Goal: Task Accomplishment & Management: Manage account settings

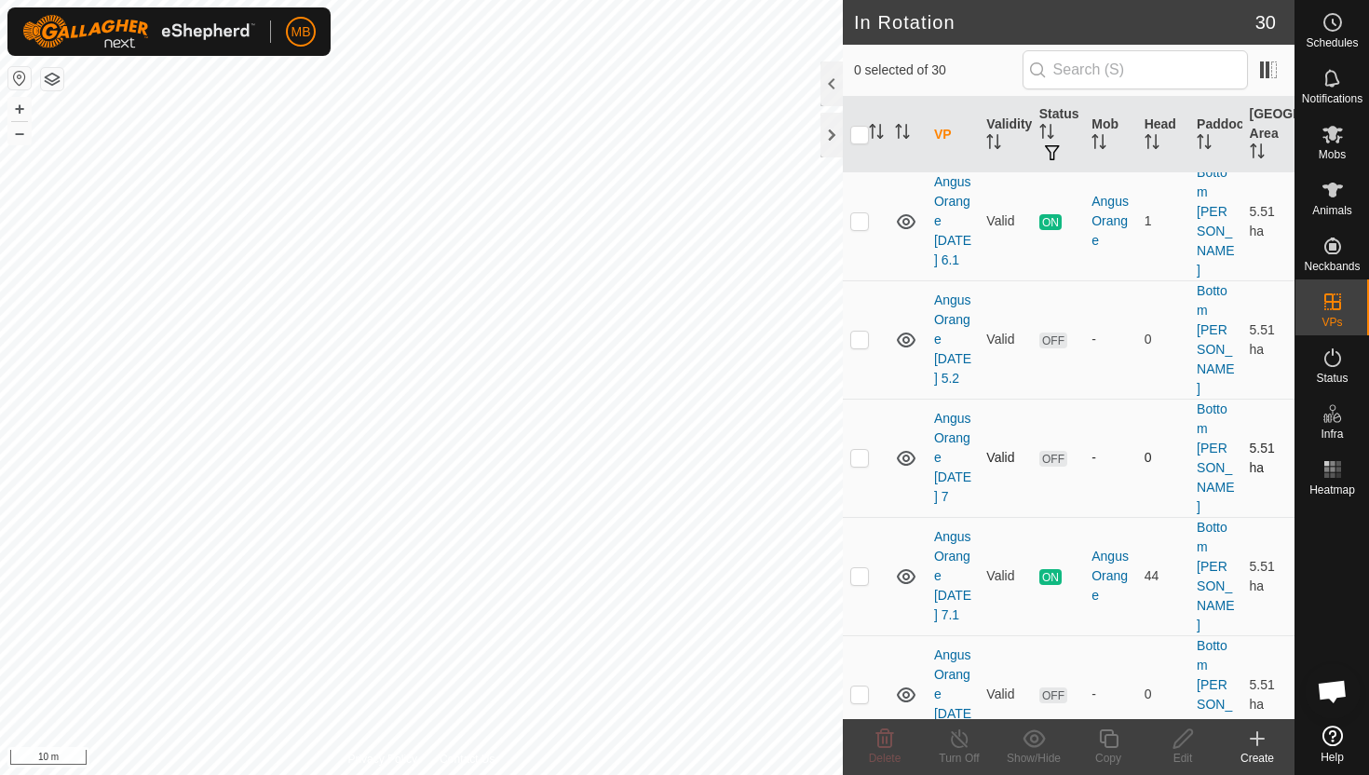
scroll to position [65, 0]
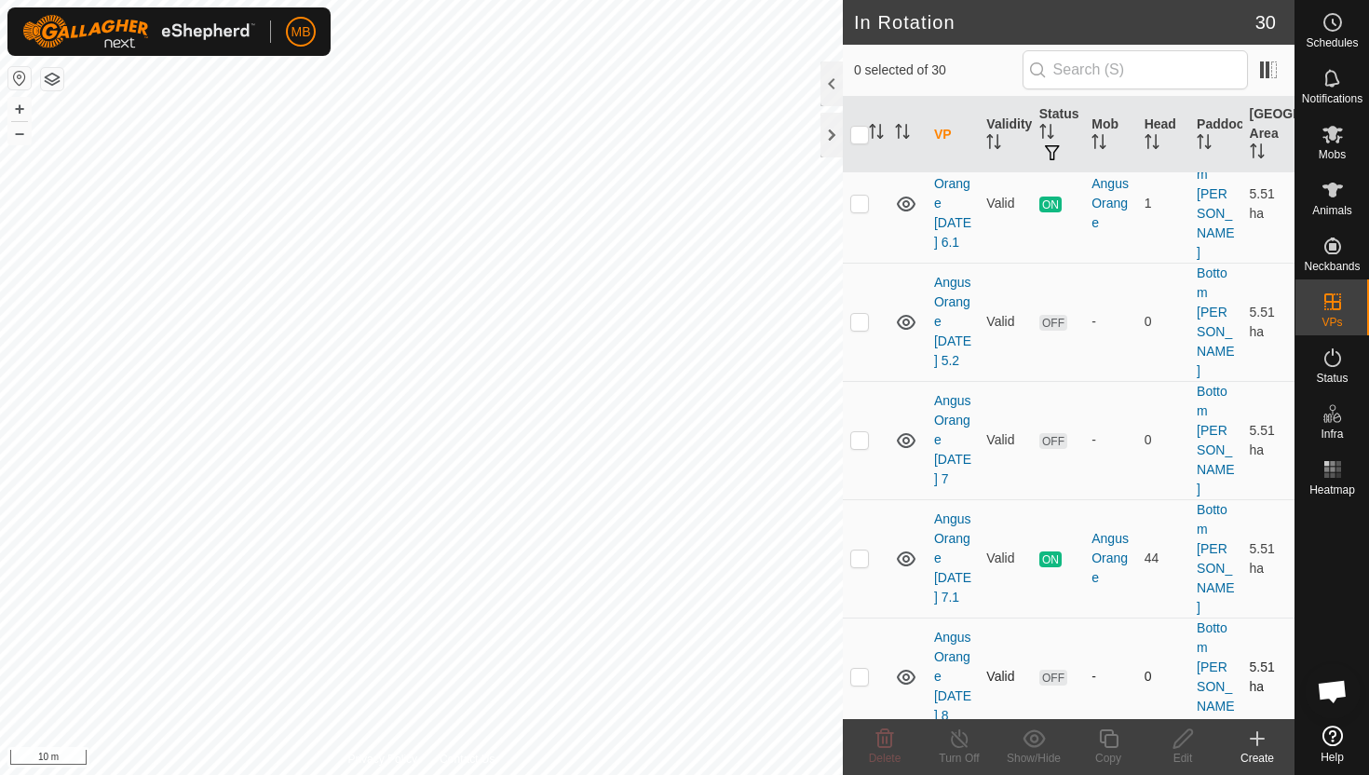
click at [860, 669] on p-checkbox at bounding box center [859, 676] width 19 height 15
checkbox input "true"
click at [1104, 737] on icon at bounding box center [1108, 738] width 19 height 19
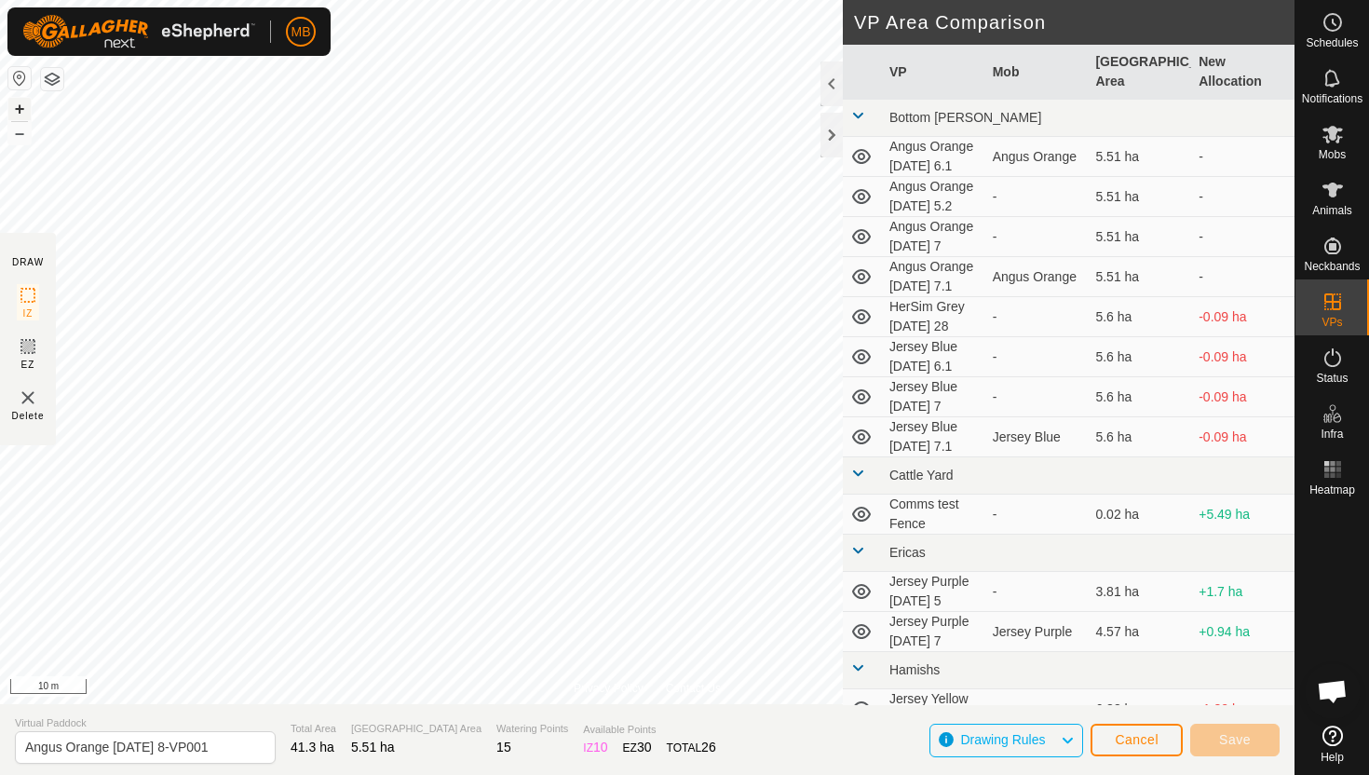
click at [20, 112] on button "+" at bounding box center [19, 109] width 22 height 22
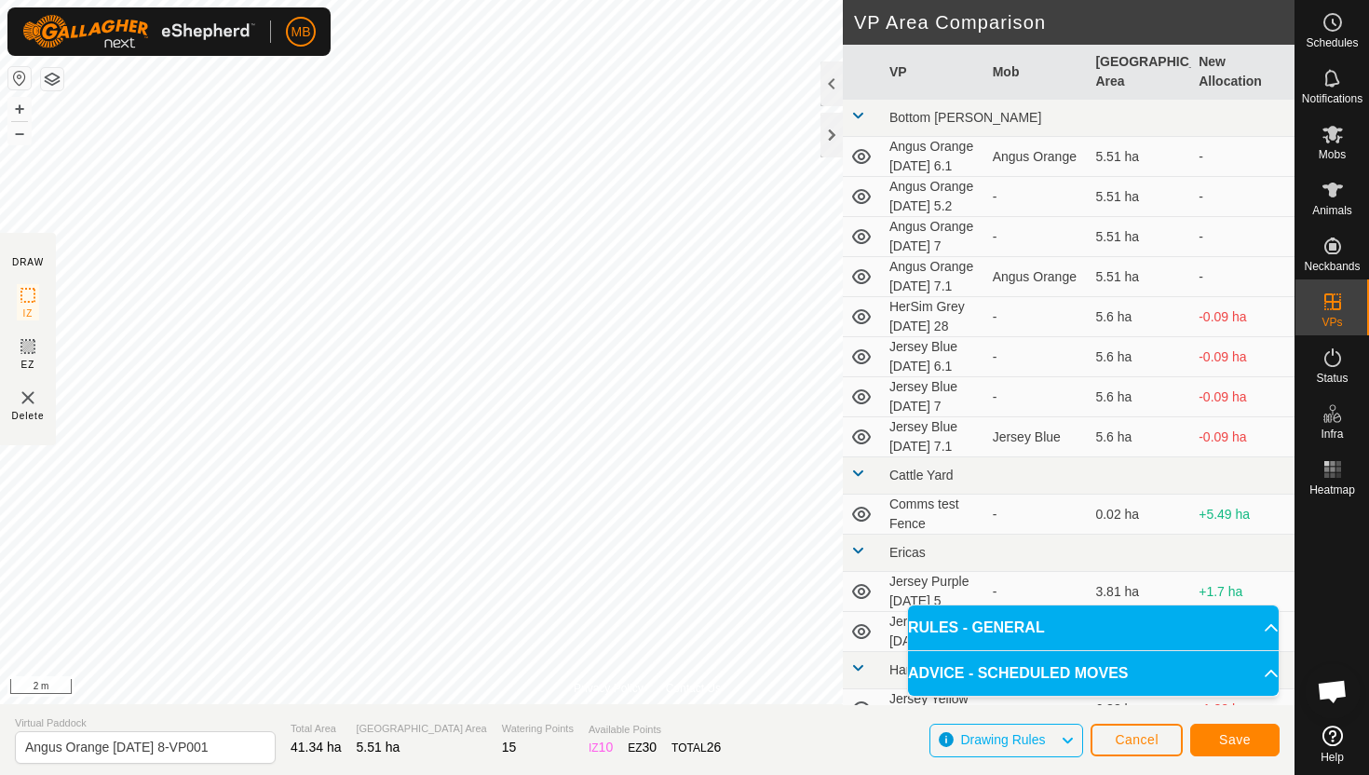
click at [226, 754] on div "Privacy Policy Contact Us Status: OFF Type: Inclusion Zone + – ⇧ i 2 m DRAW IZ …" at bounding box center [647, 387] width 1294 height 775
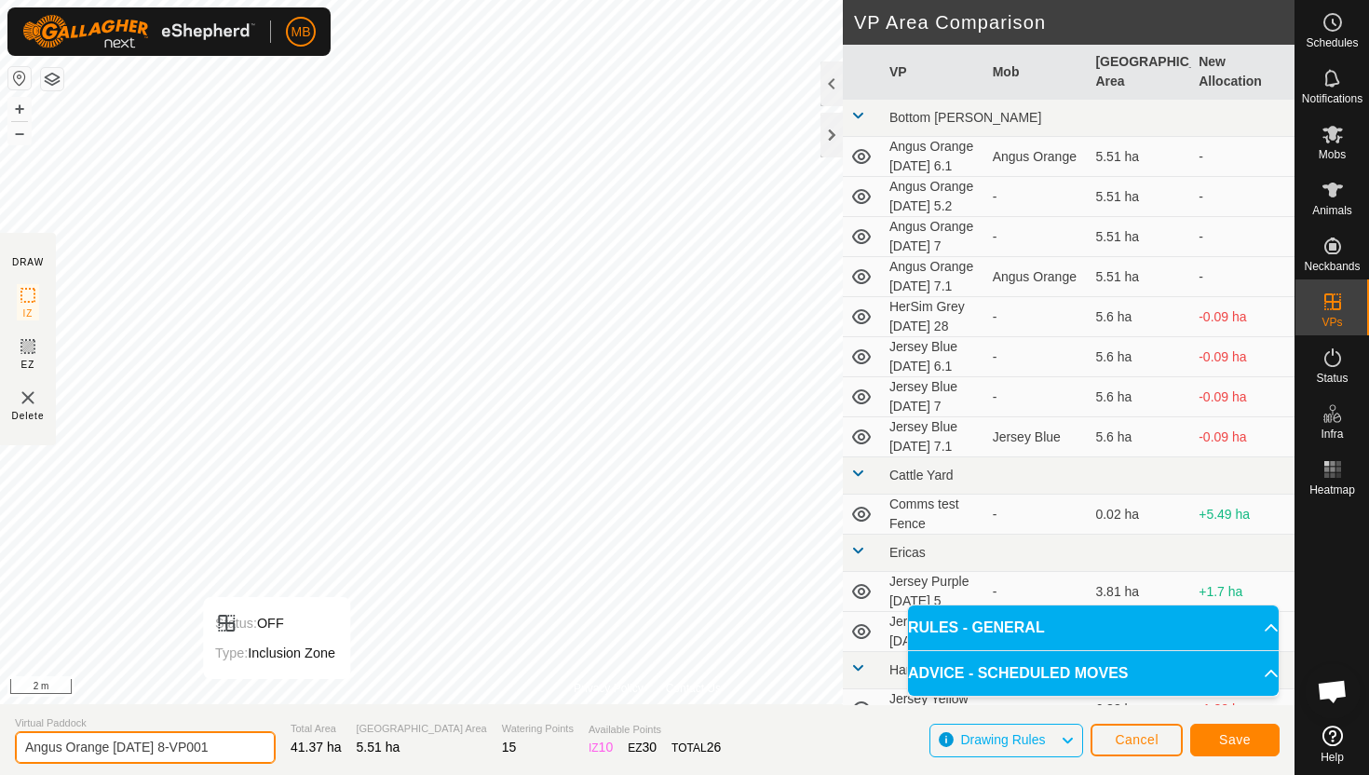
click at [233, 749] on input "Angus Orange Wednesday 8-VP001" at bounding box center [145, 747] width 261 height 33
type input "Angus Orange [DATE] 8.1"
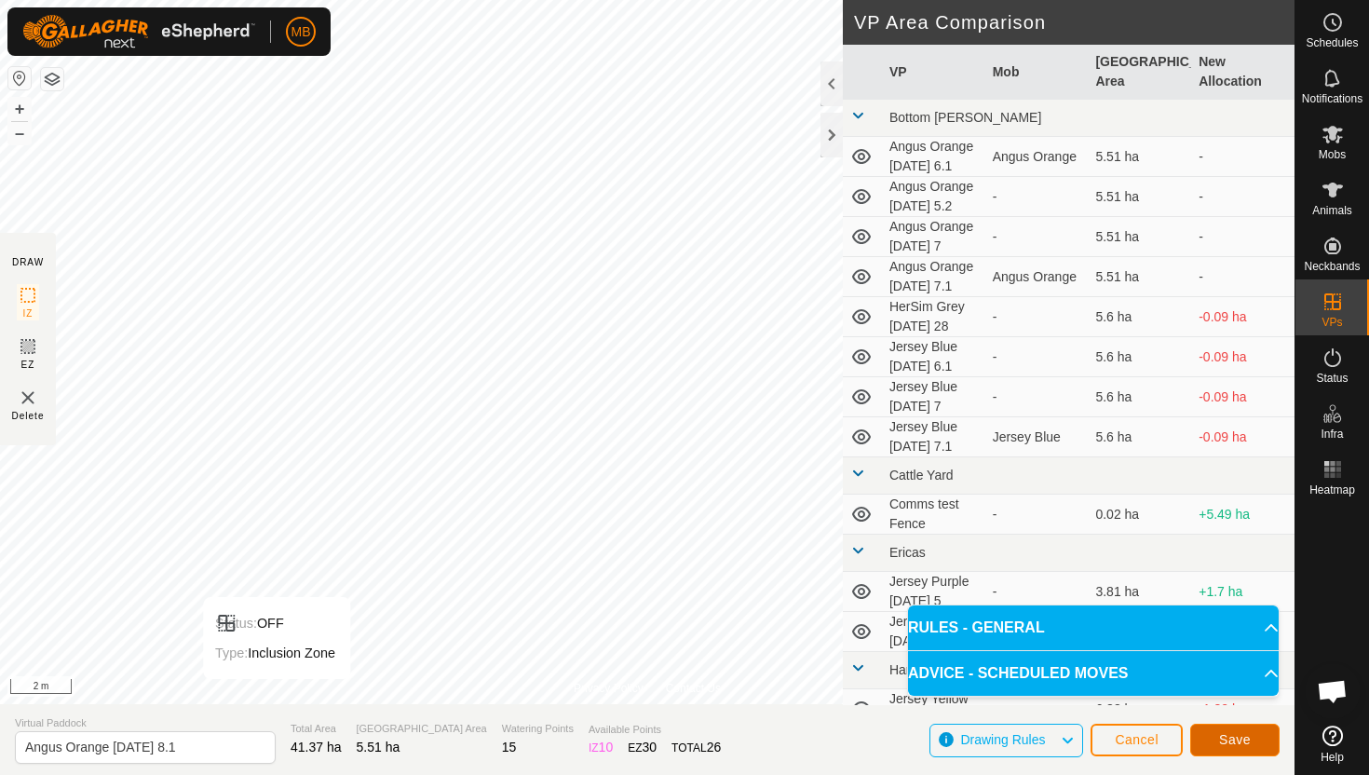
click at [1236, 740] on span "Save" at bounding box center [1235, 739] width 32 height 15
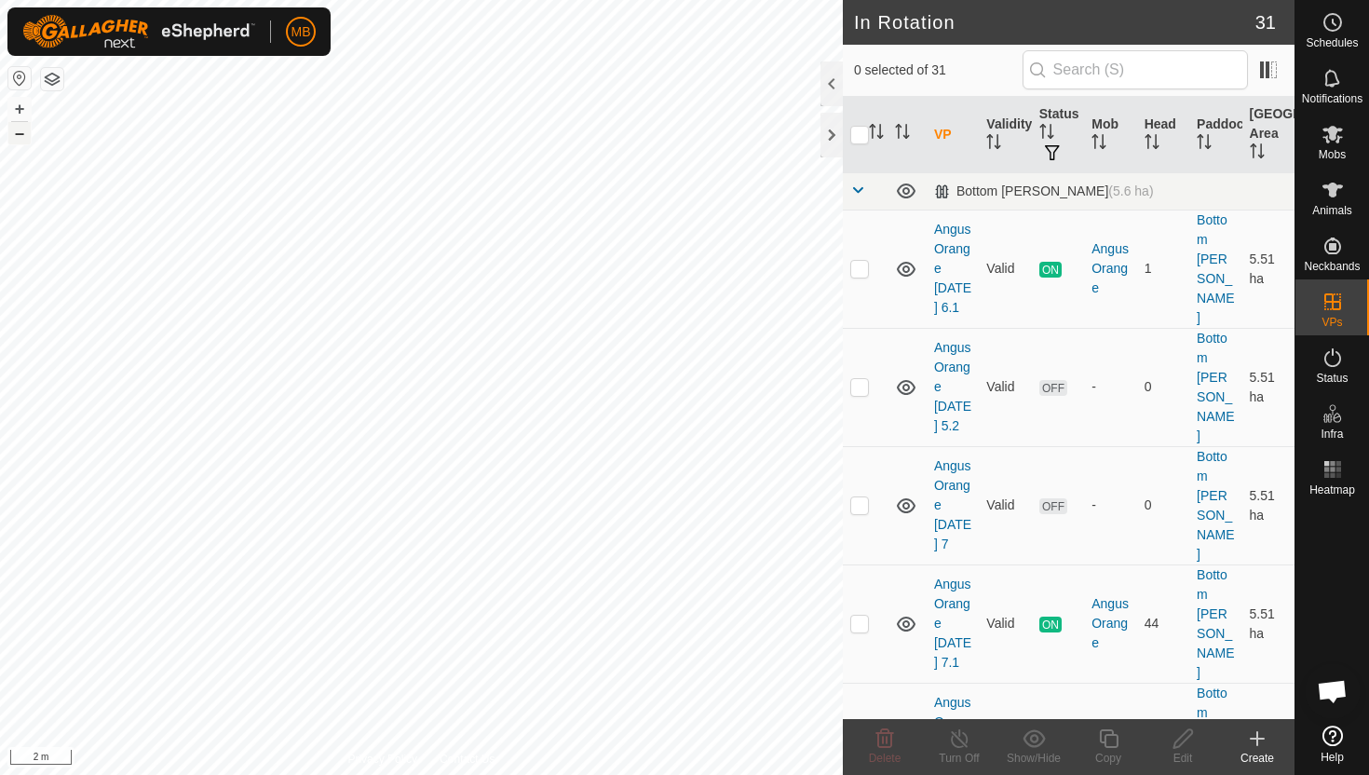
click at [18, 136] on button "–" at bounding box center [19, 133] width 22 height 22
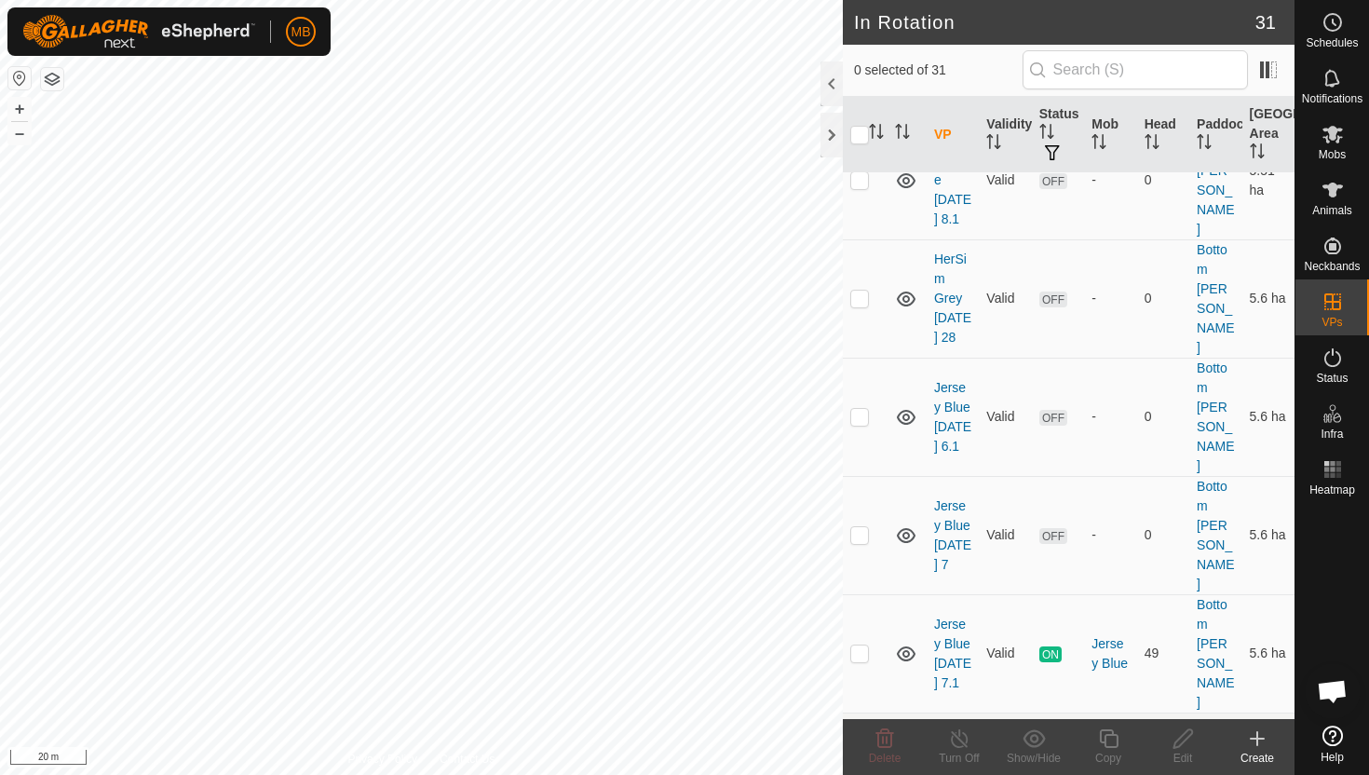
scroll to position [681, 0]
click at [859, 644] on p-checkbox at bounding box center [859, 651] width 19 height 15
checkbox input "true"
click at [1115, 739] on icon at bounding box center [1108, 738] width 23 height 22
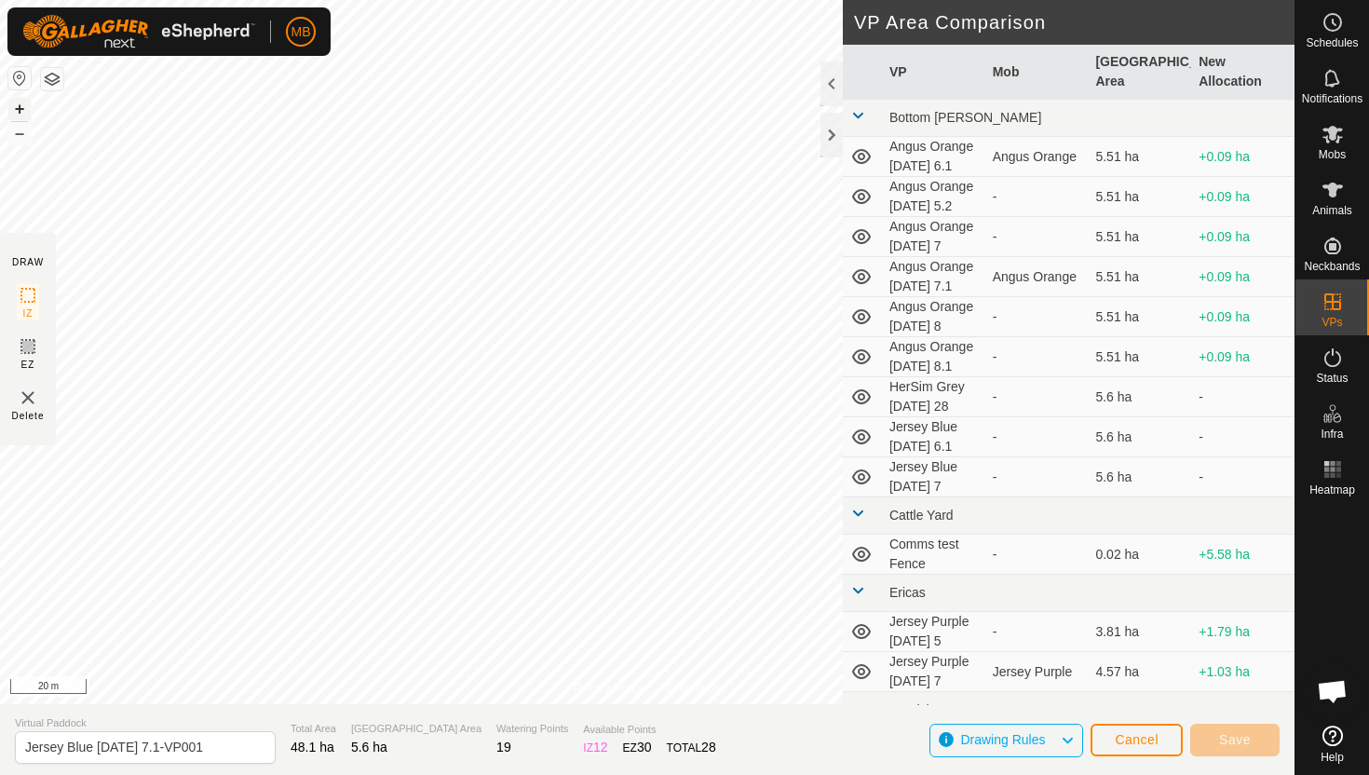
click at [20, 107] on button "+" at bounding box center [19, 109] width 22 height 22
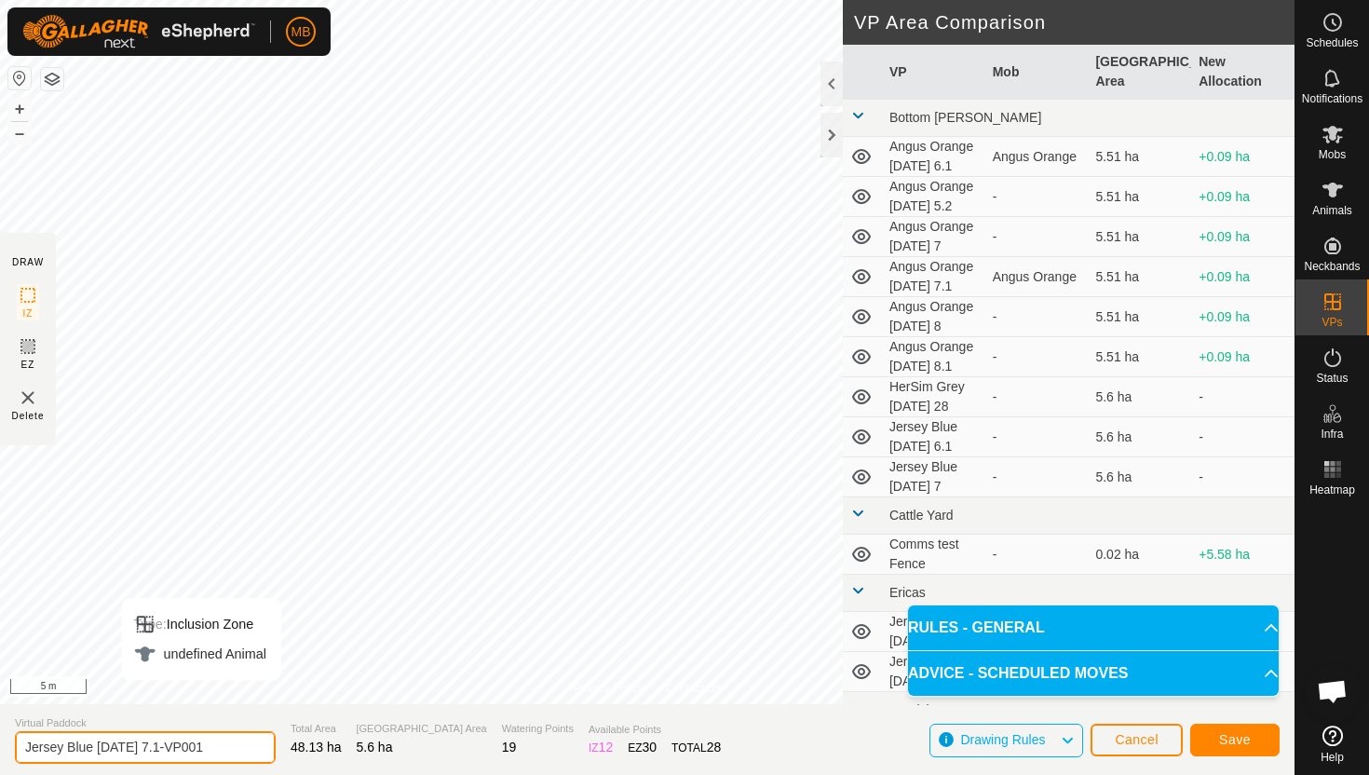
click at [218, 749] on input "Jersey Blue Tuesday 7.1-VP001" at bounding box center [145, 747] width 261 height 33
type input "Jersey Blue [DATE] 8"
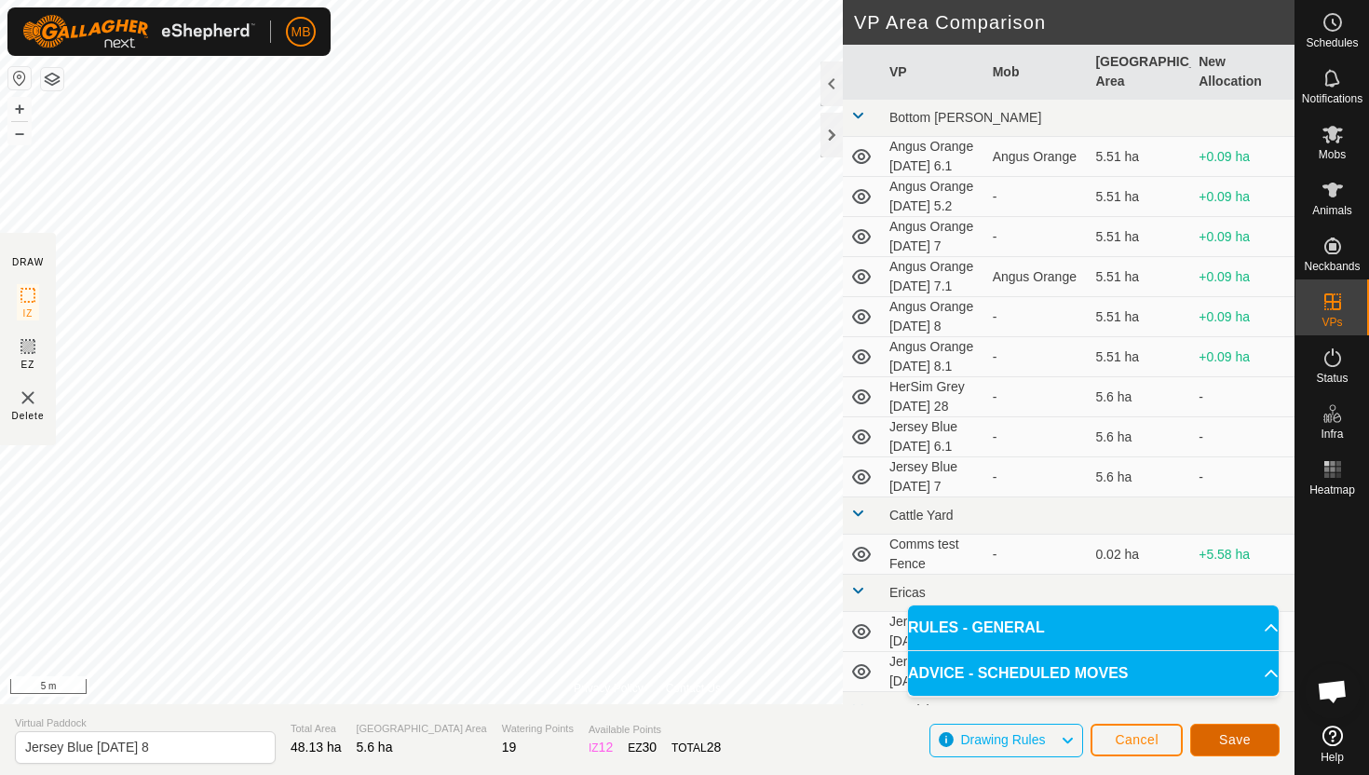
click at [1238, 742] on span "Save" at bounding box center [1235, 739] width 32 height 15
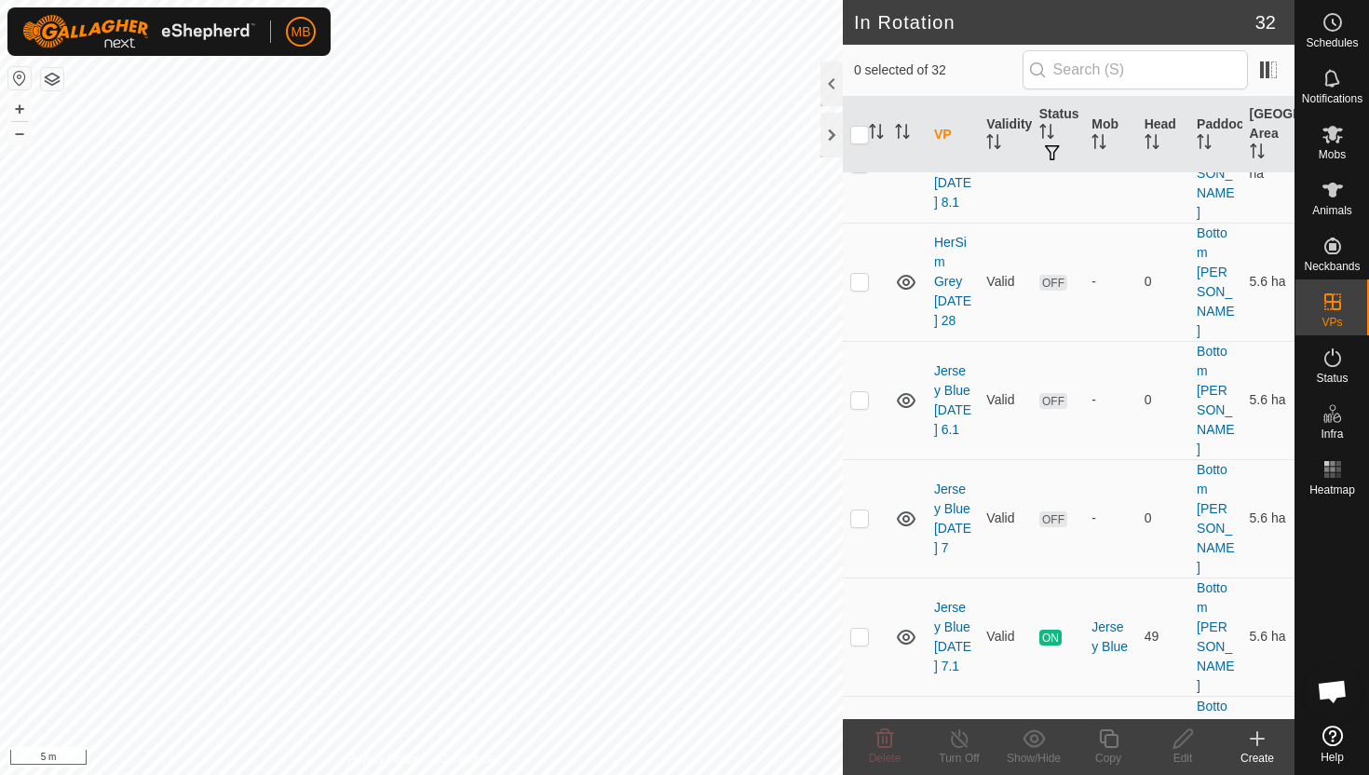
scroll to position [697, 0]
click at [863, 746] on p-checkbox at bounding box center [859, 753] width 19 height 15
checkbox input "true"
click at [1113, 735] on icon at bounding box center [1108, 738] width 19 height 19
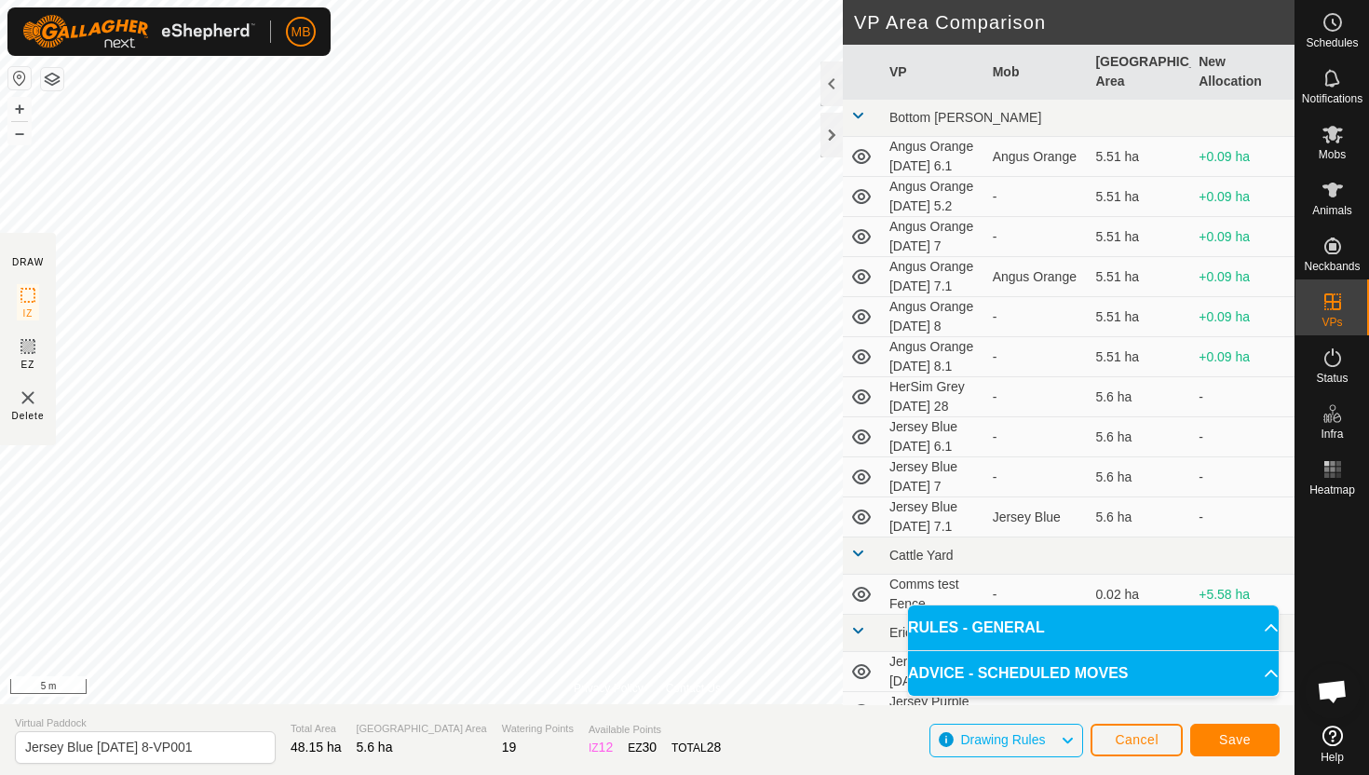
click at [426, 0] on html "MB Schedules Notifications Mobs Animals Neckbands VPs Status Infra Heatmap Help…" at bounding box center [684, 387] width 1369 height 775
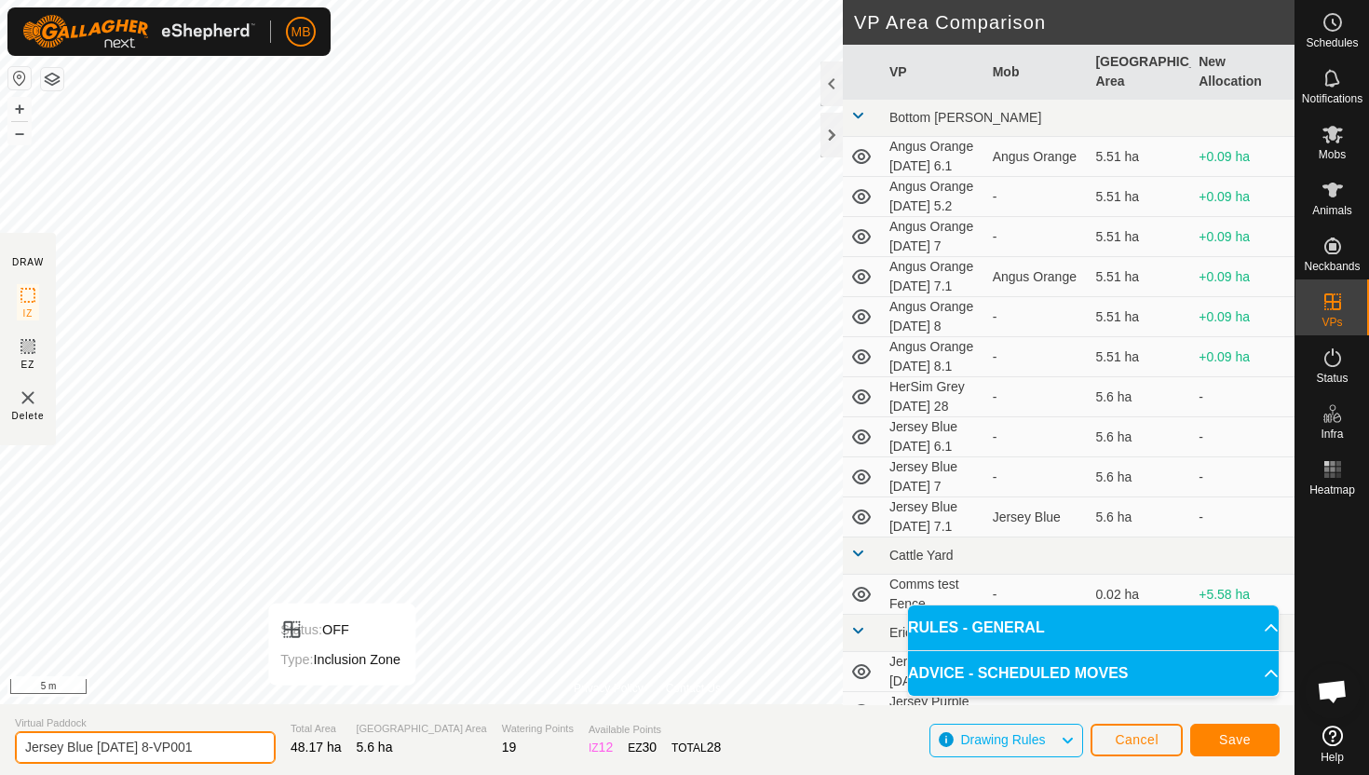
click at [224, 749] on input "Jersey Blue Wednesday 8-VP001" at bounding box center [145, 747] width 261 height 33
type input "Jersey Blue [DATE] 8.1"
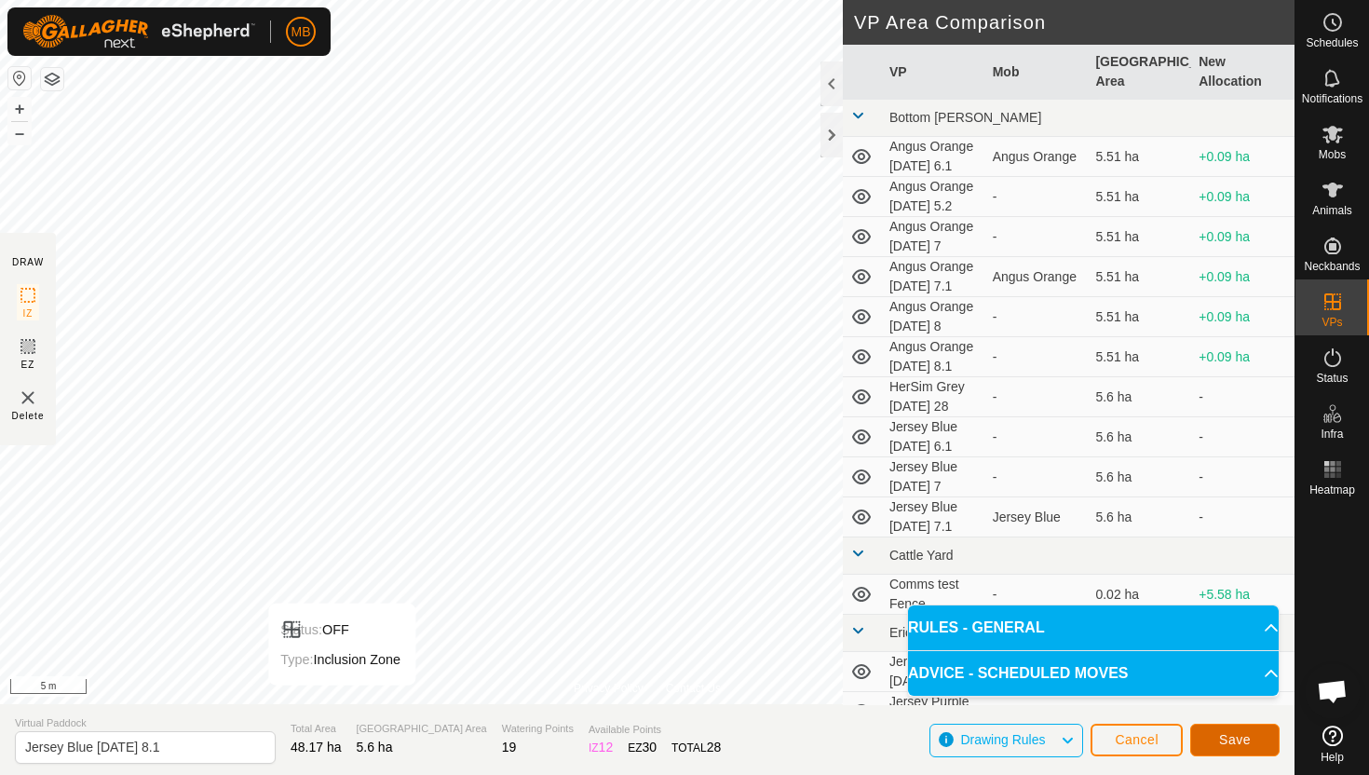
click at [1229, 740] on span "Save" at bounding box center [1235, 739] width 32 height 15
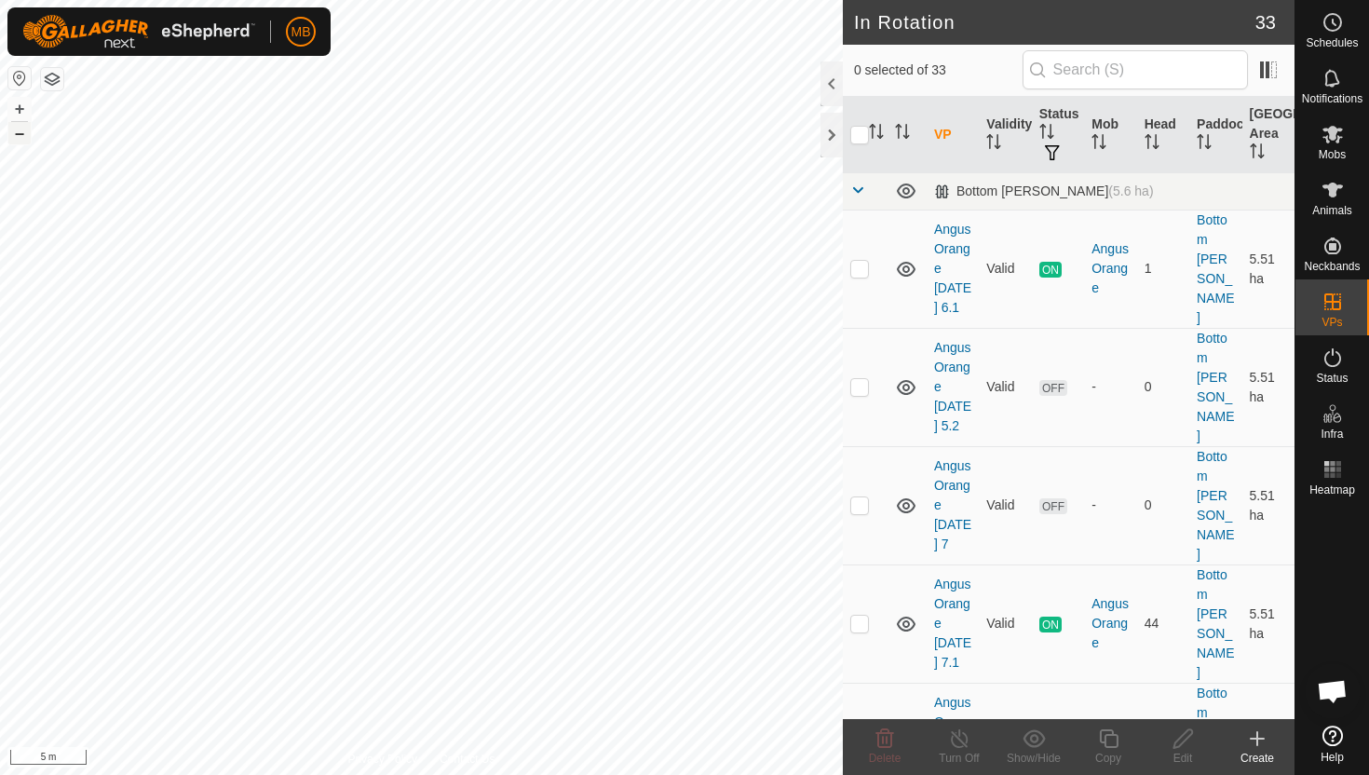
click at [24, 129] on button "–" at bounding box center [19, 133] width 22 height 22
click at [172, 38] on div "MB Schedules Notifications Mobs Animals Neckbands VPs Status Infra Heatmap Help…" at bounding box center [684, 387] width 1369 height 775
click at [93, 20] on div "MB Schedules Notifications Mobs Animals Neckbands VPs Status Infra Heatmap Help…" at bounding box center [684, 387] width 1369 height 775
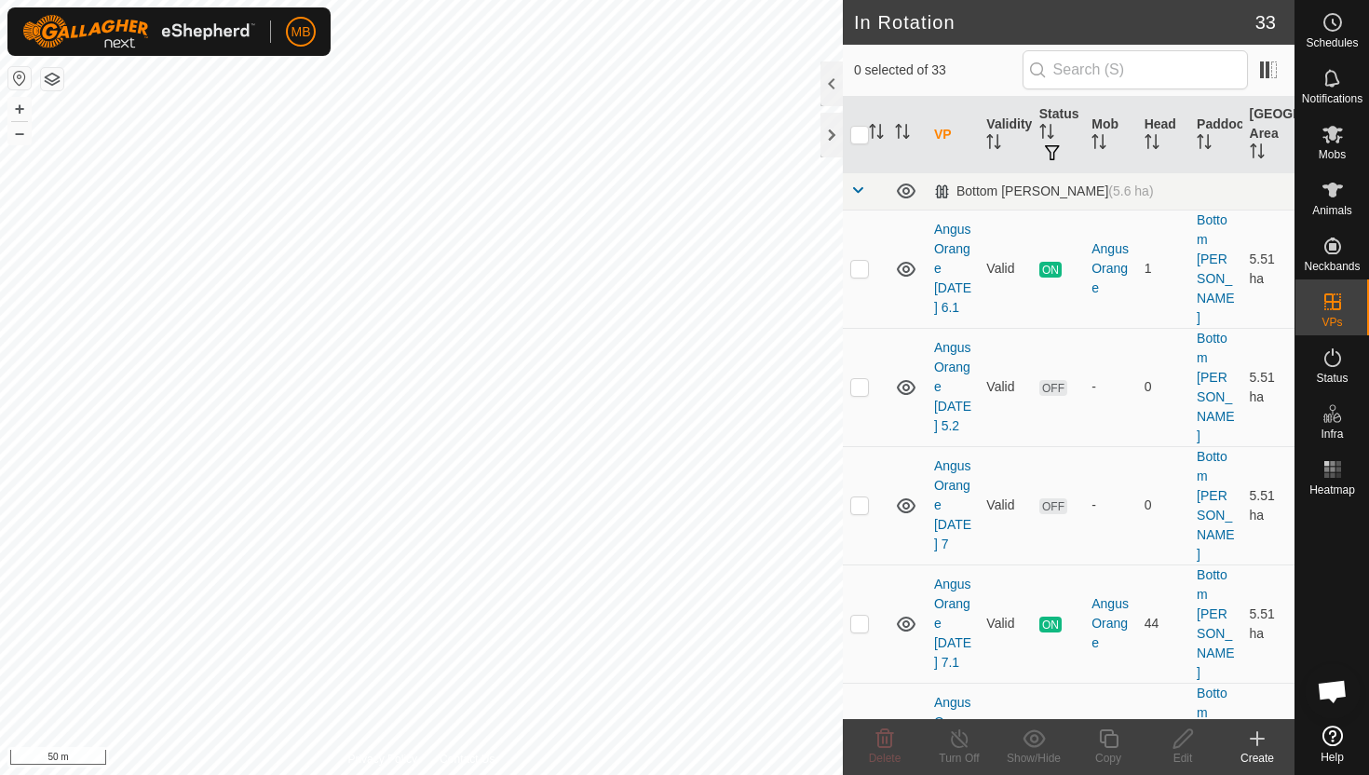
click at [95, 0] on html "MB Schedules Notifications Mobs Animals Neckbands VPs Status Infra Heatmap Help…" at bounding box center [684, 387] width 1369 height 775
click at [77, 35] on div "MB Schedules Notifications Mobs Animals Neckbands VPs Status Infra Heatmap Help…" at bounding box center [684, 387] width 1369 height 775
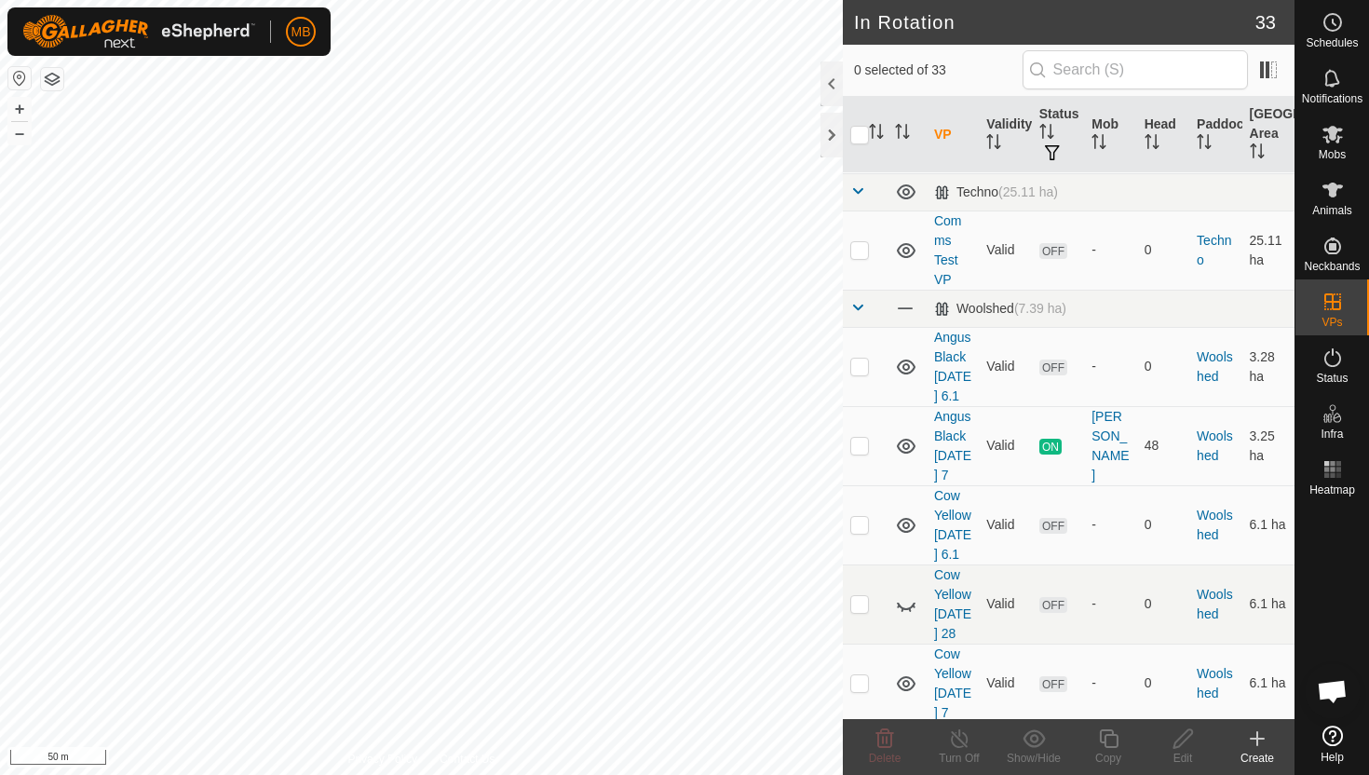
scroll to position [2514, 0]
checkbox input "true"
click at [1116, 739] on icon at bounding box center [1108, 738] width 19 height 19
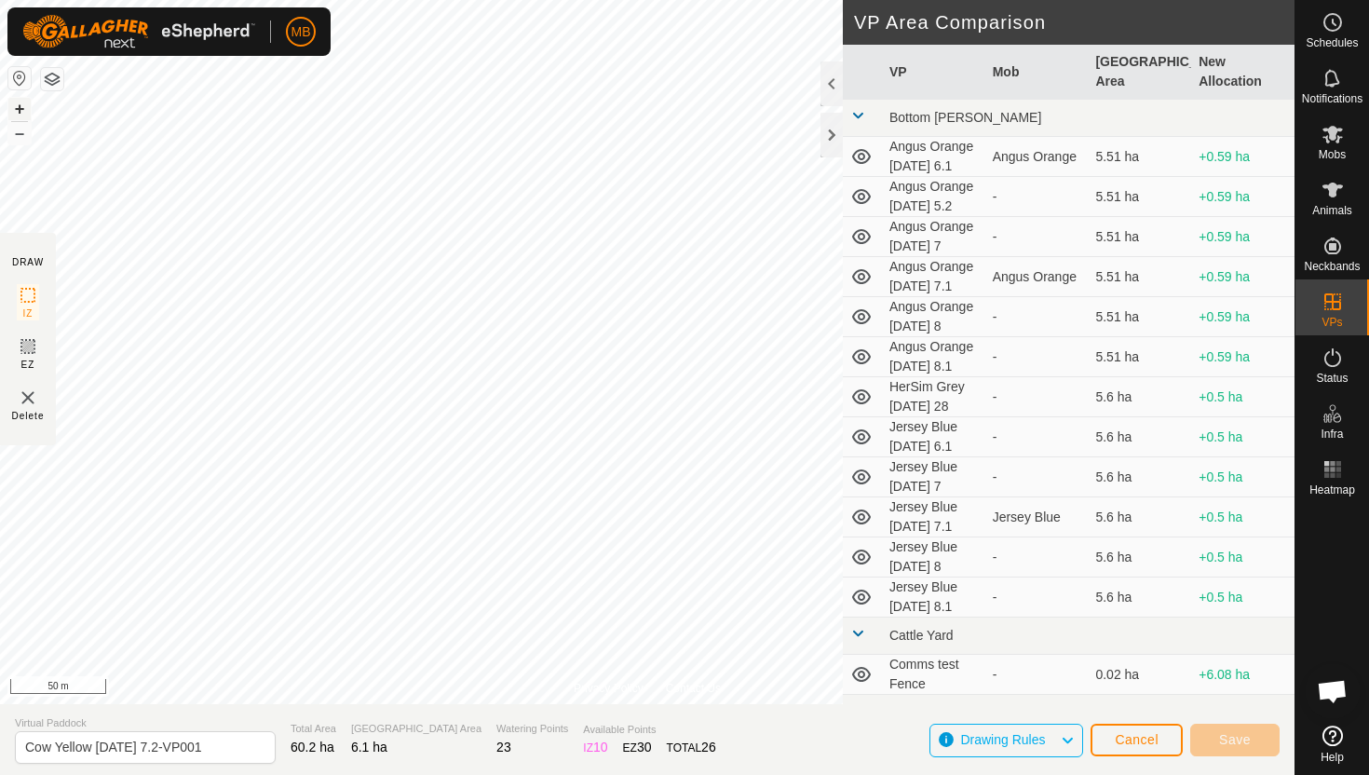
click at [26, 105] on button "+" at bounding box center [19, 109] width 22 height 22
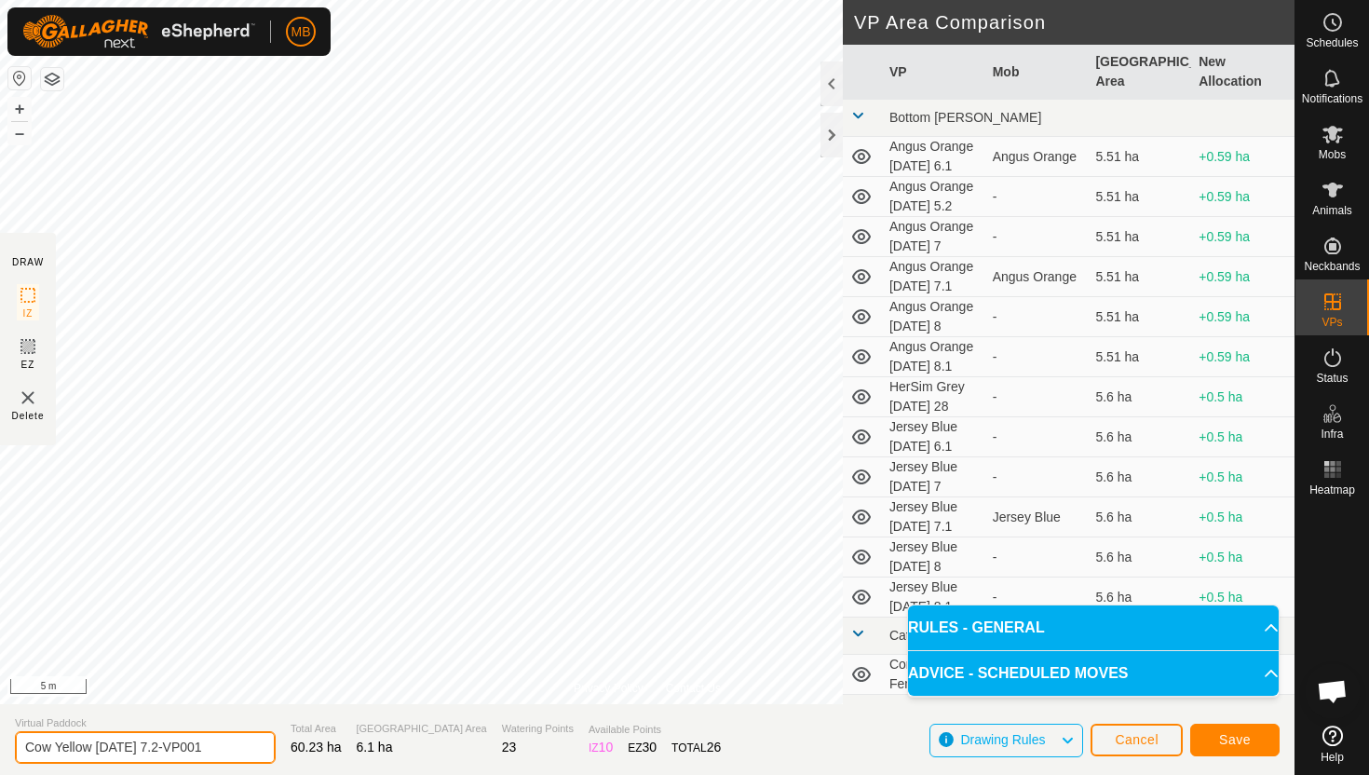
click at [214, 749] on input "Cow Yellow Tuesday 7.2-VP001" at bounding box center [145, 747] width 261 height 33
type input "Cow Yellow [DATE] 8"
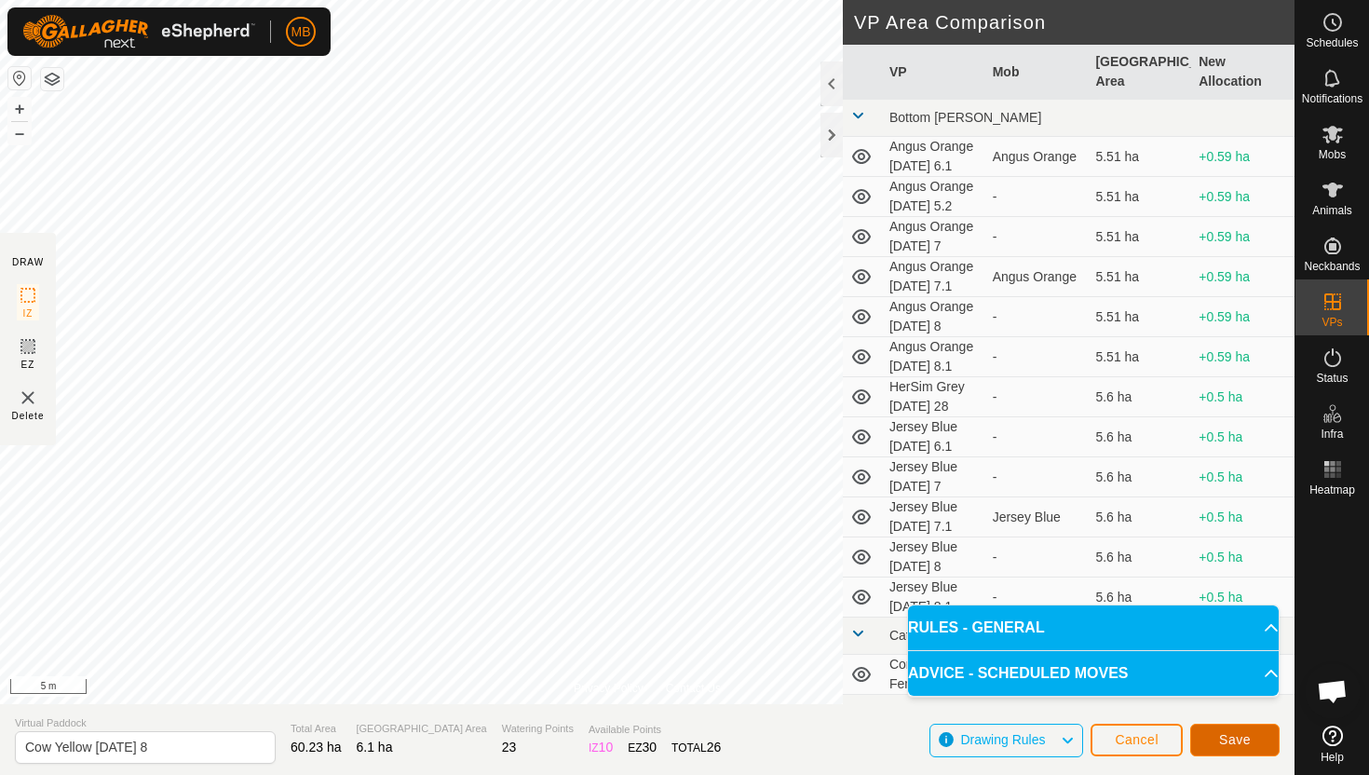
click at [1219, 739] on span "Save" at bounding box center [1235, 739] width 32 height 15
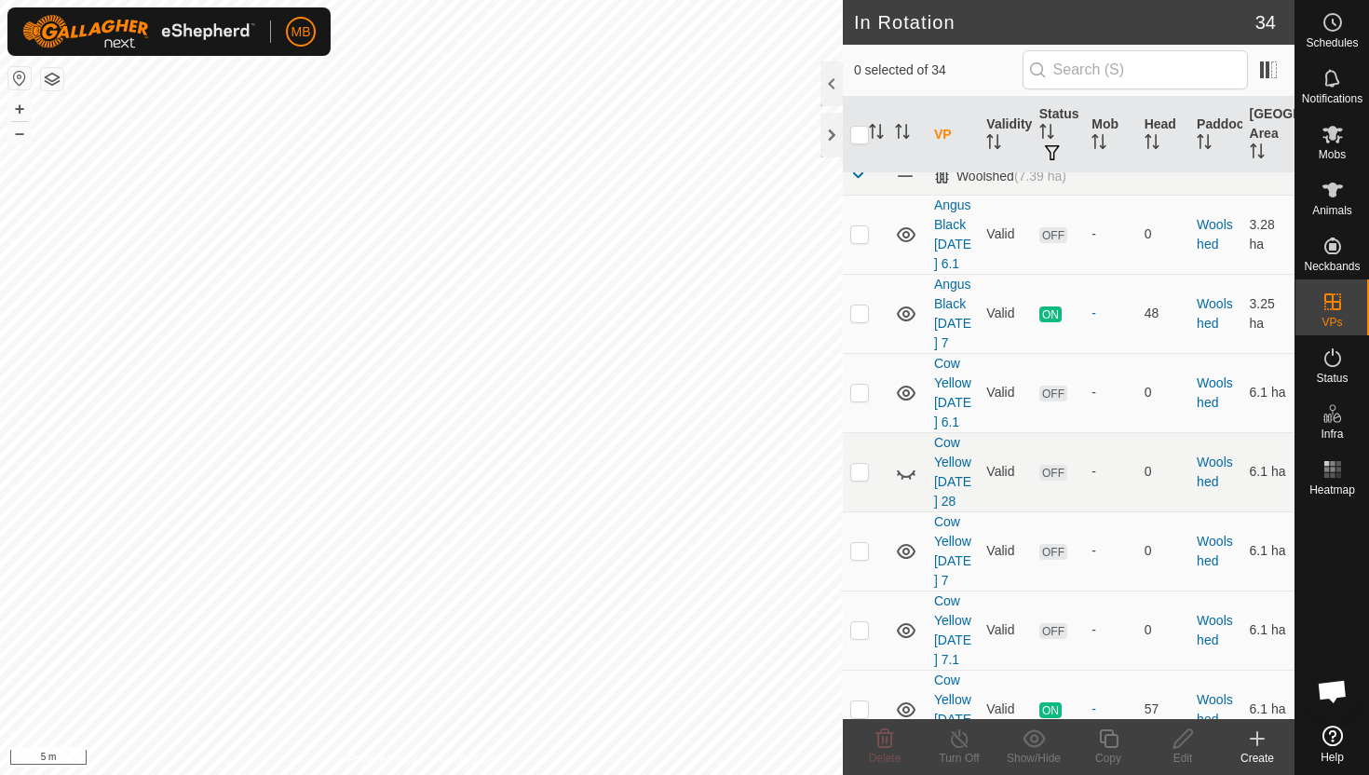
scroll to position [2641, 0]
checkbox input "true"
click at [1113, 746] on icon at bounding box center [1108, 738] width 19 height 19
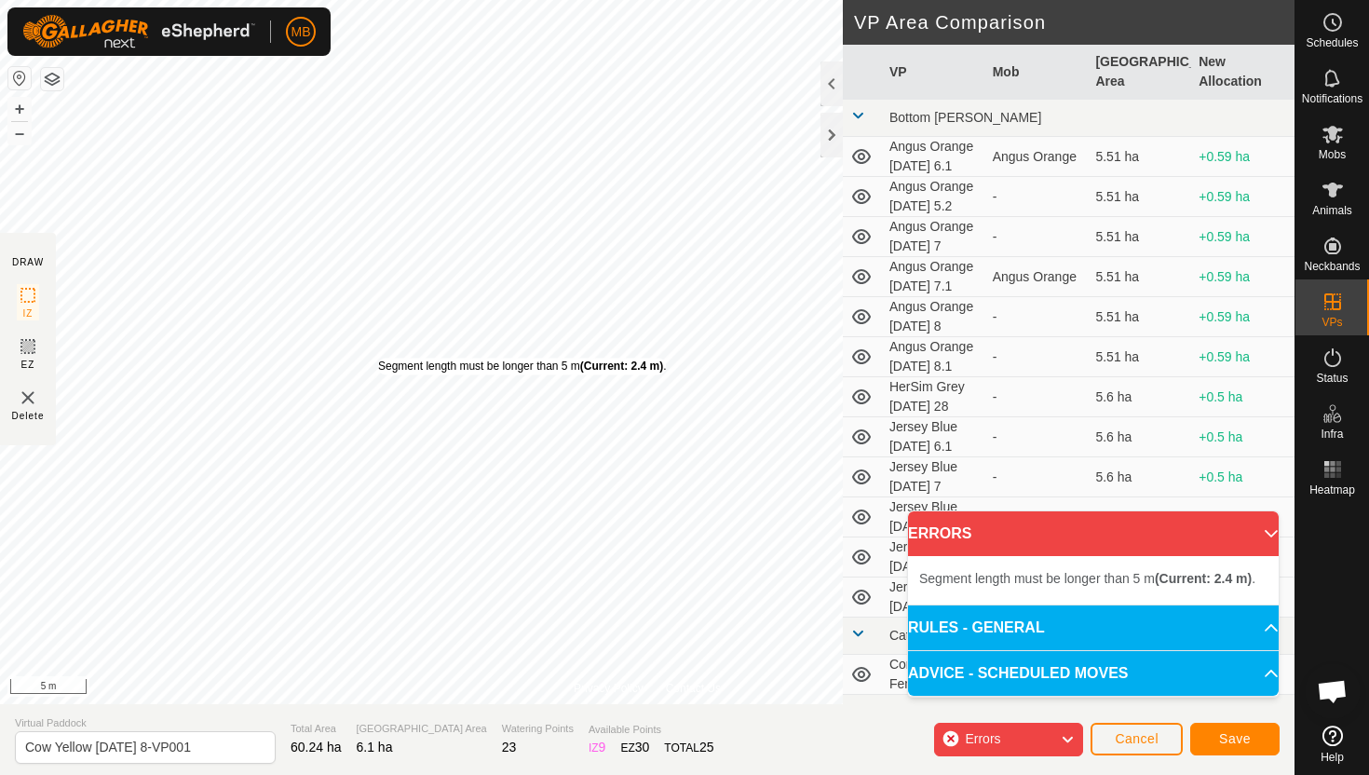
click at [378, 358] on div "Segment length must be longer than 5 m (Current: 2.4 m) ." at bounding box center [522, 366] width 288 height 17
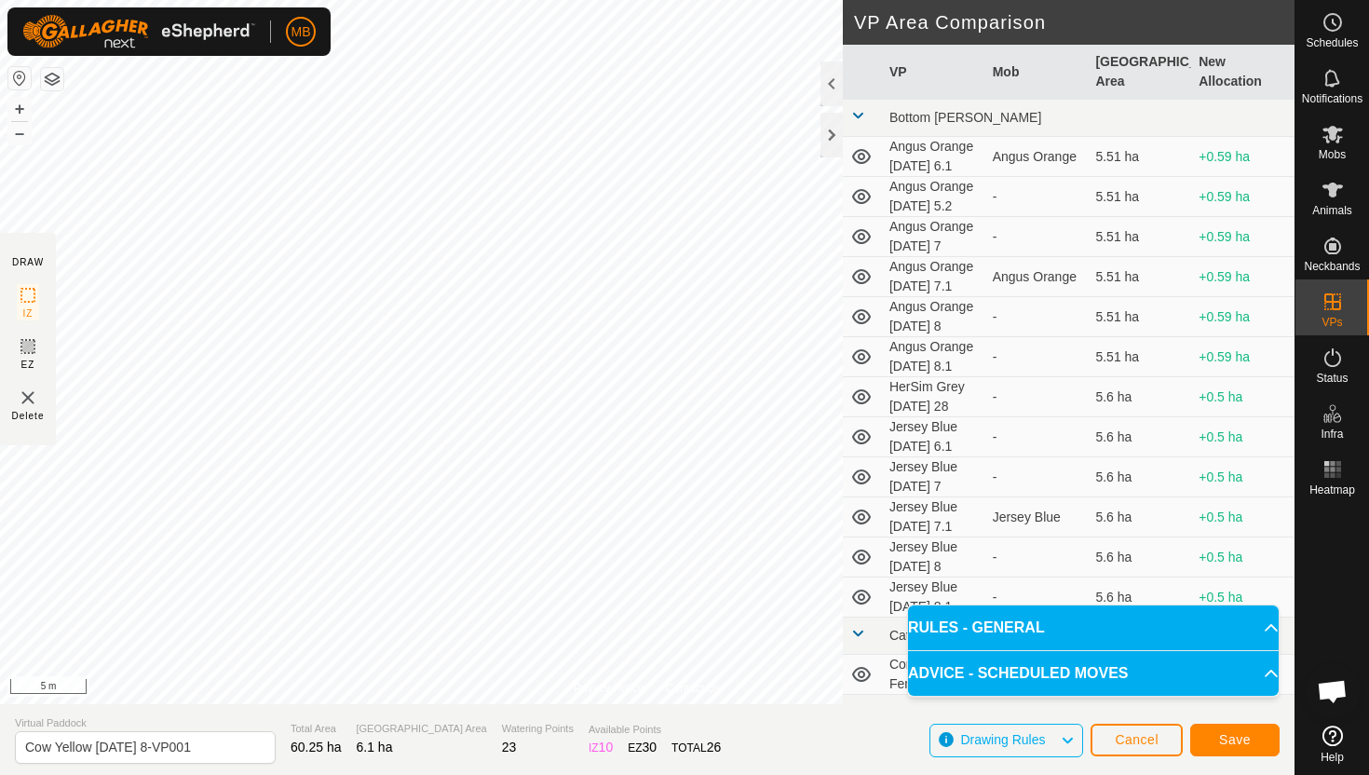
click at [599, 694] on div "Privacy Policy Contact Us Status: OFF Type: Inclusion Zone + – ⇧ i 5 m" at bounding box center [647, 352] width 1294 height 704
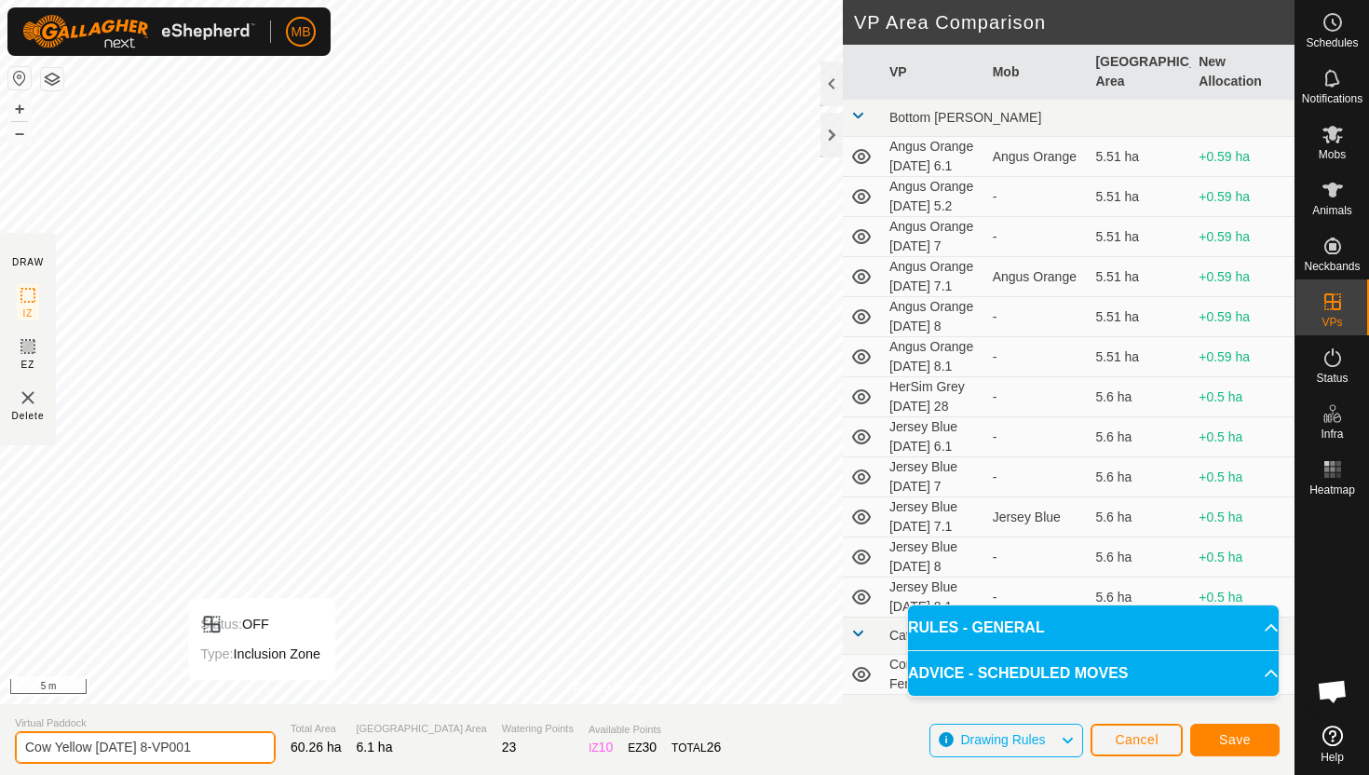
click at [231, 749] on input "Cow Yellow Wednesday 8-VP001" at bounding box center [145, 747] width 261 height 33
type input "Cow Yellow [DATE] 8.1"
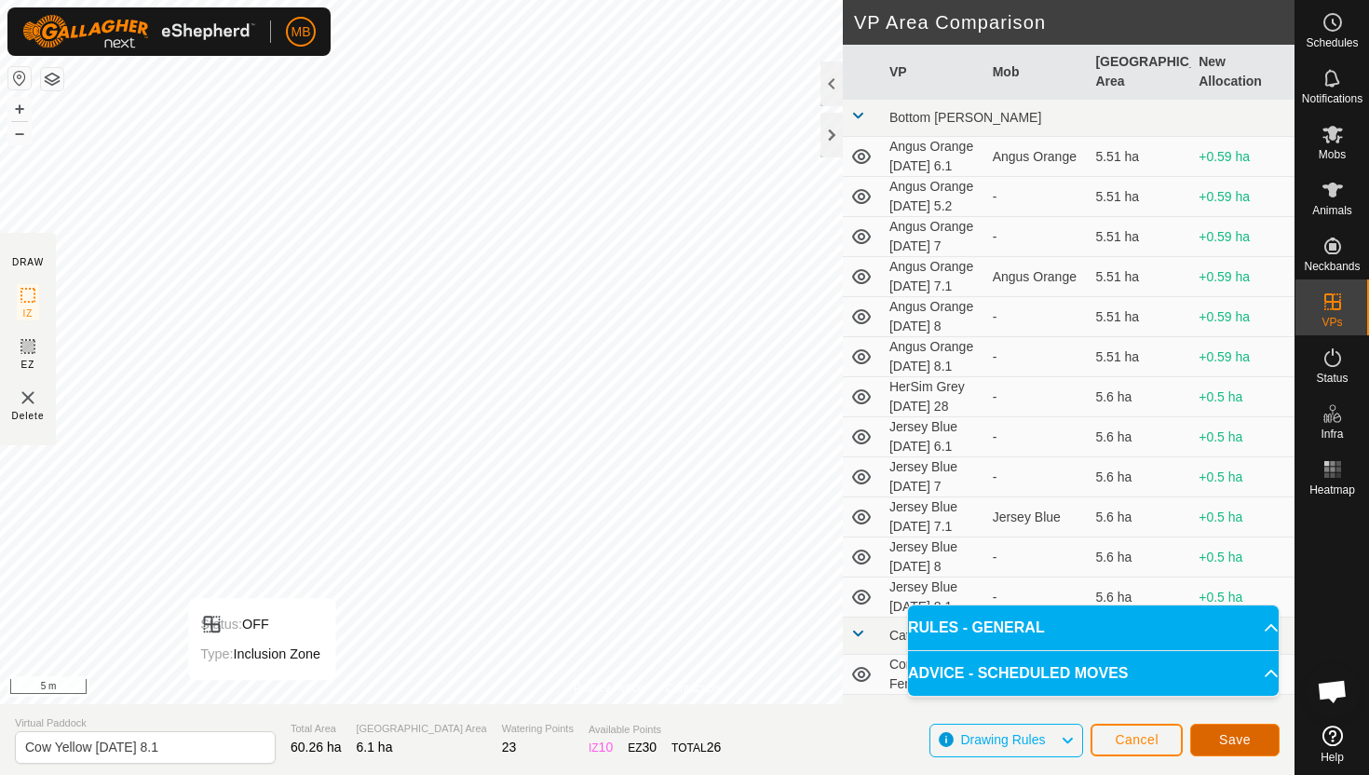
click at [1246, 737] on span "Save" at bounding box center [1235, 739] width 32 height 15
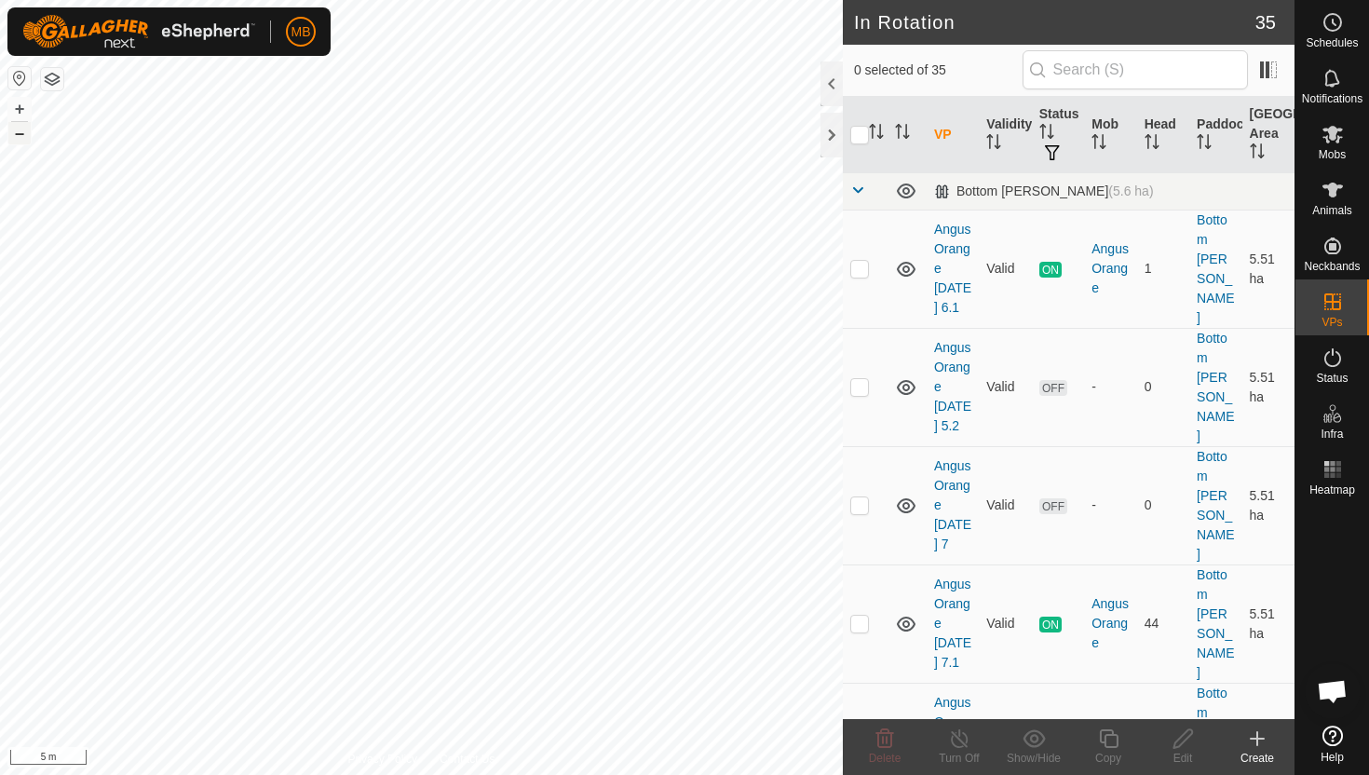
click at [20, 135] on button "–" at bounding box center [19, 133] width 22 height 22
click at [22, 134] on button "–" at bounding box center [19, 133] width 22 height 22
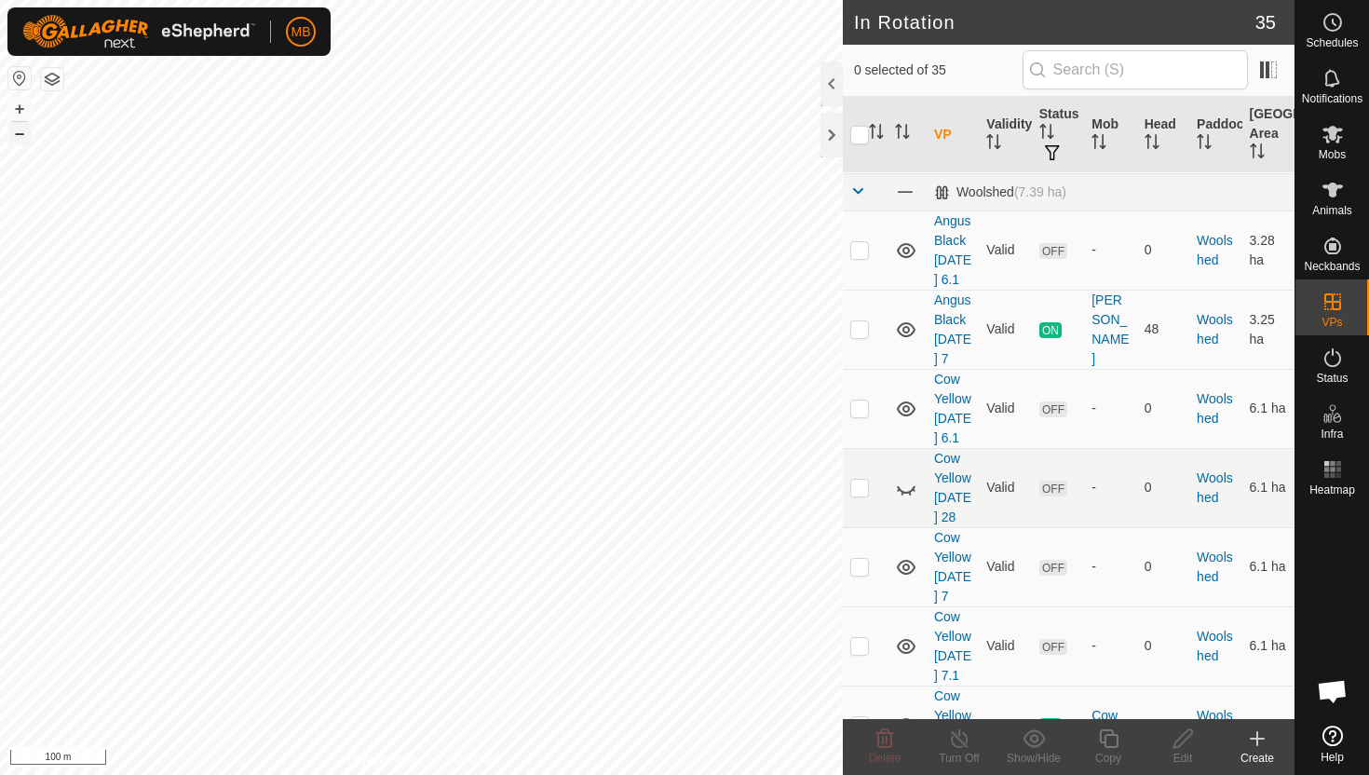
scroll to position [3010, 0]
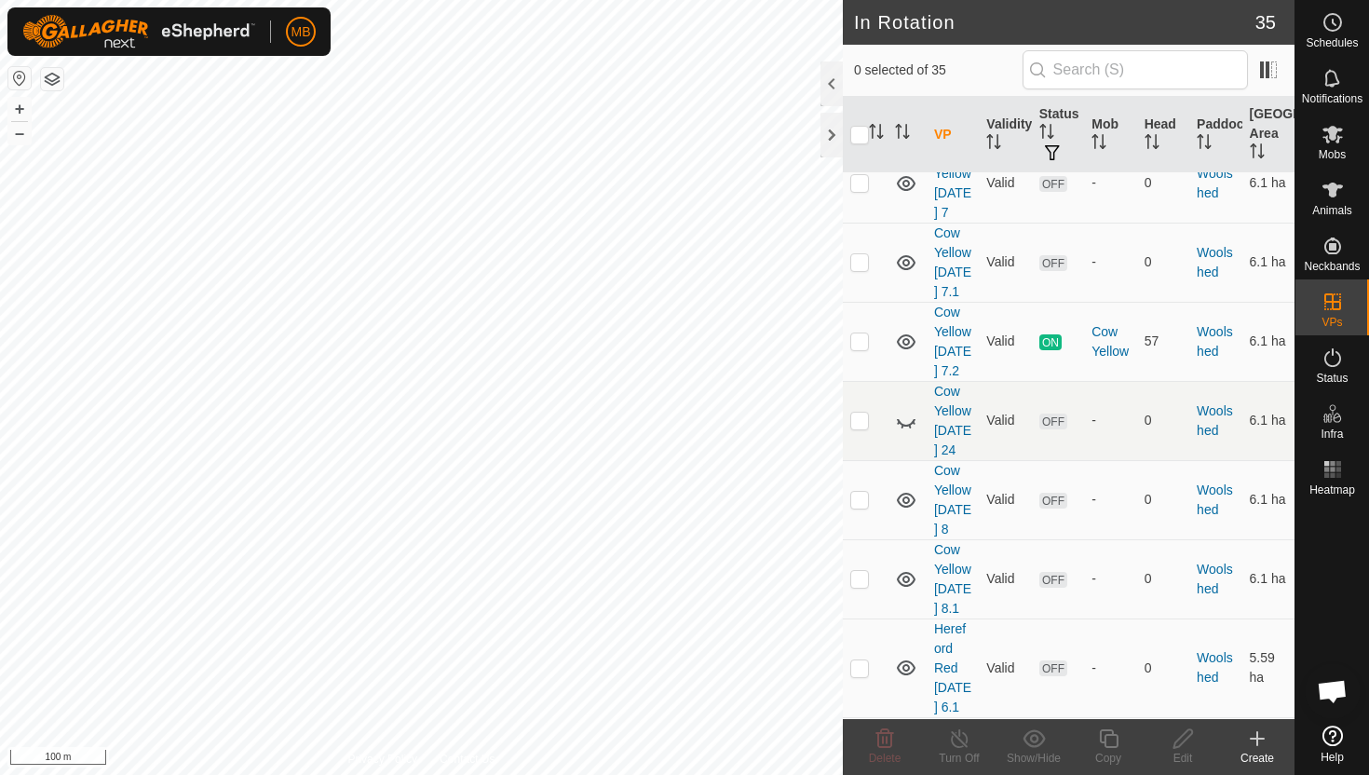
checkbox input "true"
click at [1113, 739] on icon at bounding box center [1108, 738] width 23 height 22
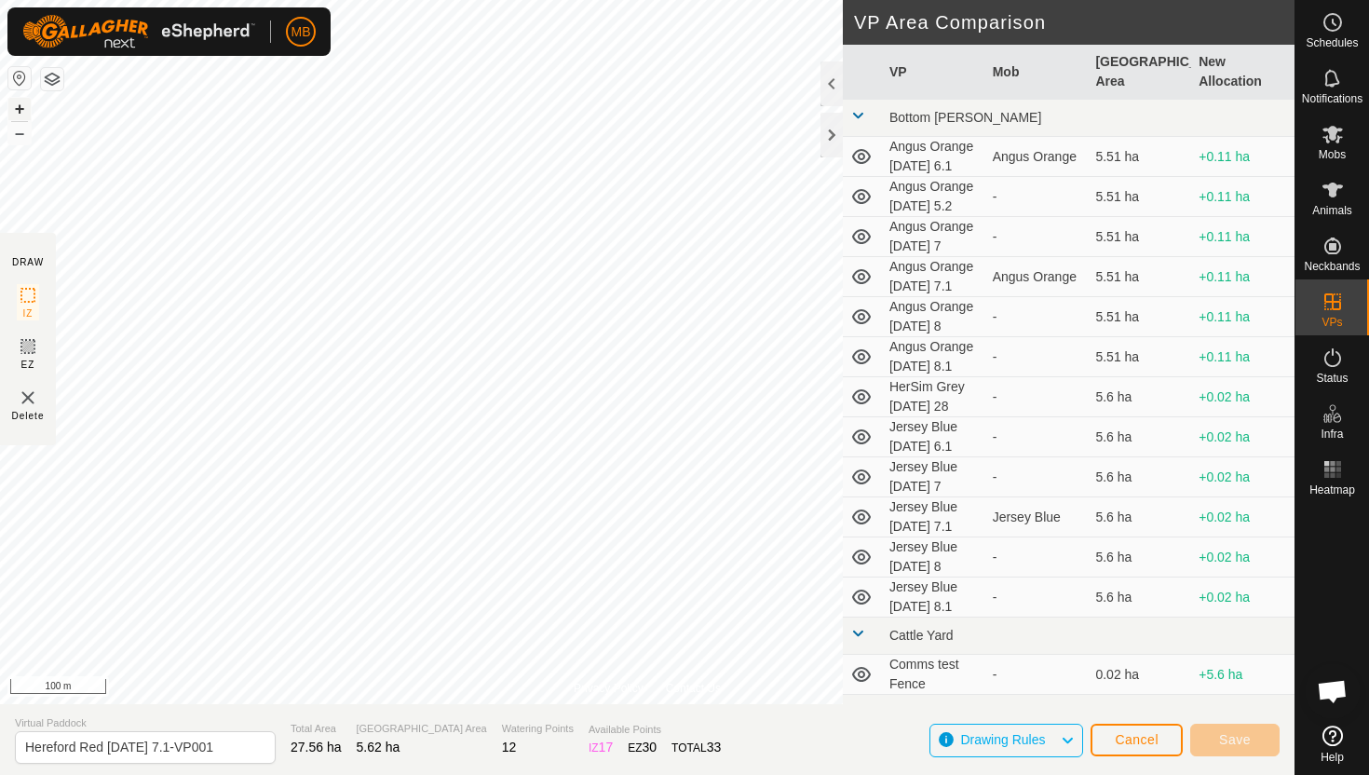
click at [23, 107] on button "+" at bounding box center [19, 109] width 22 height 22
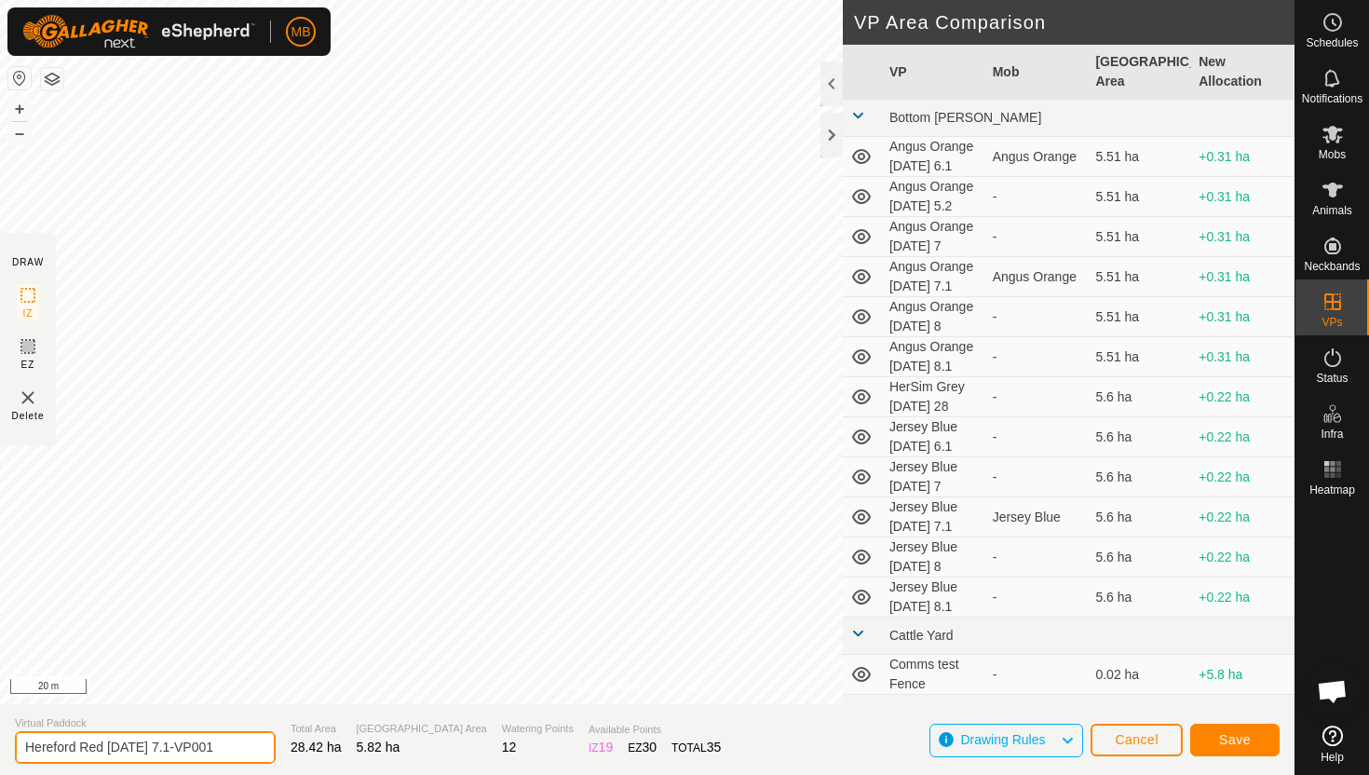
click at [225, 747] on input "Hereford Red Tuesday 7.1-VP001" at bounding box center [145, 747] width 261 height 33
type input "Hereford Red [DATE] 8"
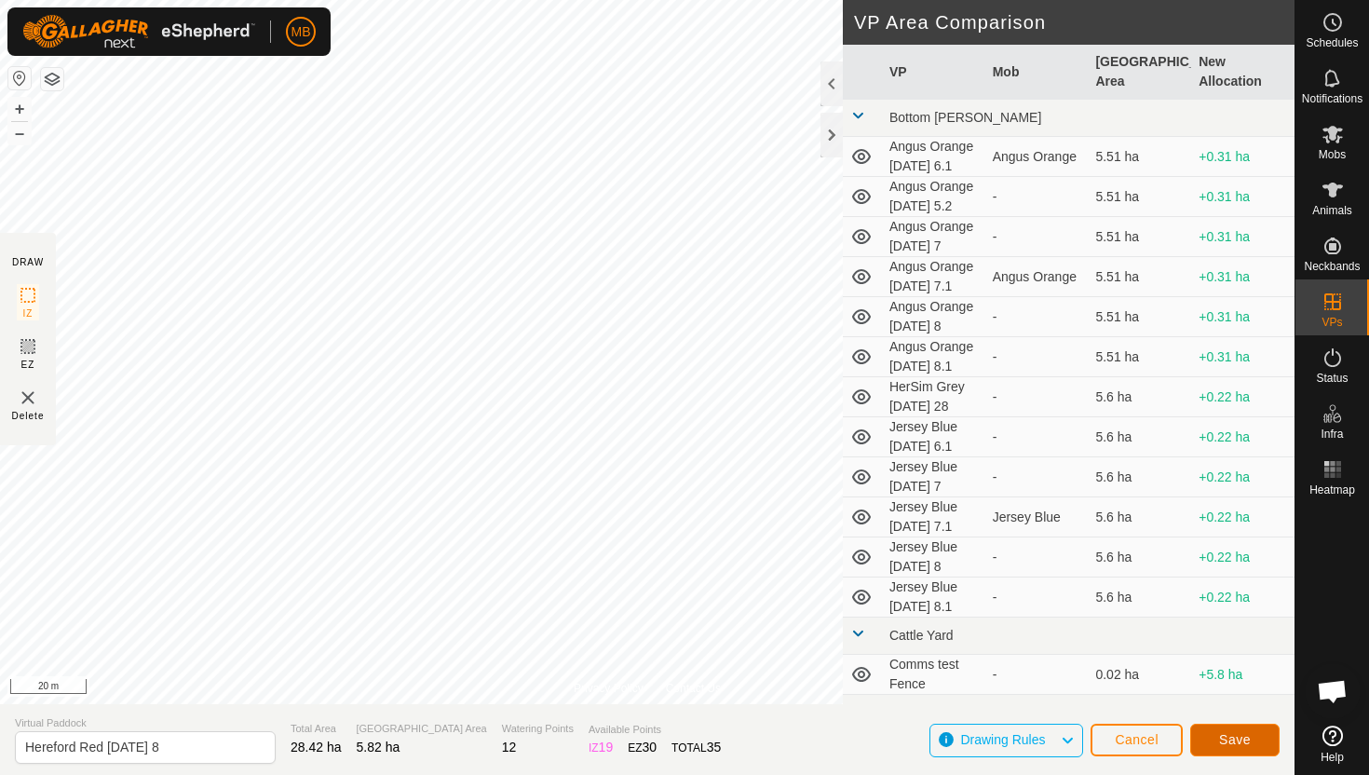
click at [1257, 744] on button "Save" at bounding box center [1234, 740] width 89 height 33
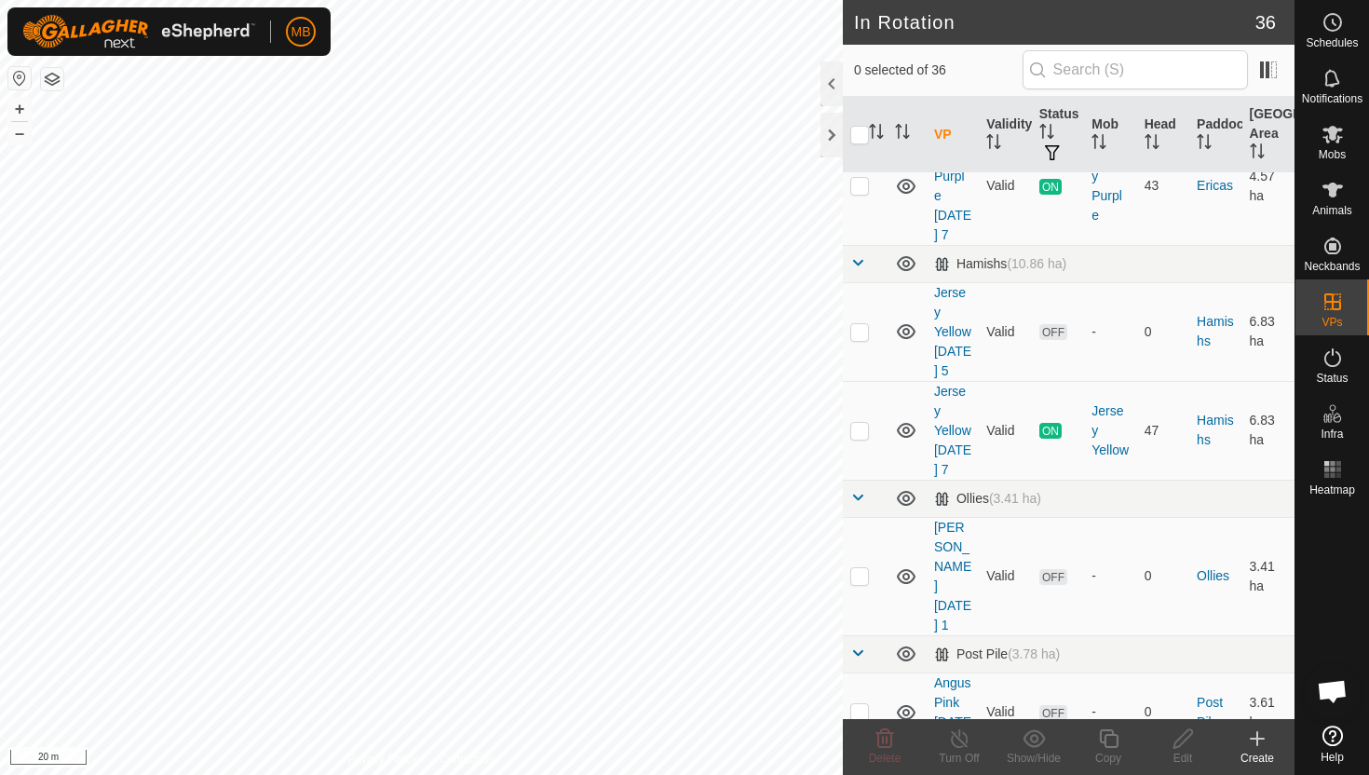
scroll to position [1781, 0]
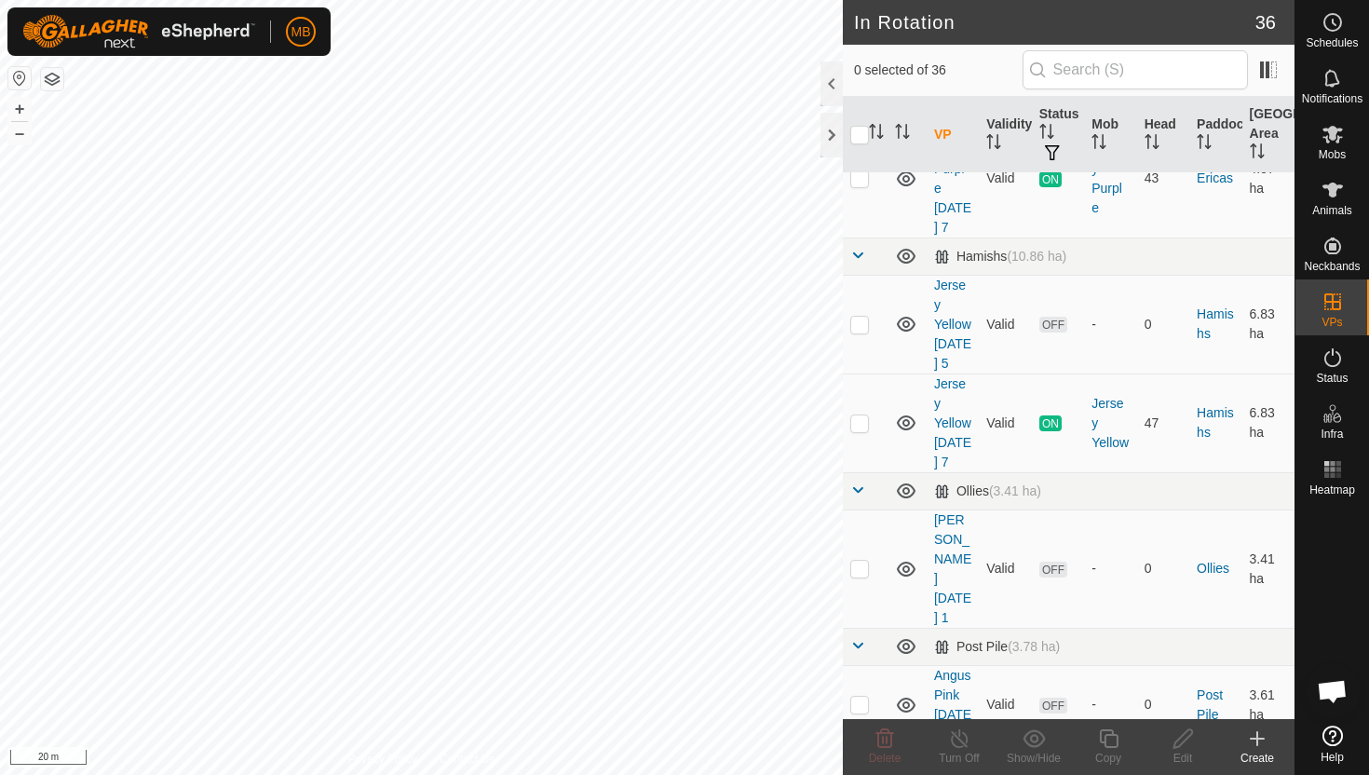
checkbox input "true"
click at [1107, 741] on icon at bounding box center [1108, 738] width 23 height 22
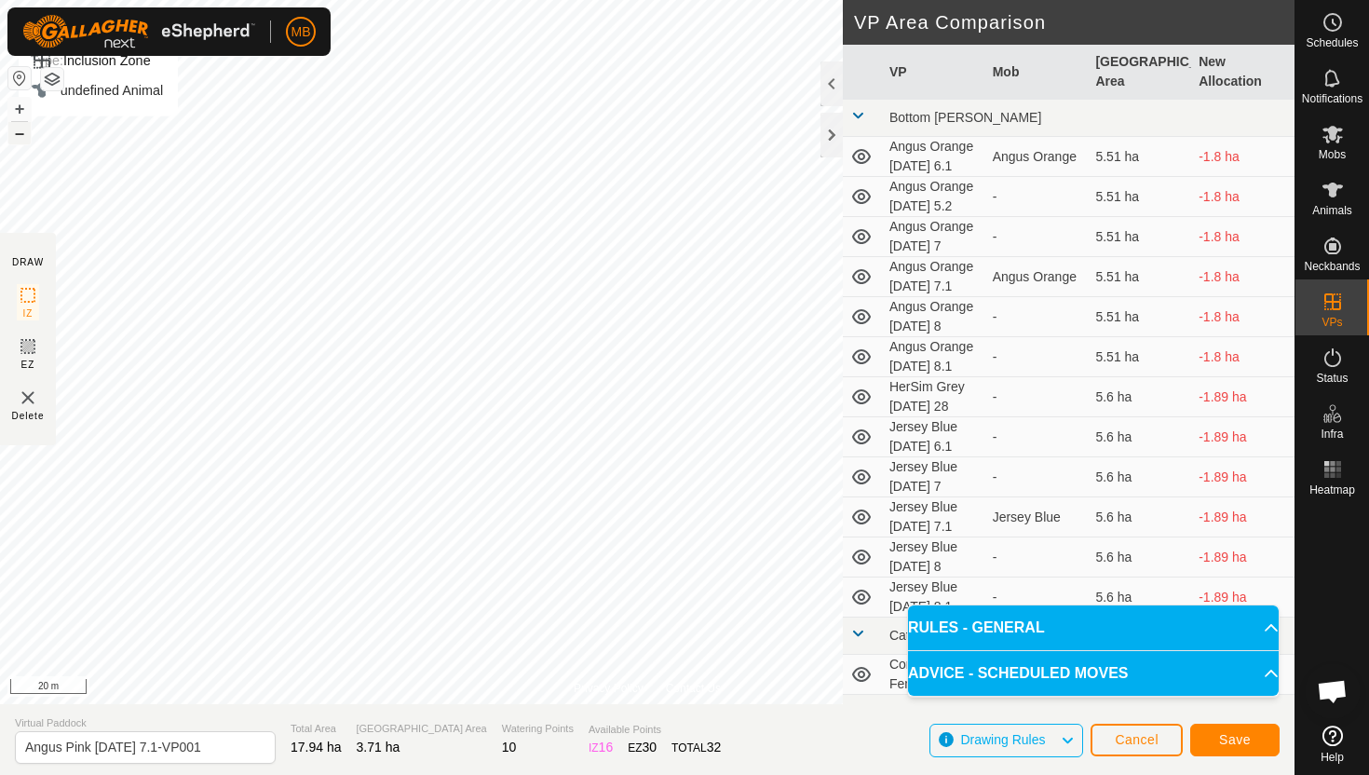
click at [17, 134] on button "–" at bounding box center [19, 133] width 22 height 22
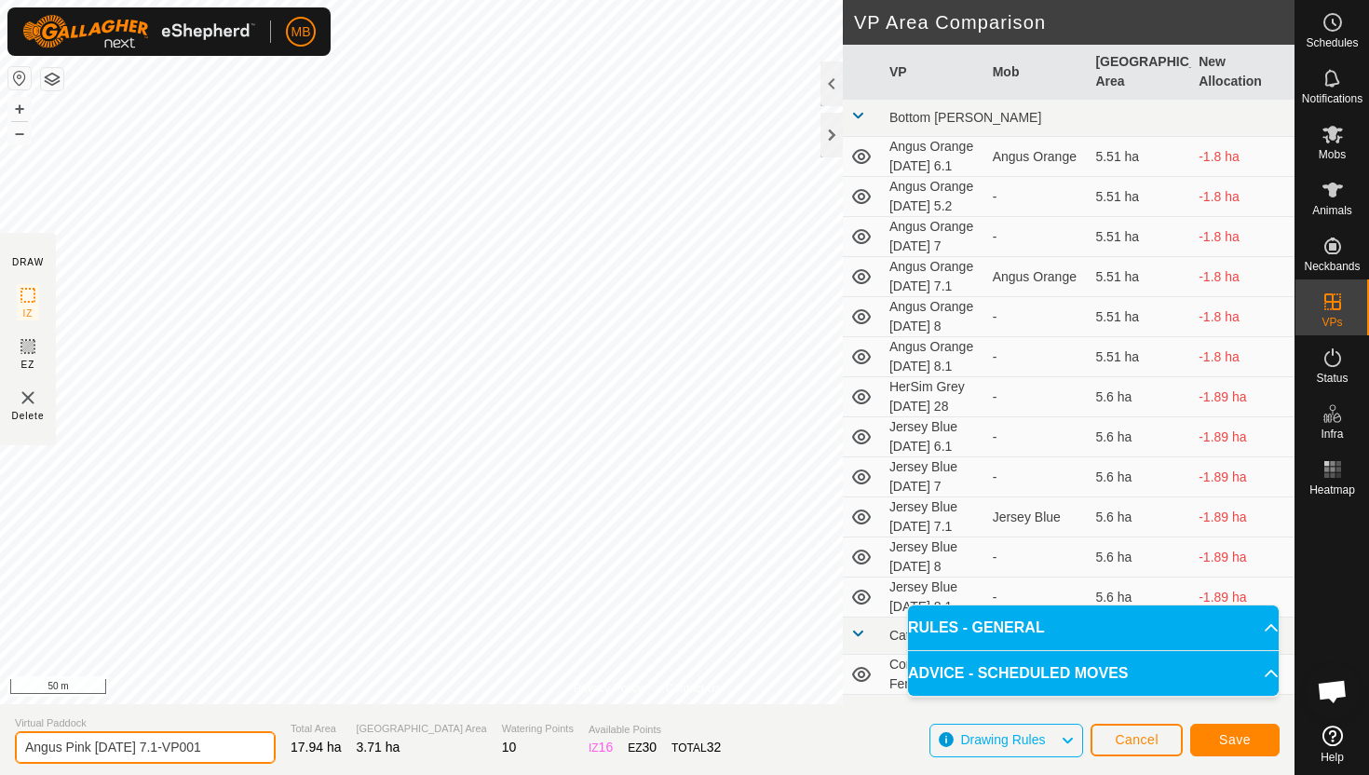
click at [221, 748] on input "Angus Pink Tuesday 7.1-VP001" at bounding box center [145, 747] width 261 height 33
type input "Angus Pink [DATE] 8"
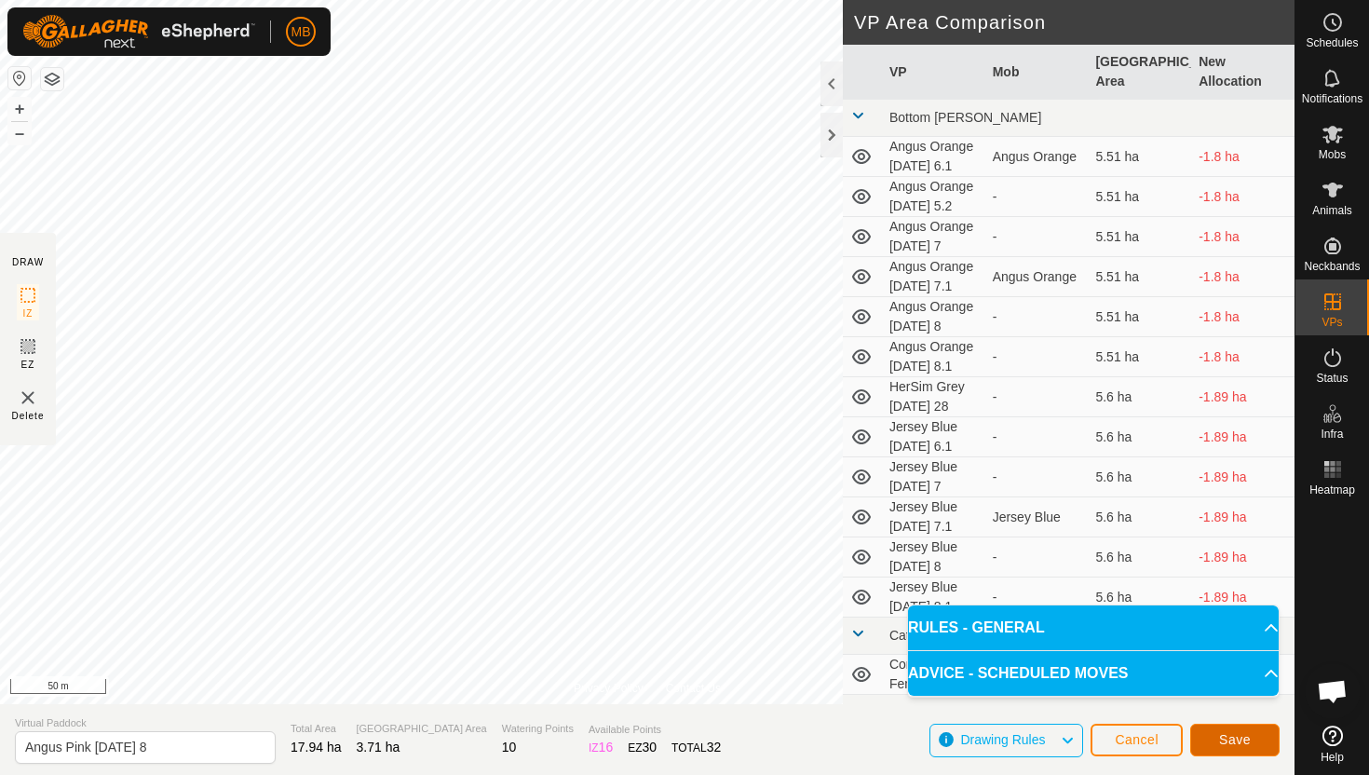
click at [1243, 734] on span "Save" at bounding box center [1235, 739] width 32 height 15
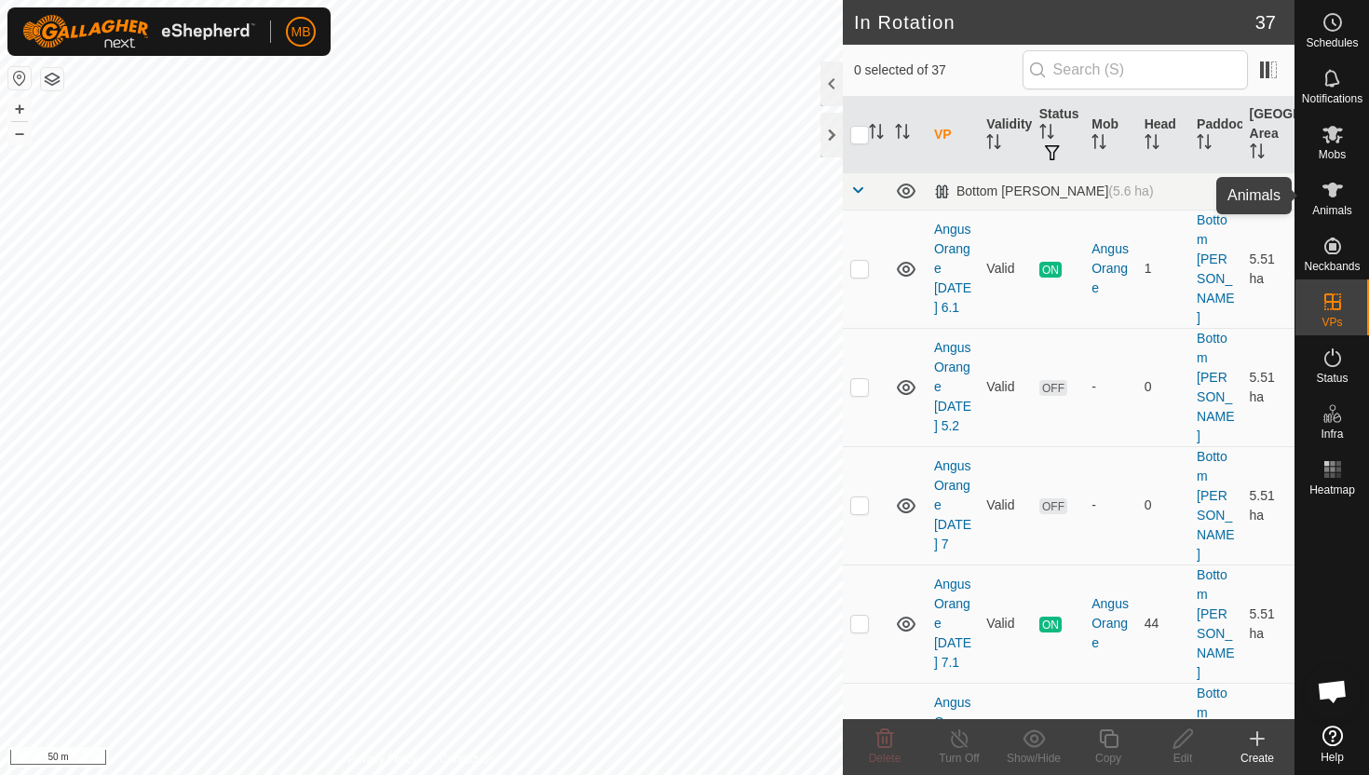
click at [1330, 193] on icon at bounding box center [1332, 190] width 20 height 15
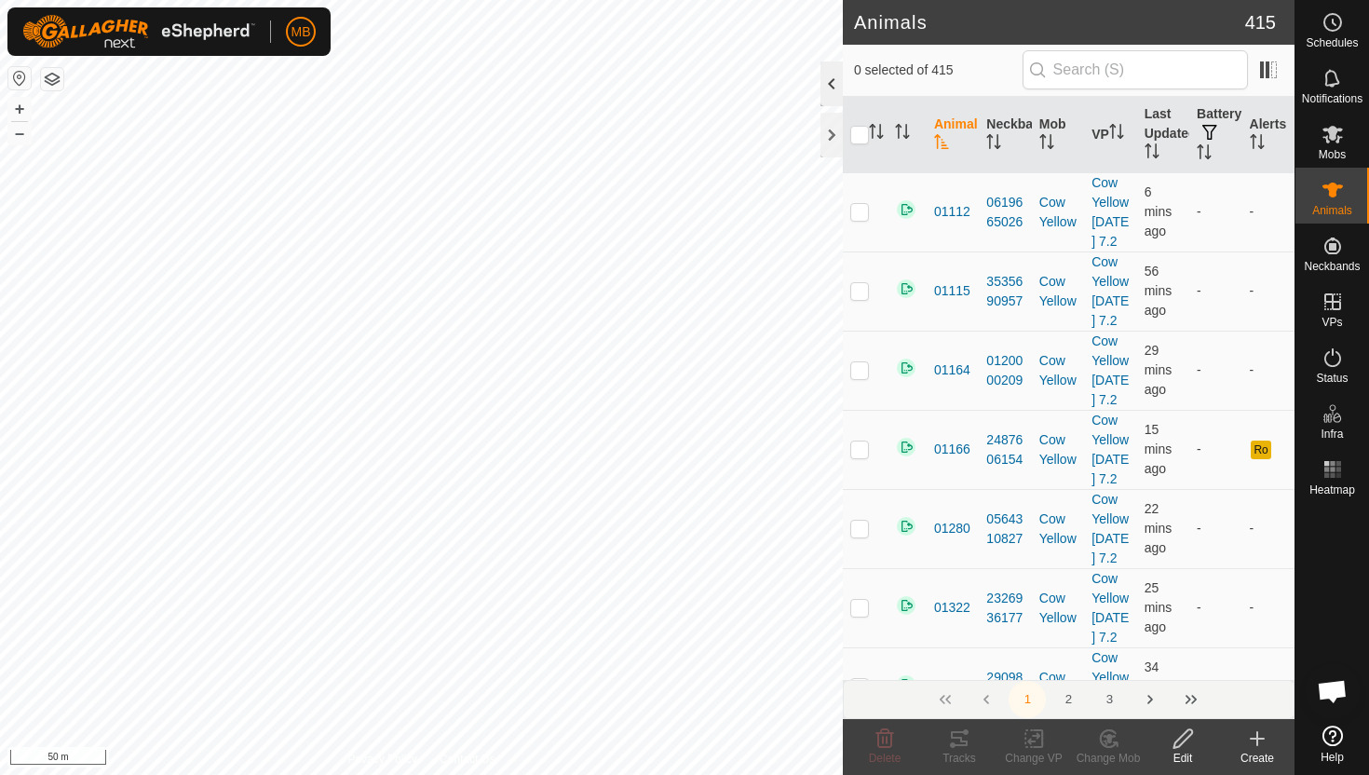
click at [833, 87] on div at bounding box center [831, 83] width 22 height 45
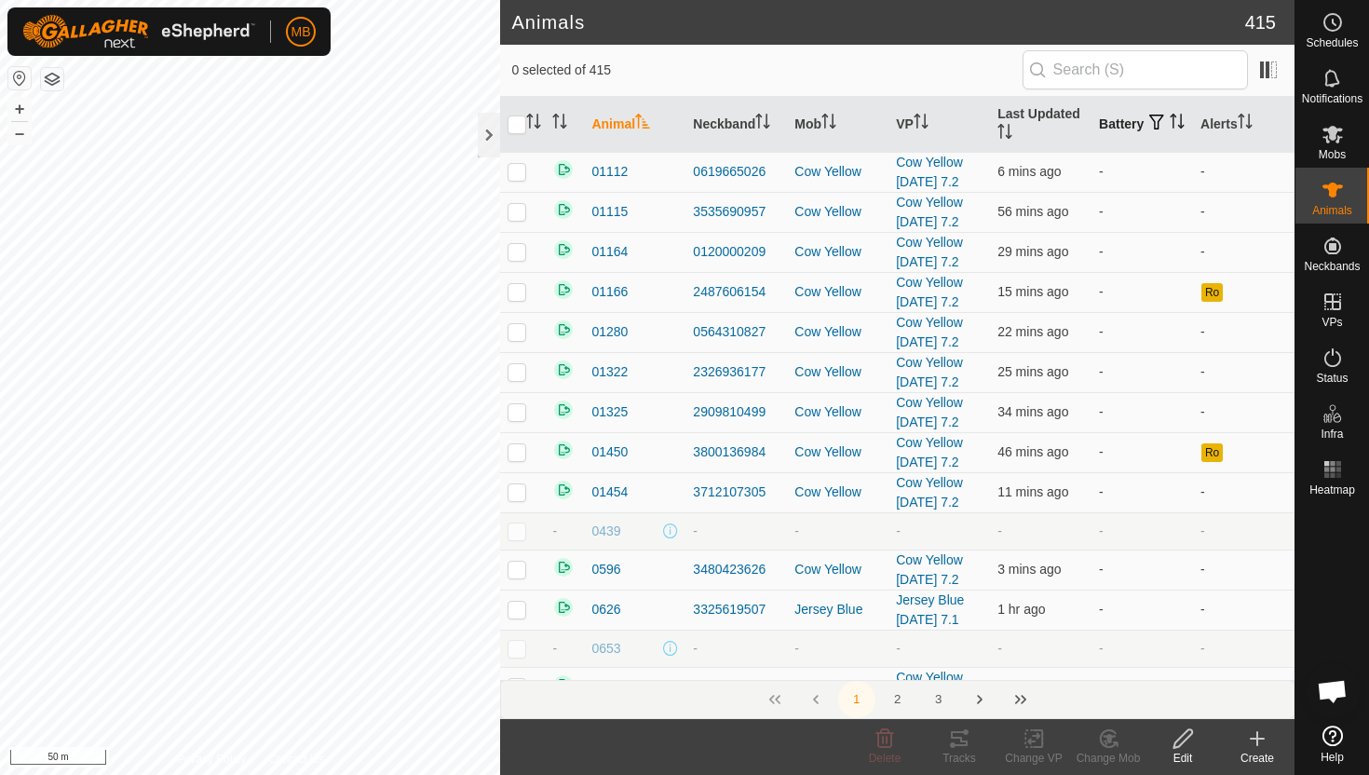
click at [1170, 129] on icon "Activate to sort" at bounding box center [1177, 121] width 15 height 15
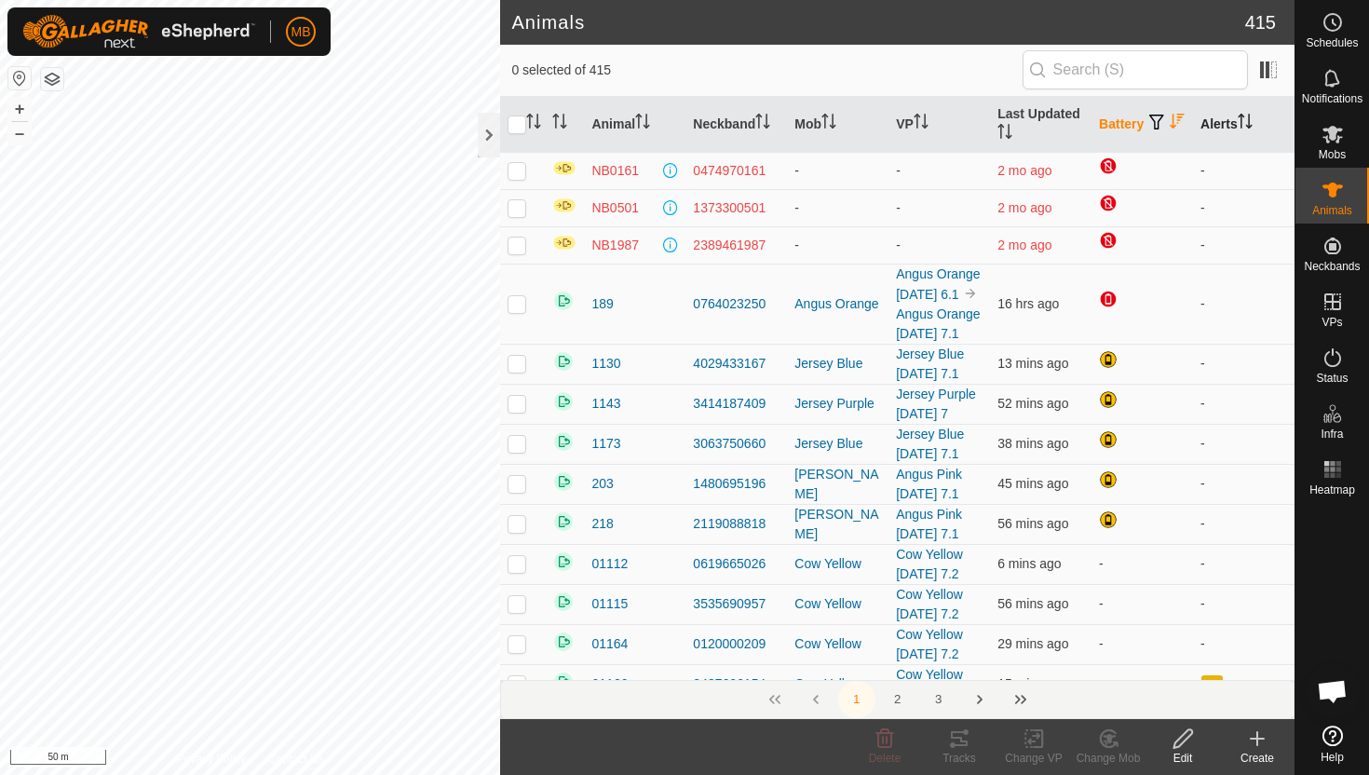
click at [1249, 116] on icon "Activate to sort" at bounding box center [1245, 121] width 15 height 15
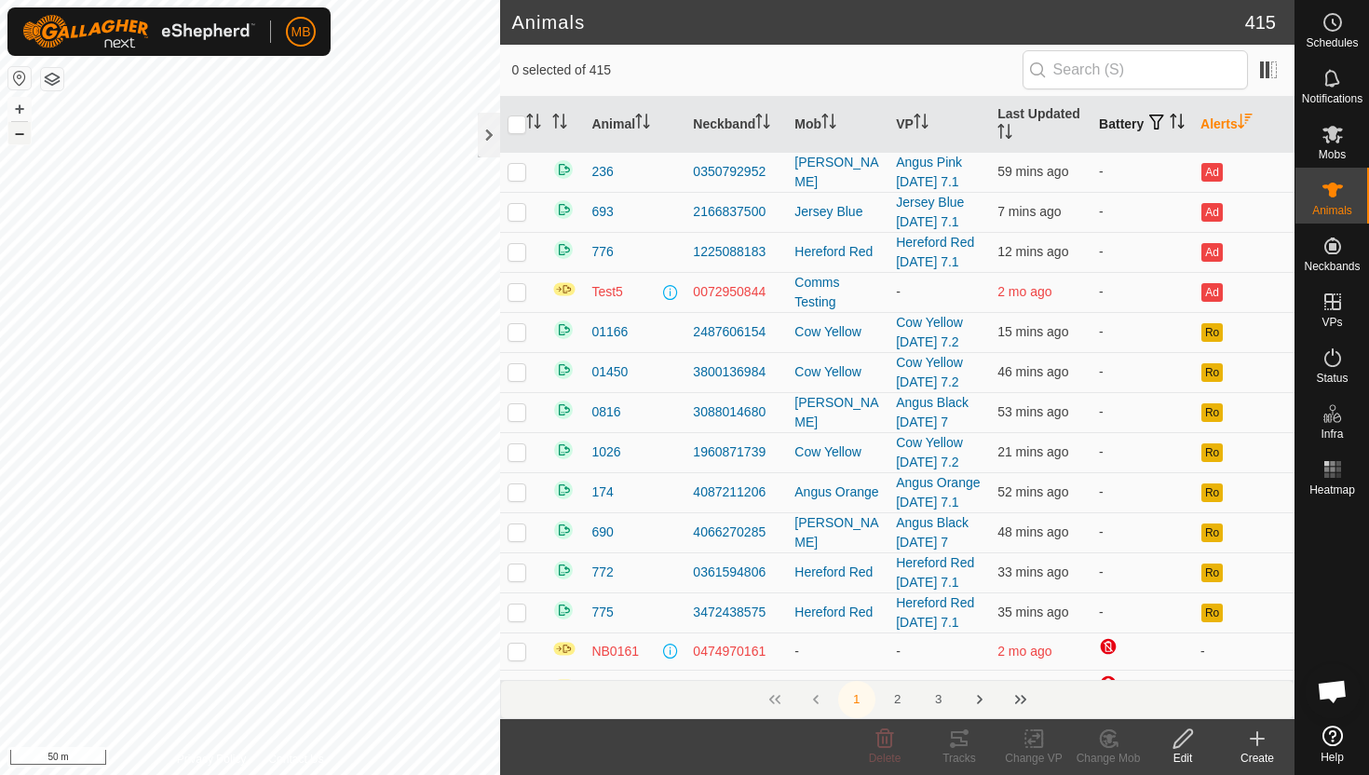
click at [19, 129] on button "–" at bounding box center [19, 133] width 22 height 22
click at [16, 133] on button "–" at bounding box center [19, 133] width 22 height 22
click at [1332, 134] on icon at bounding box center [1332, 135] width 20 height 18
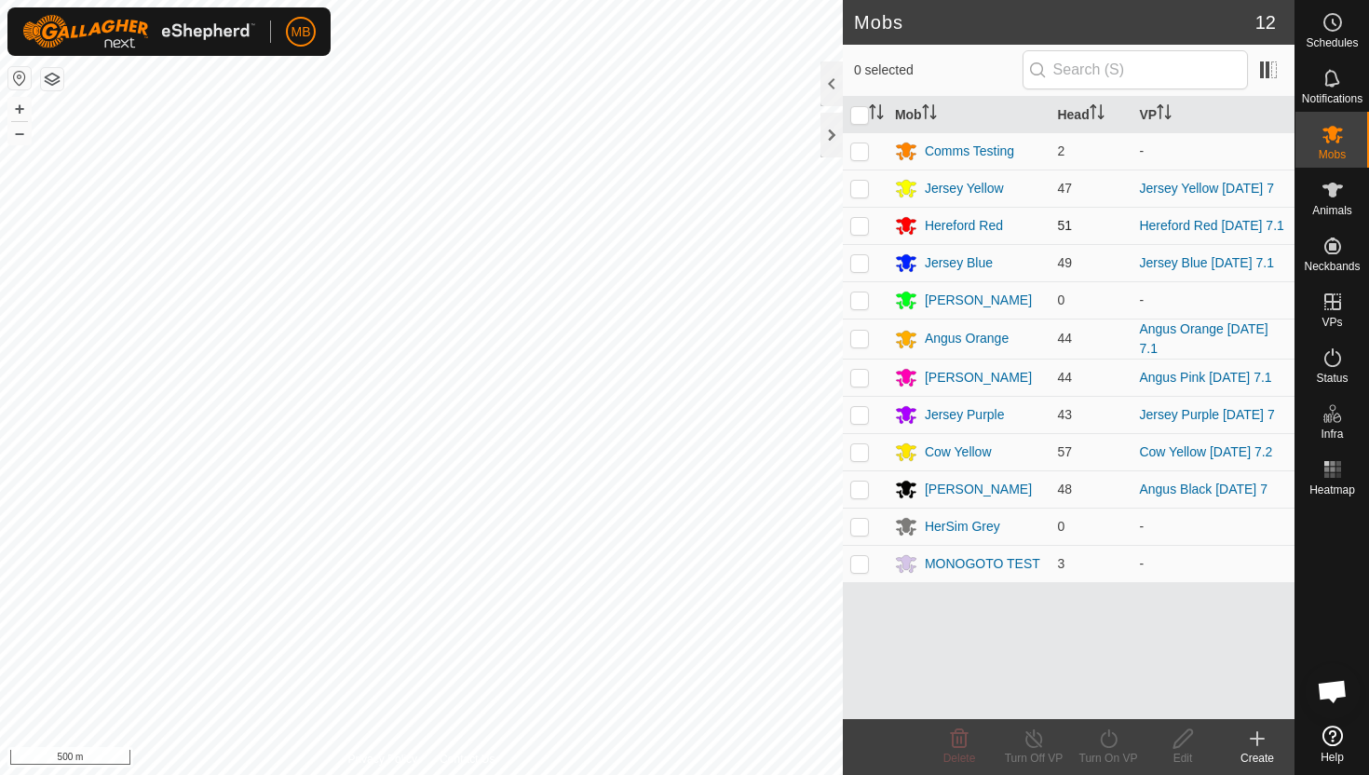
click at [854, 226] on p-checkbox at bounding box center [859, 225] width 19 height 15
checkbox input "true"
click at [1107, 740] on icon at bounding box center [1108, 738] width 23 height 22
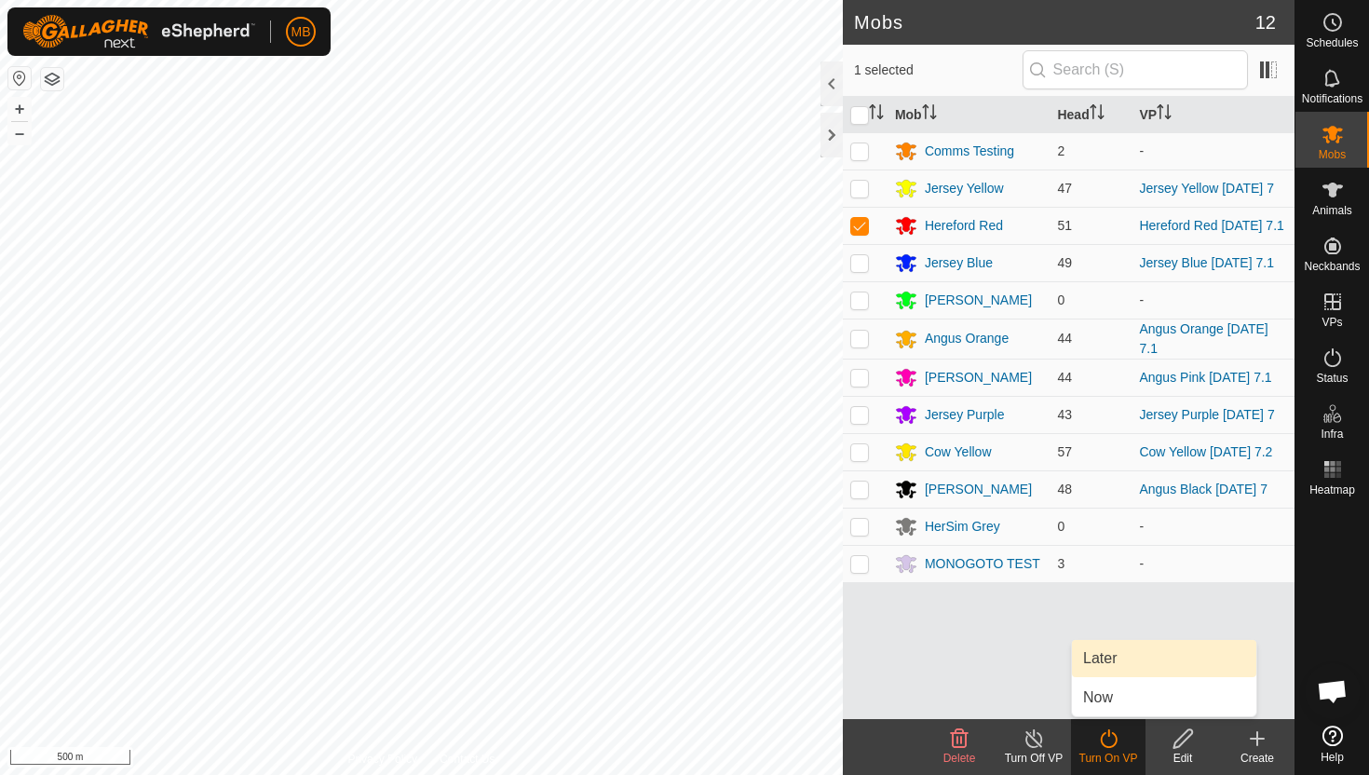
click at [1115, 659] on link "Later" at bounding box center [1164, 658] width 184 height 37
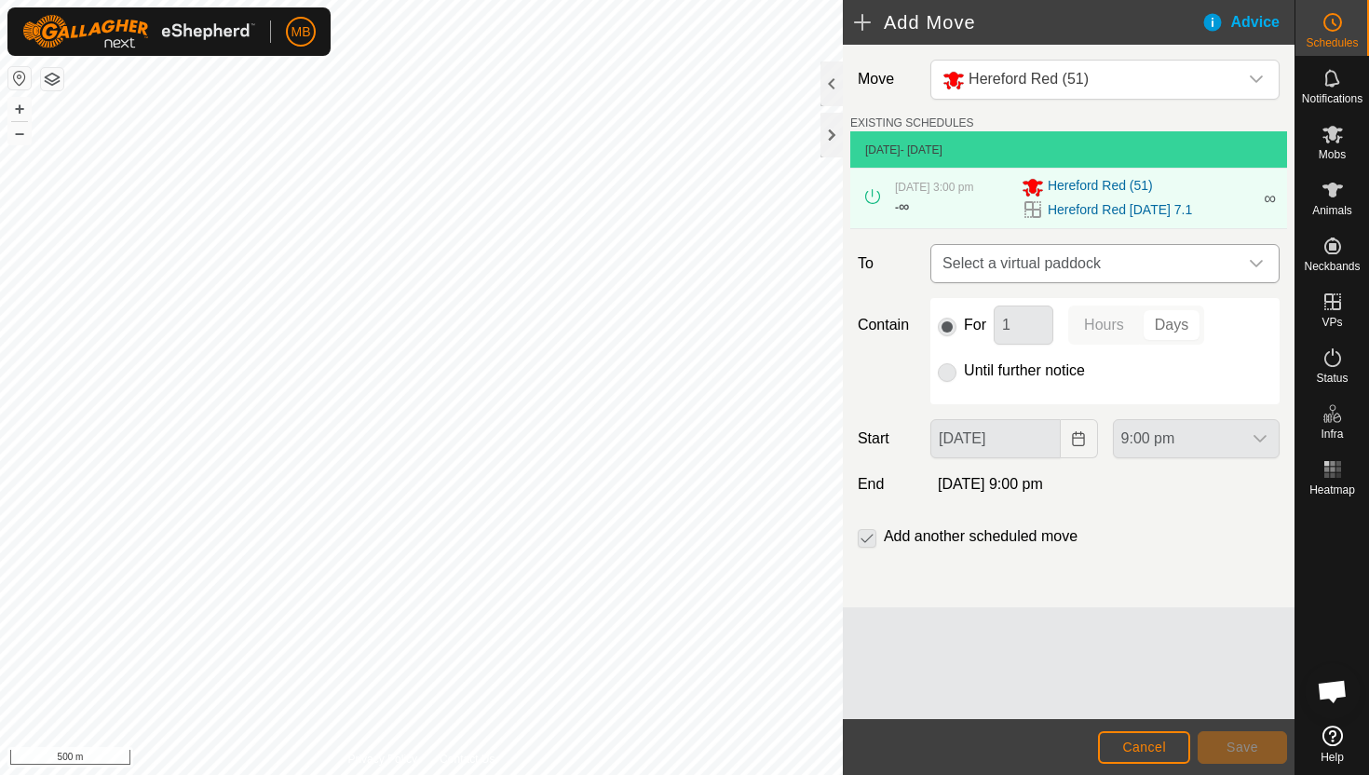
click at [1253, 260] on icon "dropdown trigger" at bounding box center [1256, 263] width 15 height 15
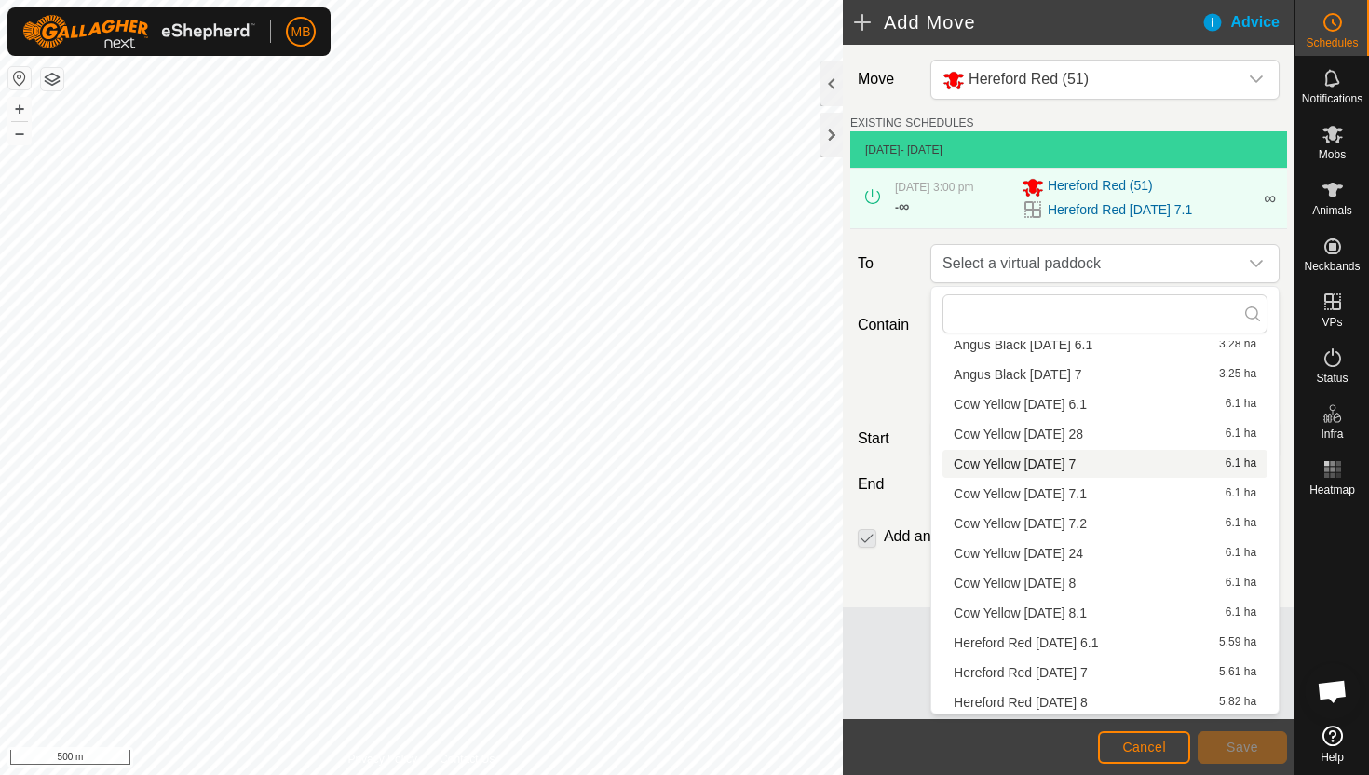
scroll to position [56, 0]
click at [1083, 698] on li "Hereford Red [DATE] 8 5.82 ha" at bounding box center [1104, 699] width 325 height 28
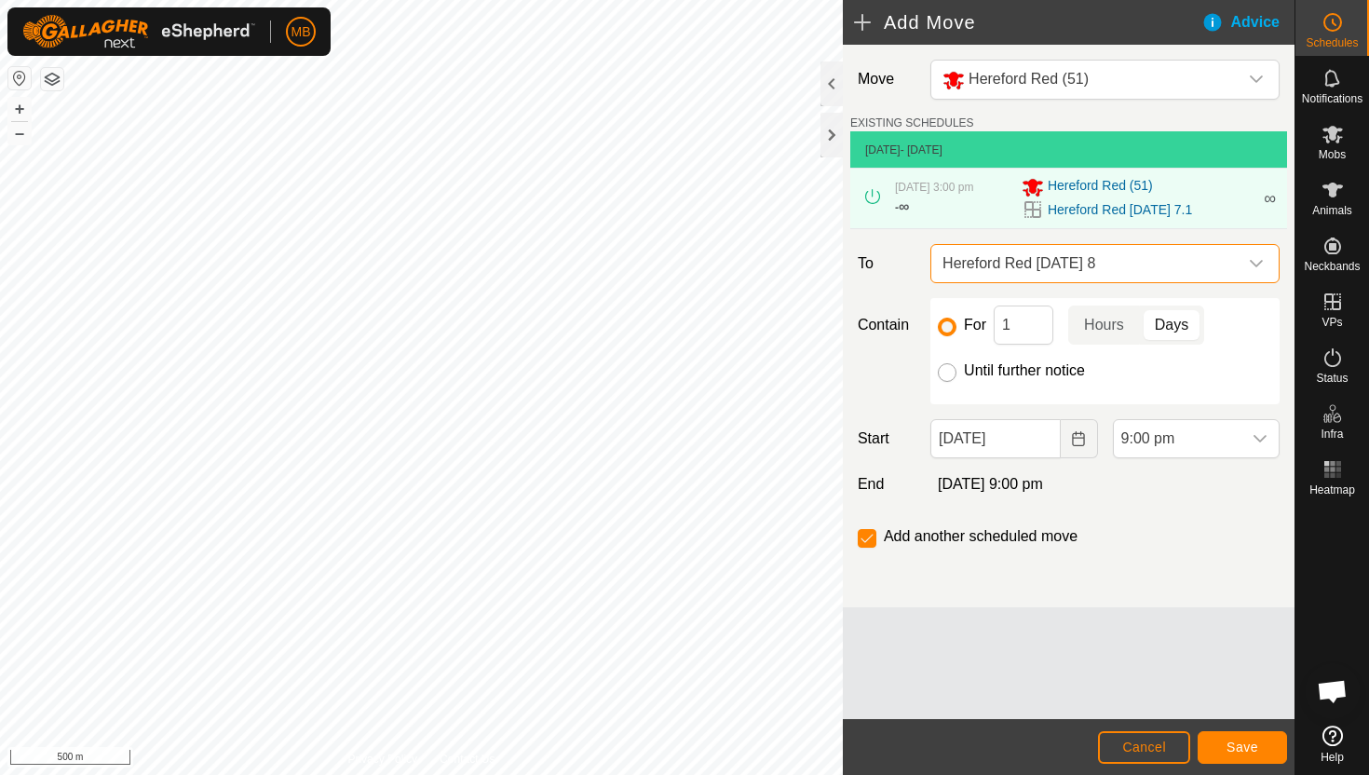
click at [949, 372] on input "Until further notice" at bounding box center [947, 372] width 19 height 19
radio input "true"
checkbox input "false"
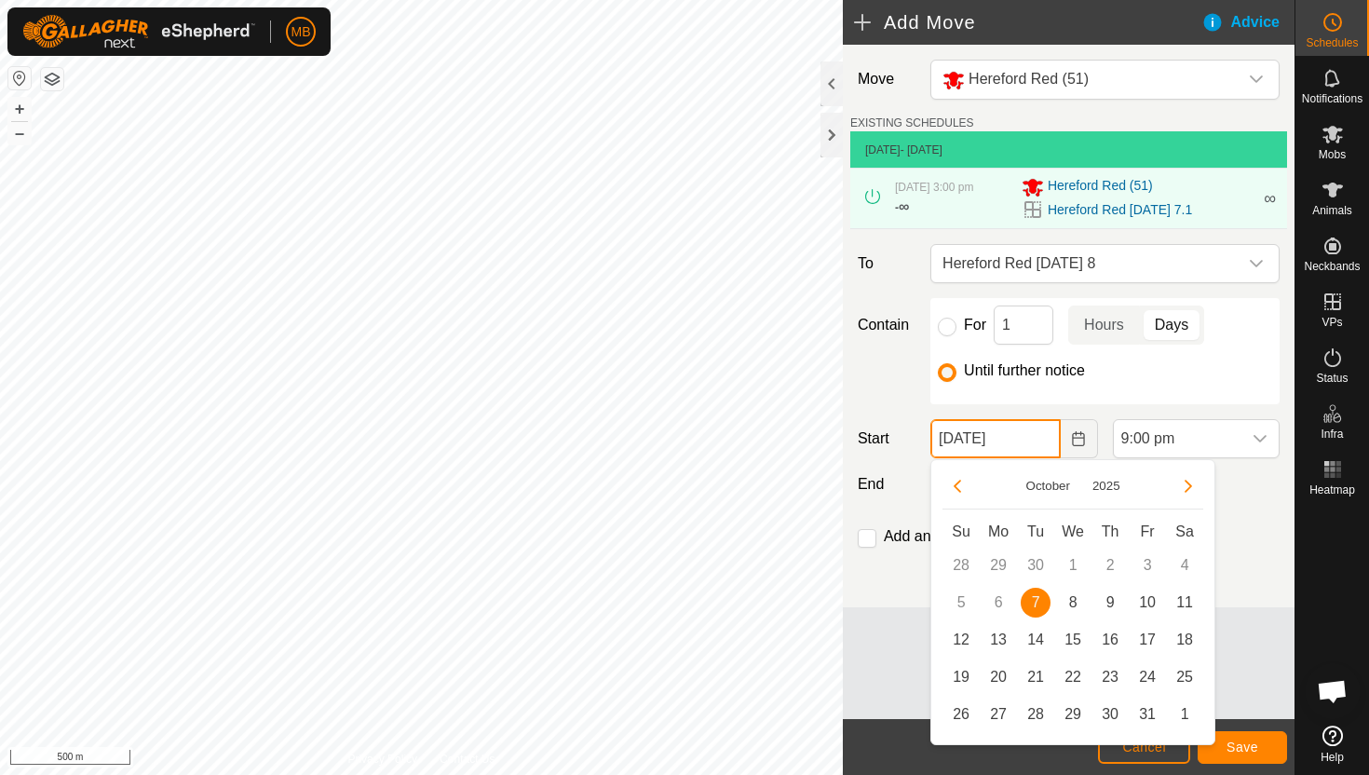
click at [1036, 447] on input "[DATE]" at bounding box center [994, 438] width 129 height 39
click at [1076, 594] on span "8" at bounding box center [1073, 603] width 30 height 30
type input "[DATE]"
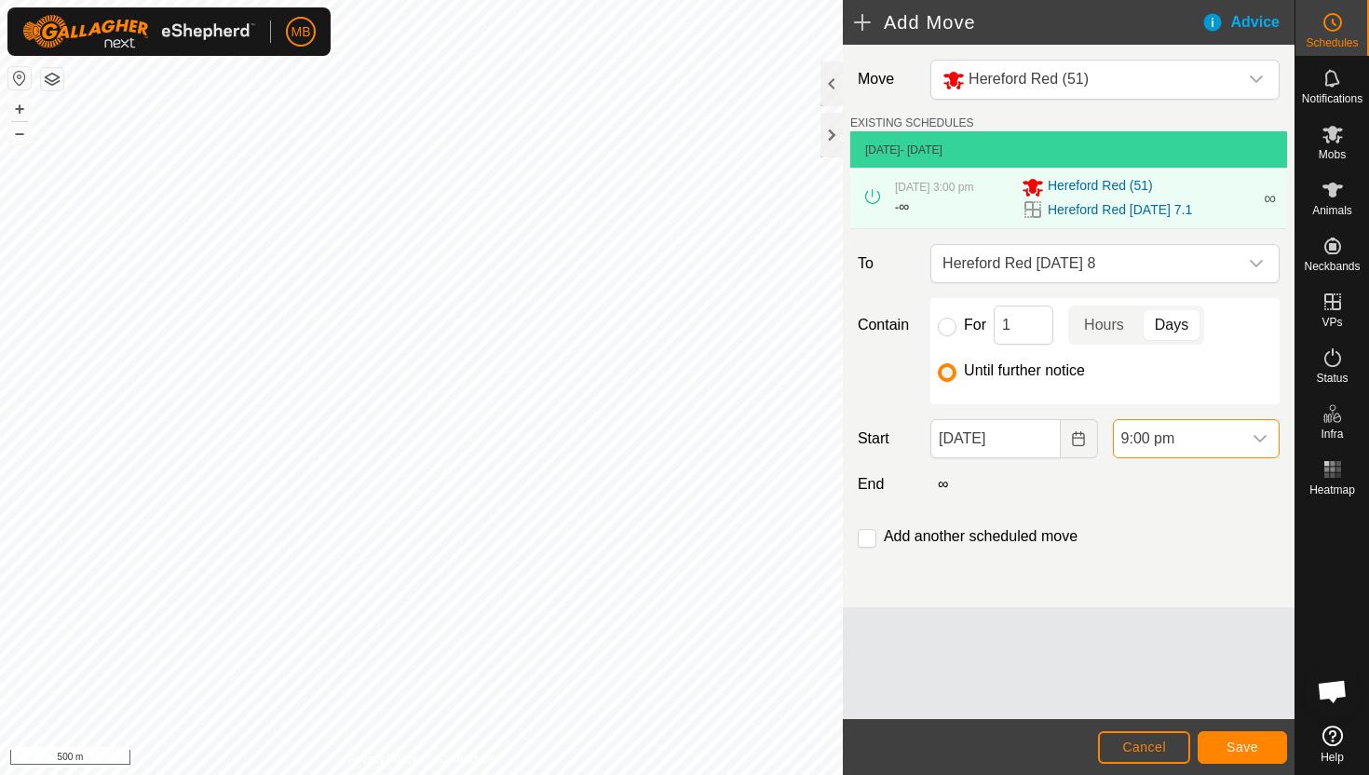
click at [1217, 441] on span "9:00 pm" at bounding box center [1178, 438] width 128 height 37
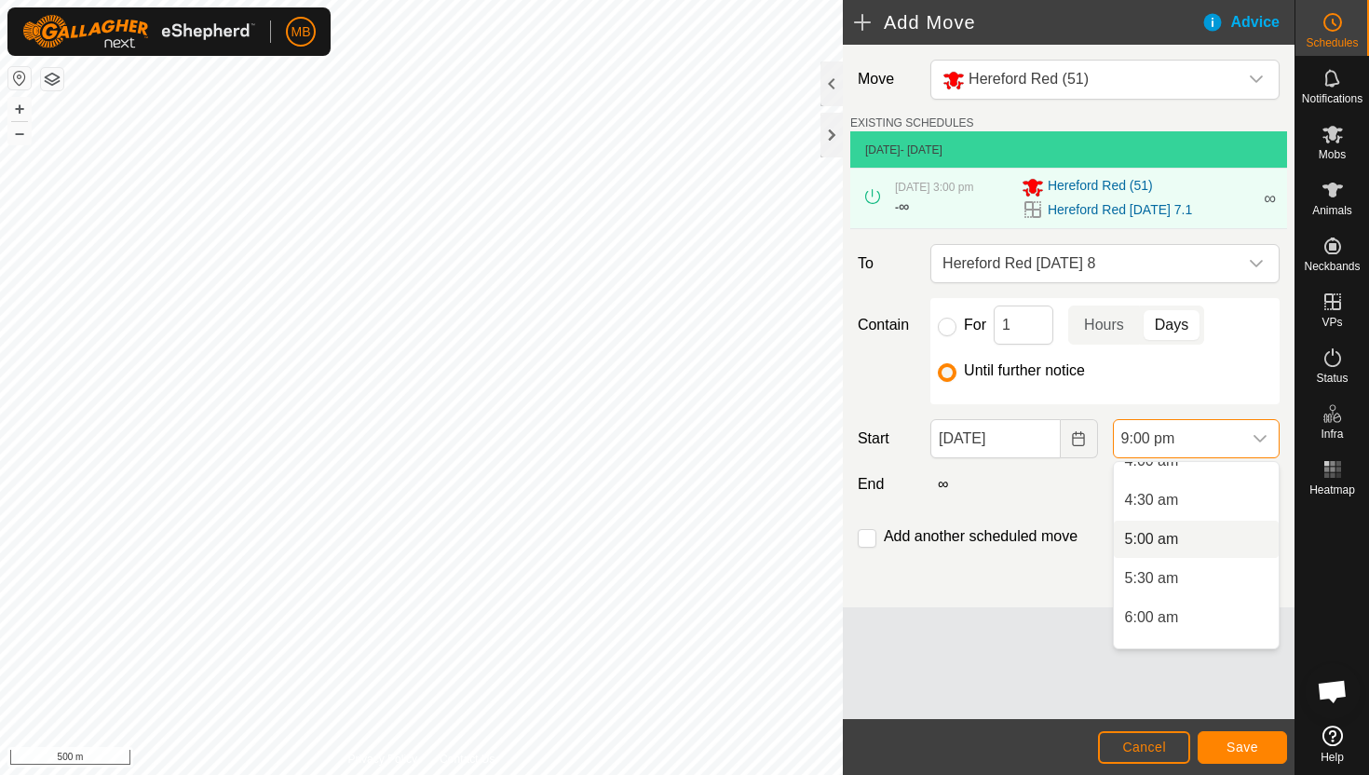
click at [1195, 539] on li "5:00 am" at bounding box center [1196, 539] width 165 height 37
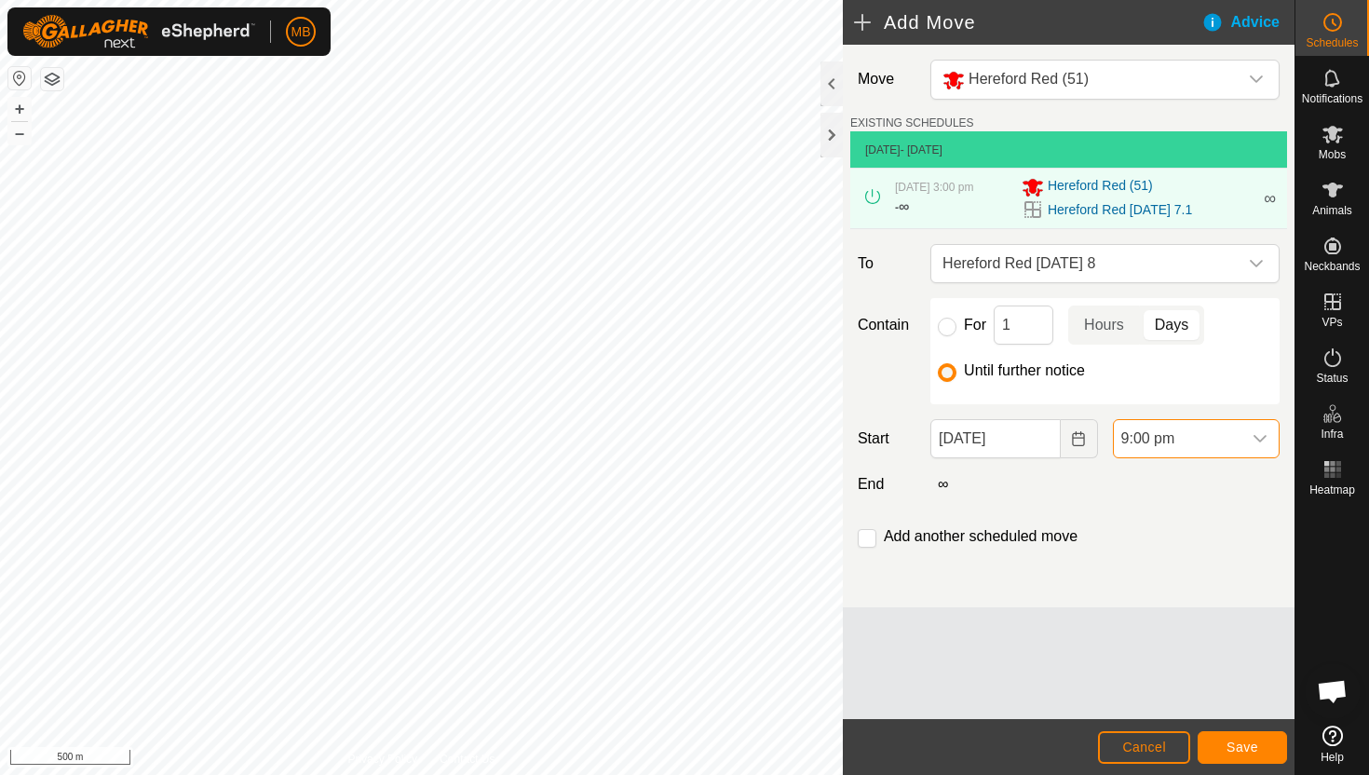
scroll to position [1494, 0]
click at [1241, 744] on span "Save" at bounding box center [1242, 746] width 32 height 15
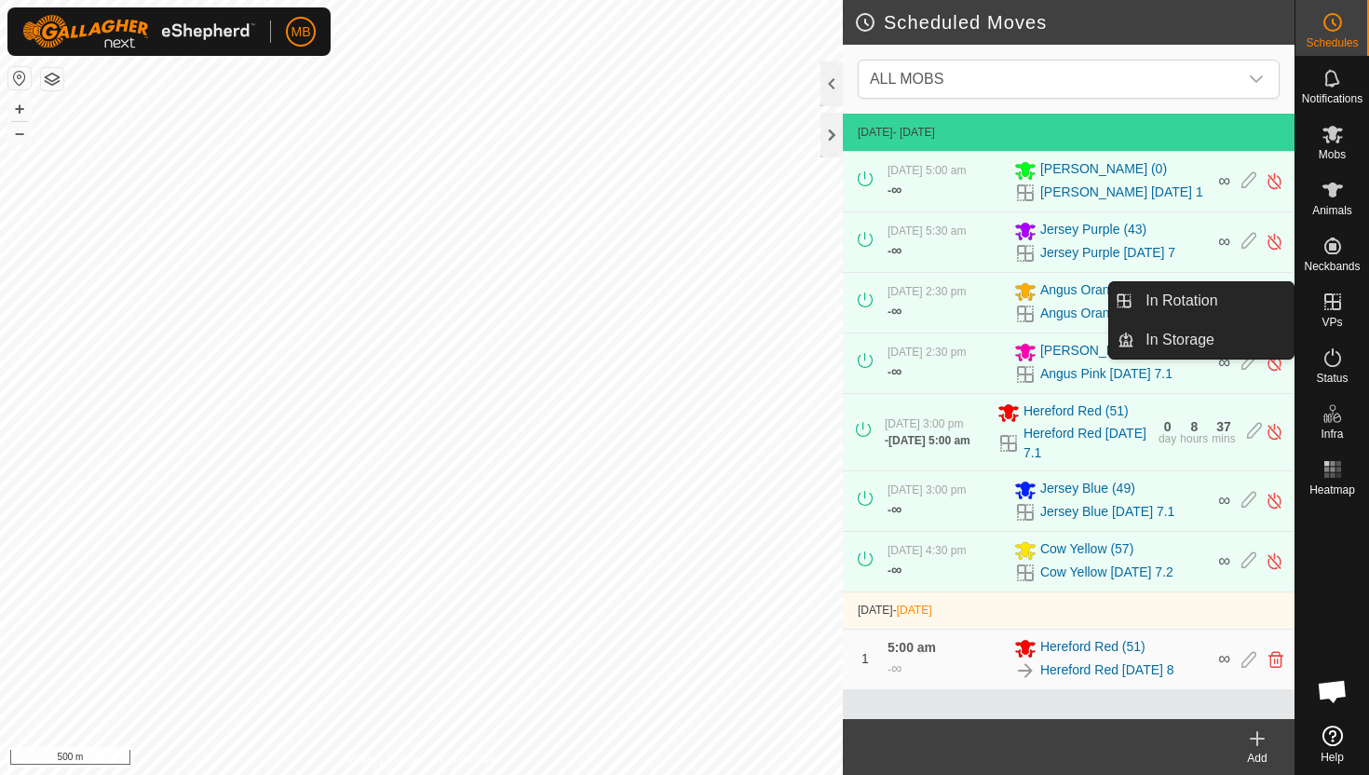
click at [1330, 301] on icon at bounding box center [1332, 301] width 17 height 17
click at [1241, 302] on link "In Rotation" at bounding box center [1213, 300] width 159 height 37
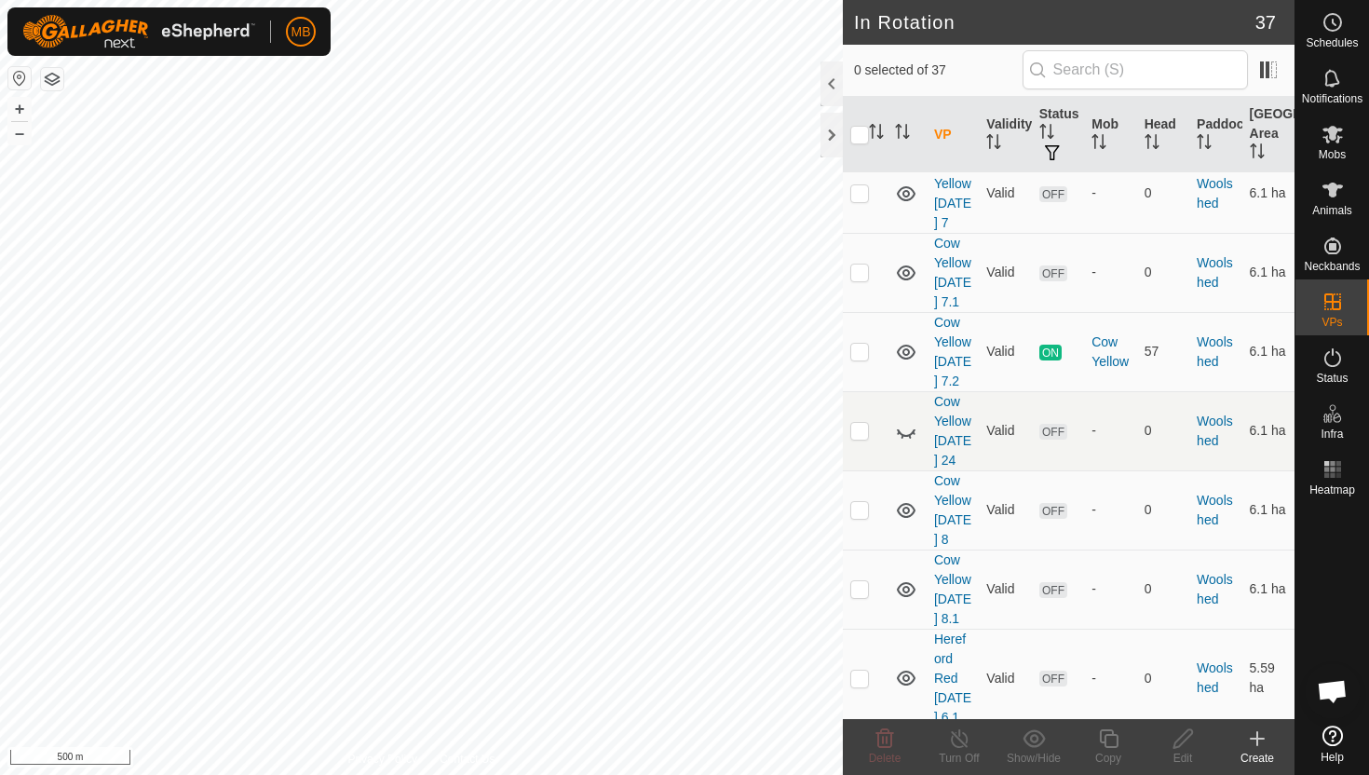
scroll to position [3227, 0]
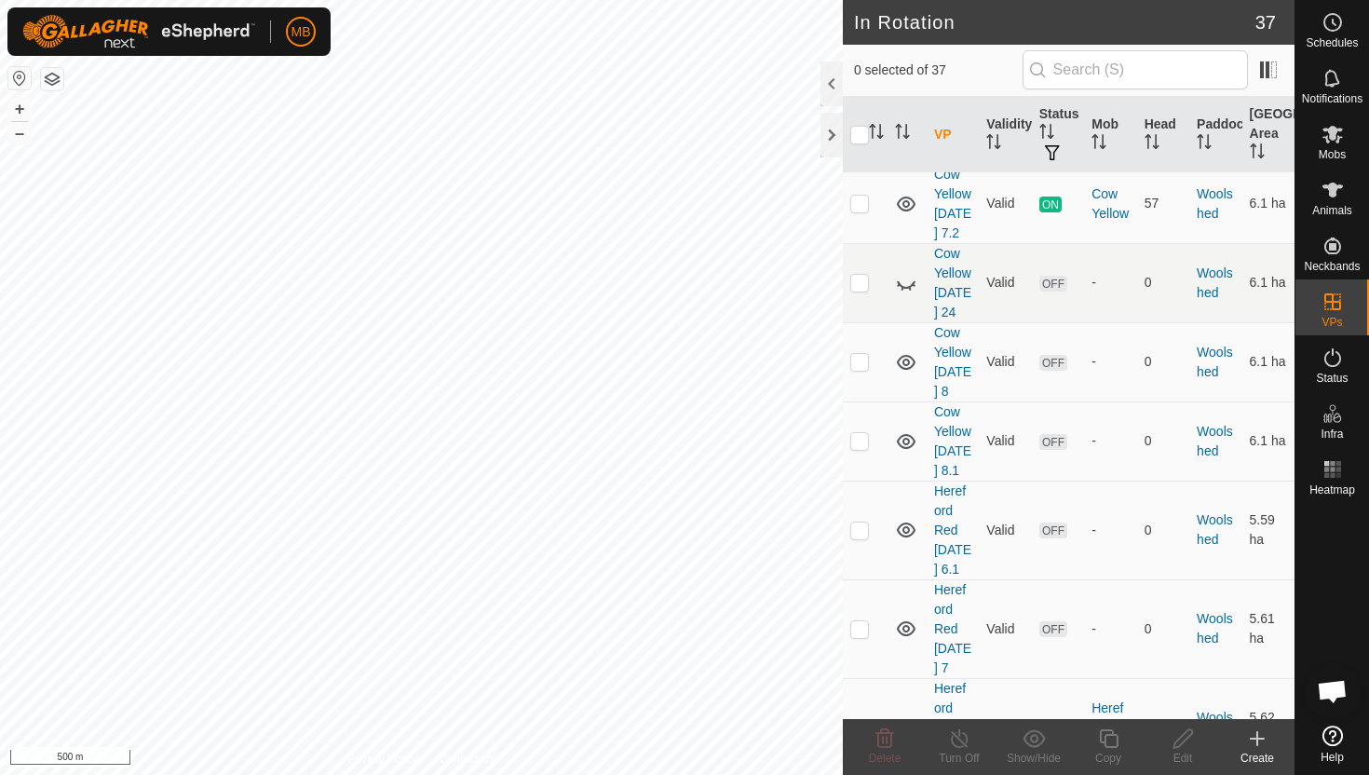
checkbox input "true"
click at [1109, 739] on icon at bounding box center [1108, 738] width 23 height 22
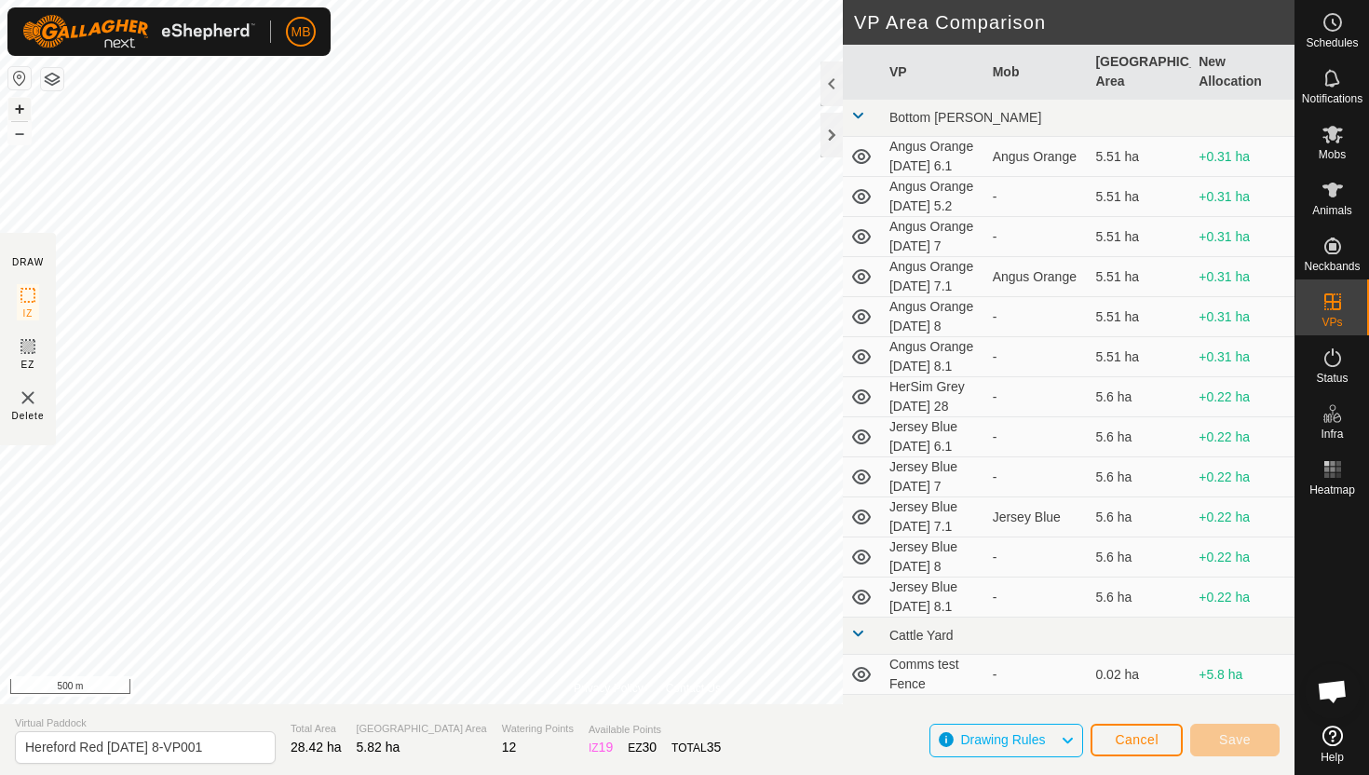
click at [20, 113] on button "+" at bounding box center [19, 109] width 22 height 22
click at [308, 38] on div "MB Schedules Notifications Mobs Animals Neckbands VPs Status Infra Heatmap Help…" at bounding box center [684, 387] width 1369 height 775
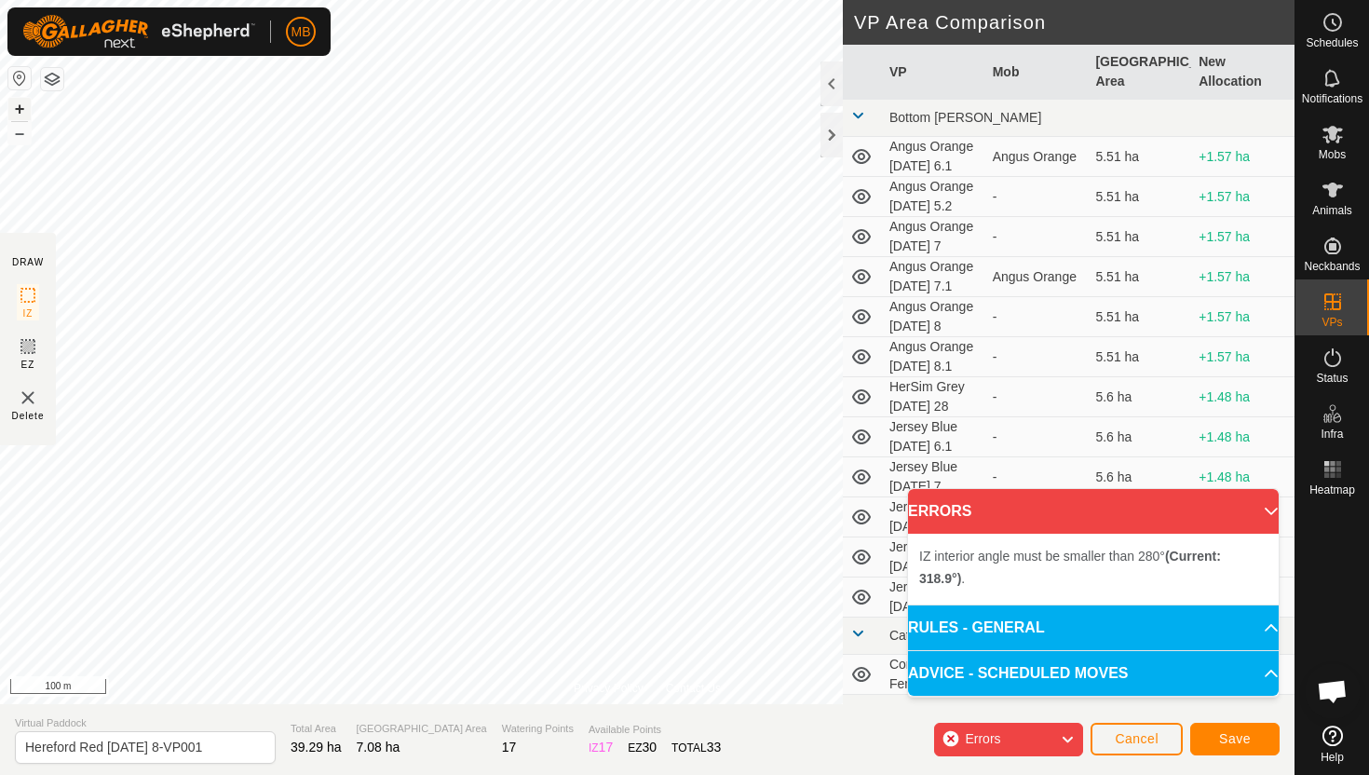
click at [25, 105] on button "+" at bounding box center [19, 109] width 22 height 22
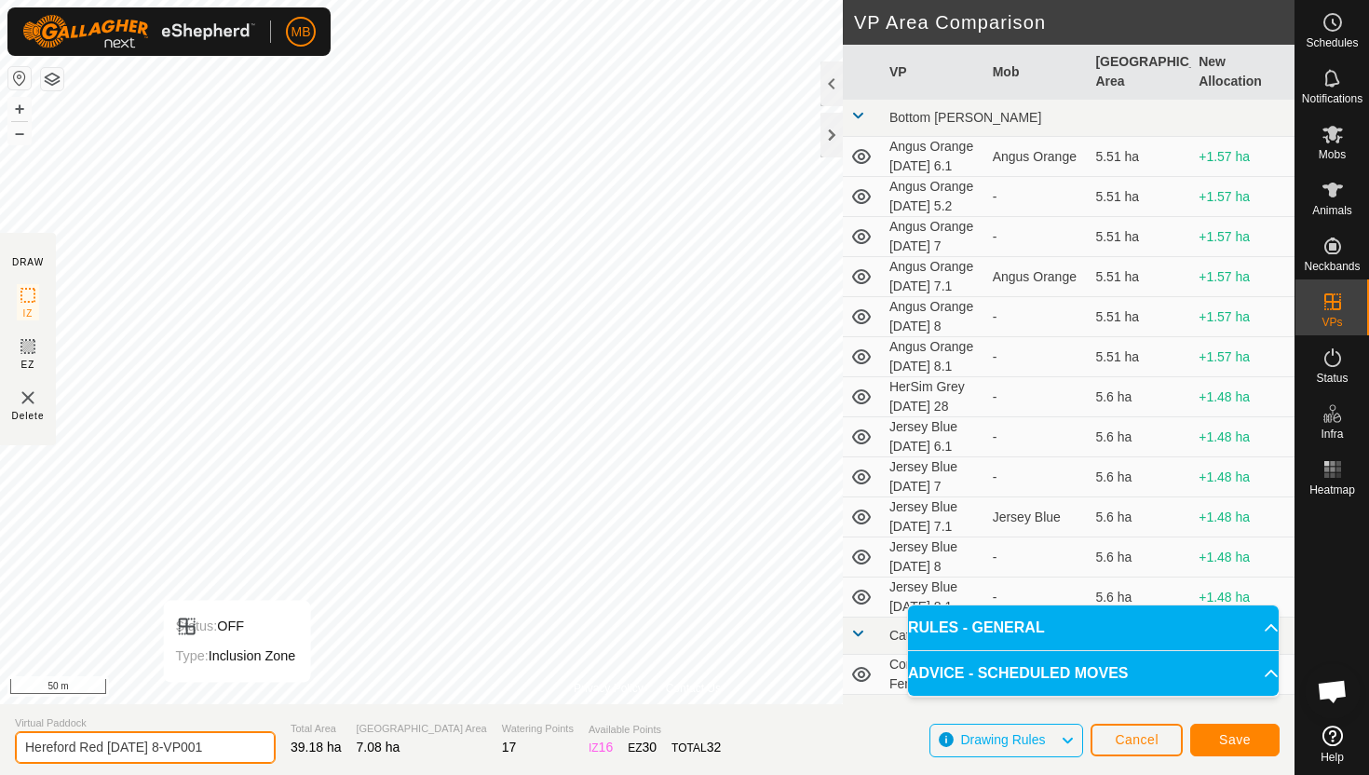
click at [233, 747] on input "Hereford Red [DATE] 8-VP001" at bounding box center [145, 747] width 261 height 33
type input "Hereford Red [DATE] 9"
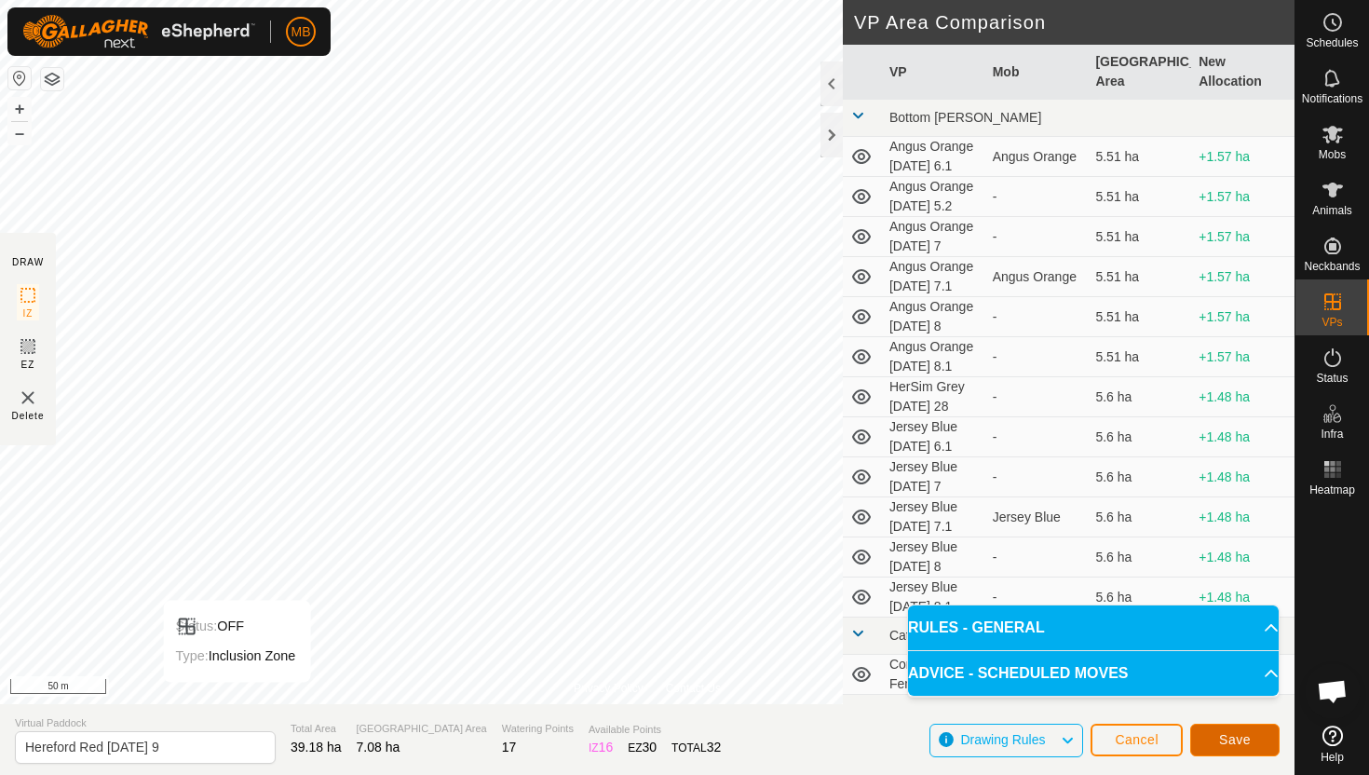
click at [1227, 738] on span "Save" at bounding box center [1235, 739] width 32 height 15
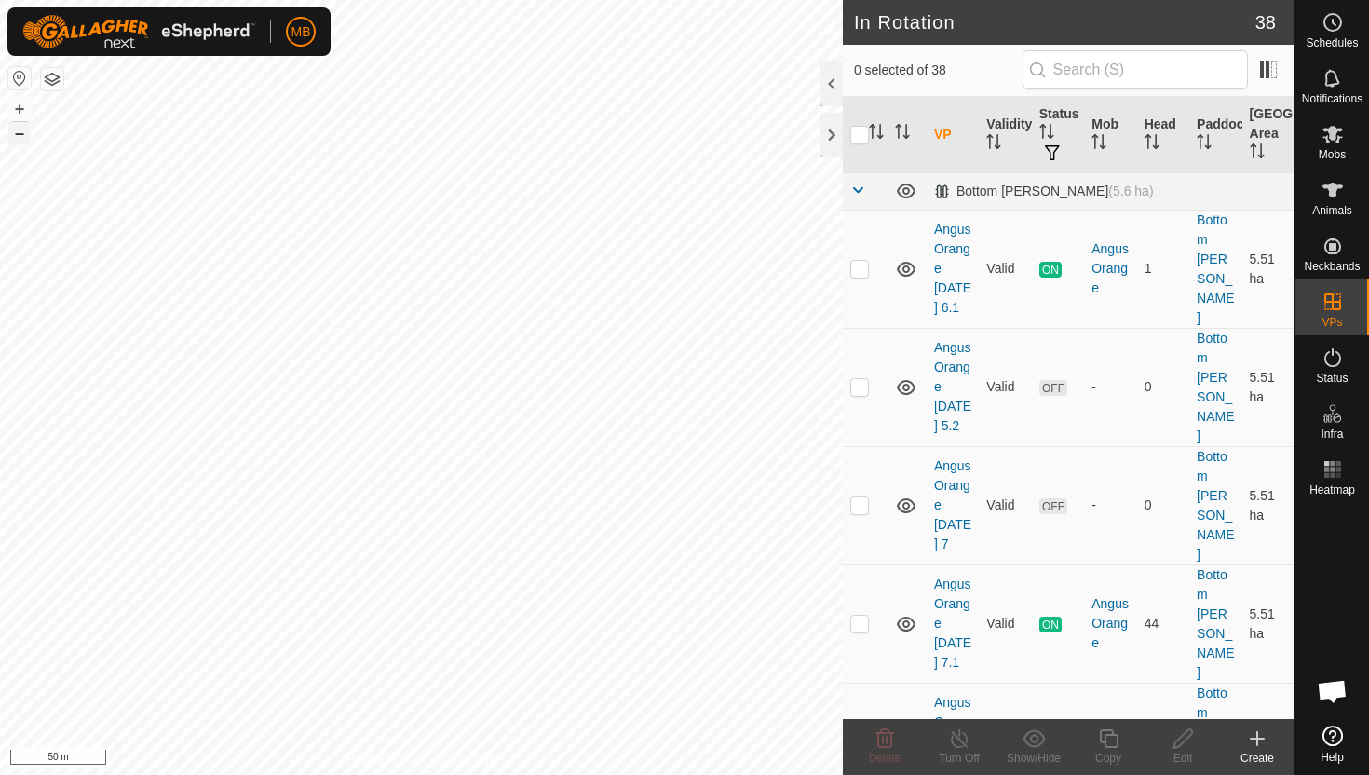
click at [17, 132] on button "–" at bounding box center [19, 133] width 22 height 22
click at [1336, 134] on icon at bounding box center [1332, 134] width 22 height 22
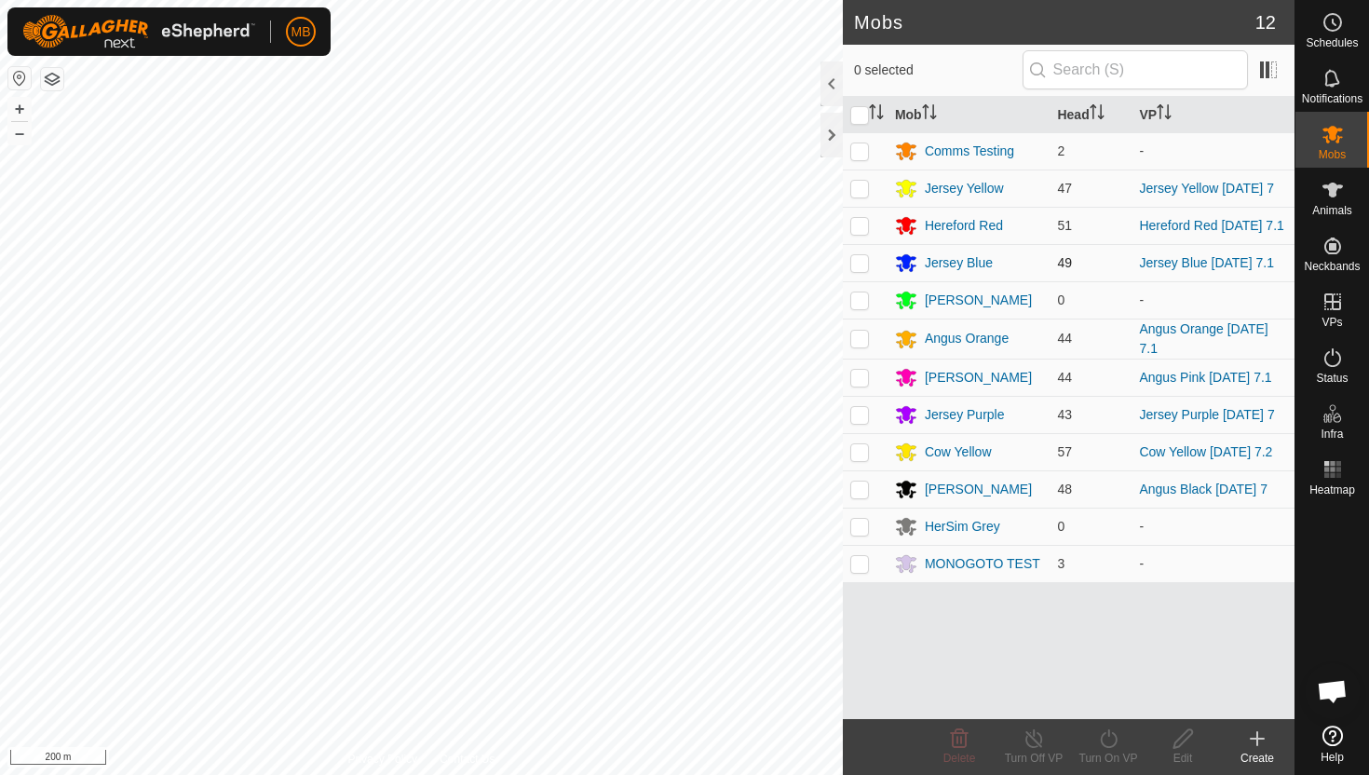
click at [861, 269] on p-checkbox at bounding box center [859, 262] width 19 height 15
checkbox input "true"
click at [1107, 733] on icon at bounding box center [1108, 738] width 17 height 19
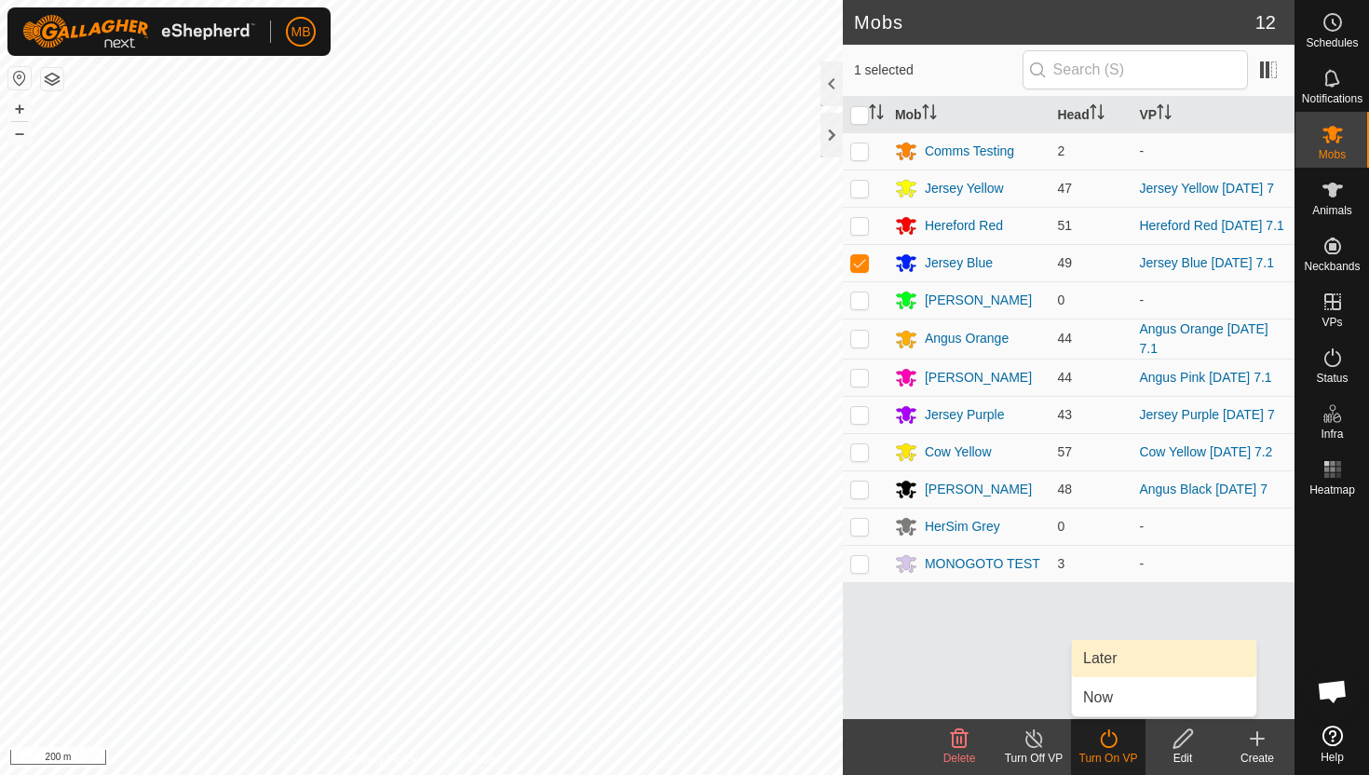
click at [1114, 661] on link "Later" at bounding box center [1164, 658] width 184 height 37
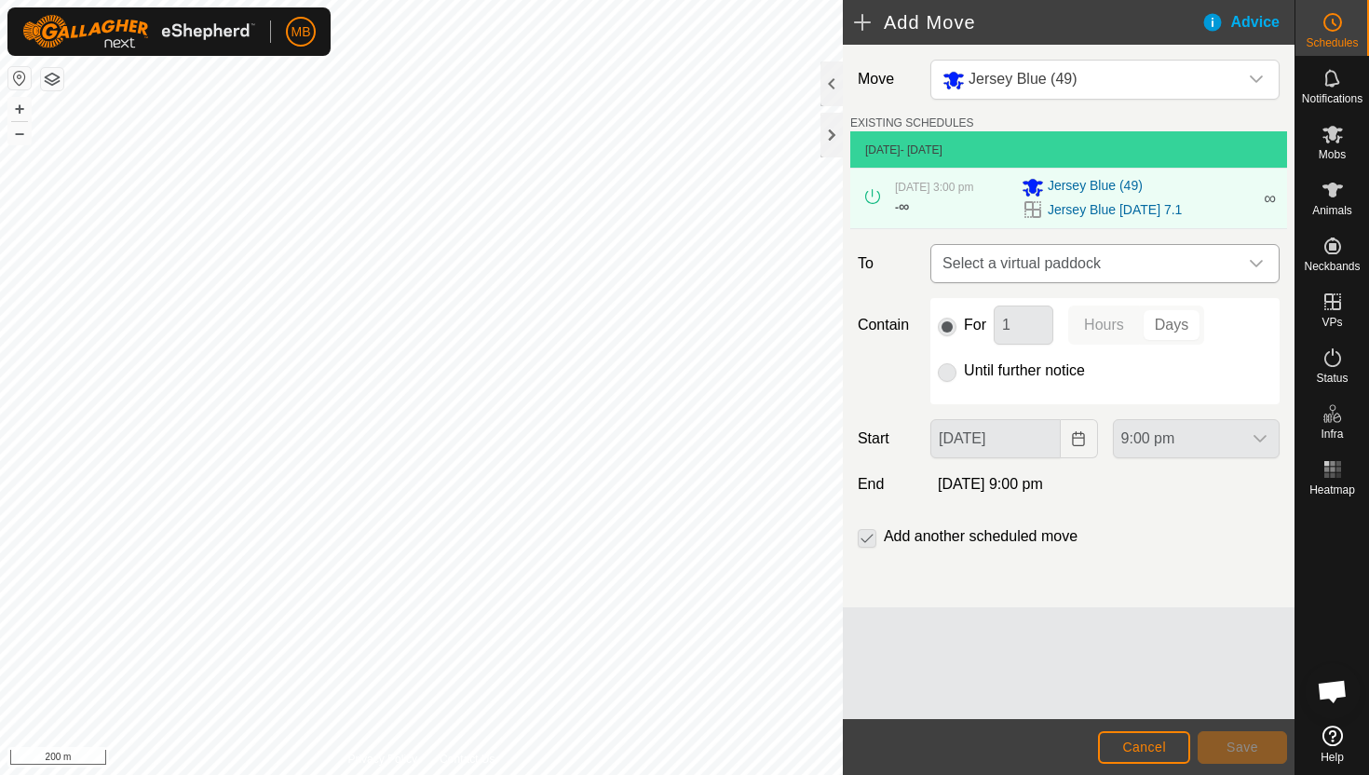
click at [1263, 264] on icon "dropdown trigger" at bounding box center [1256, 263] width 15 height 15
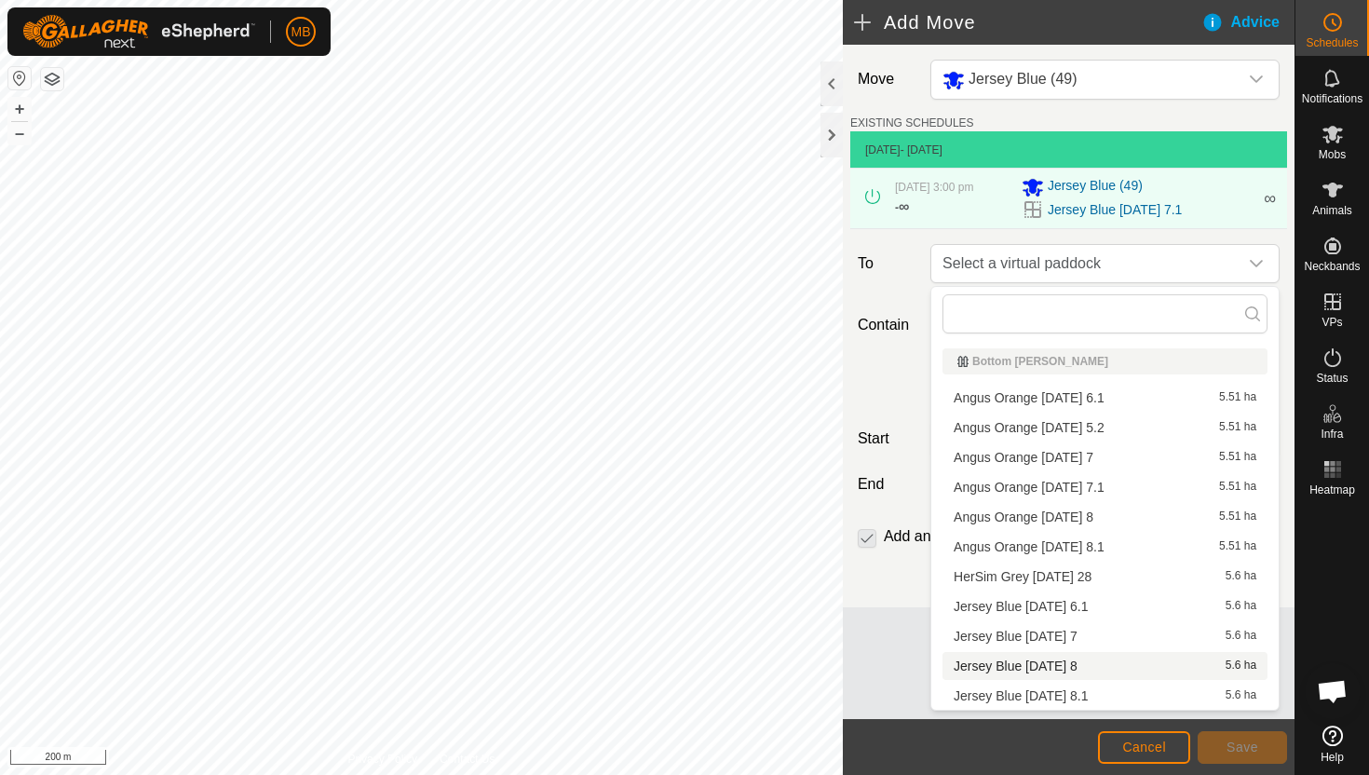
click at [1080, 665] on li "Jersey Blue [DATE] 8 5.6 ha" at bounding box center [1104, 666] width 325 height 28
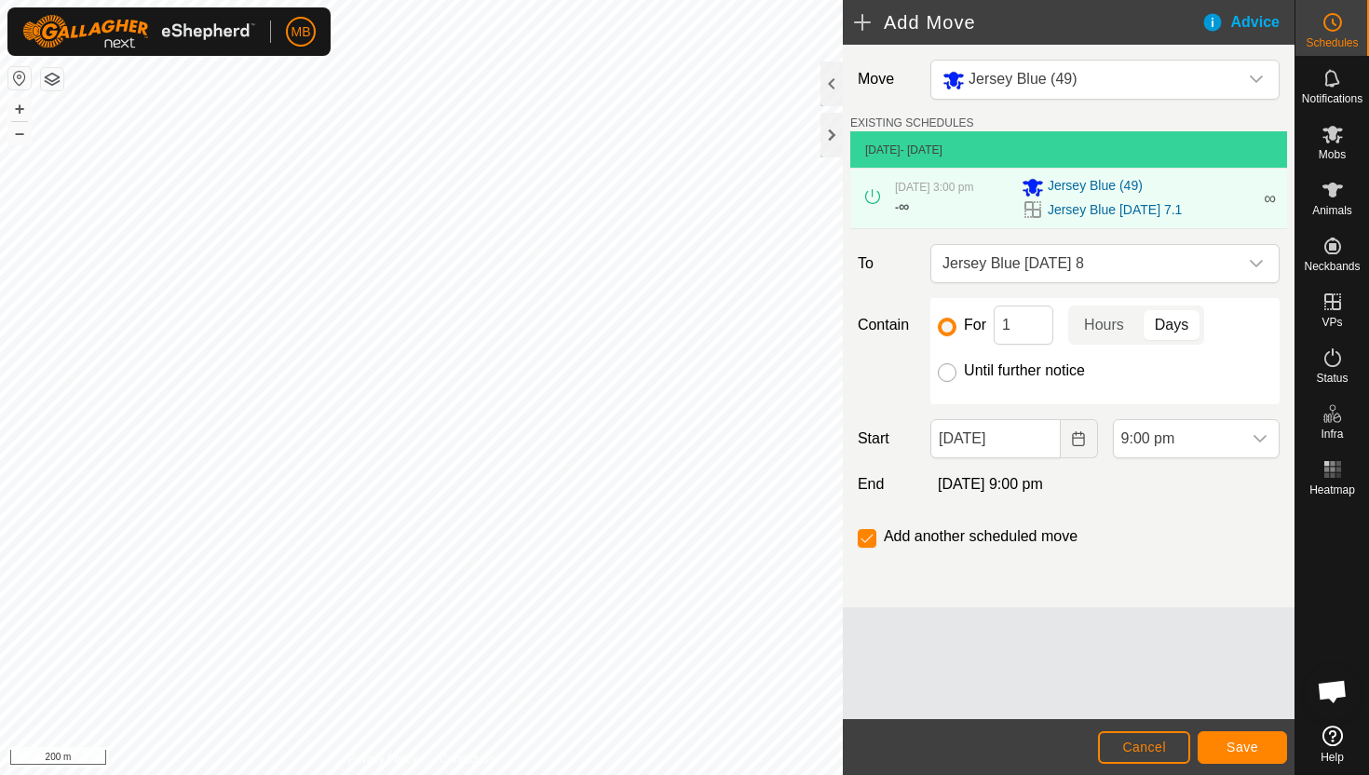
click at [942, 369] on input "Until further notice" at bounding box center [947, 372] width 19 height 19
radio input "true"
checkbox input "false"
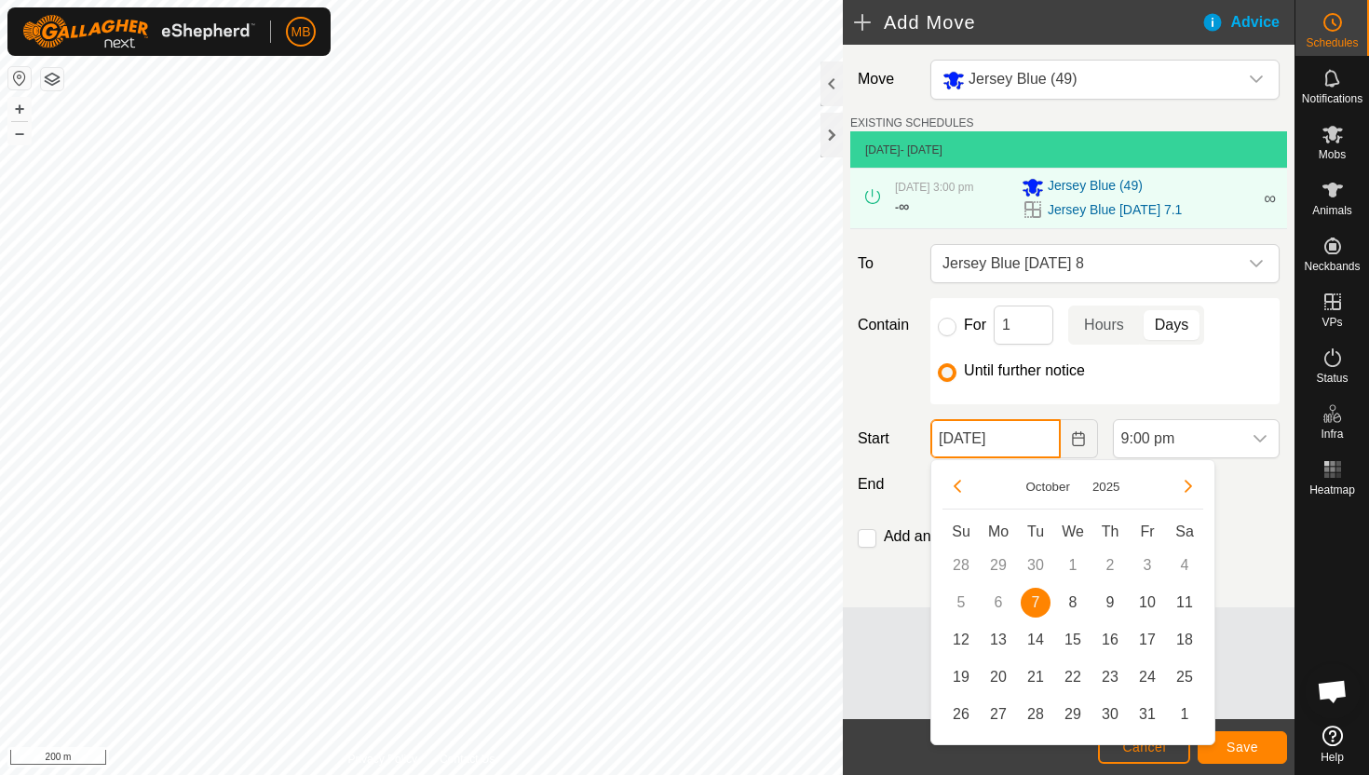
click at [1040, 446] on input "[DATE]" at bounding box center [994, 438] width 129 height 39
click at [1076, 602] on span "8" at bounding box center [1073, 603] width 30 height 30
type input "[DATE]"
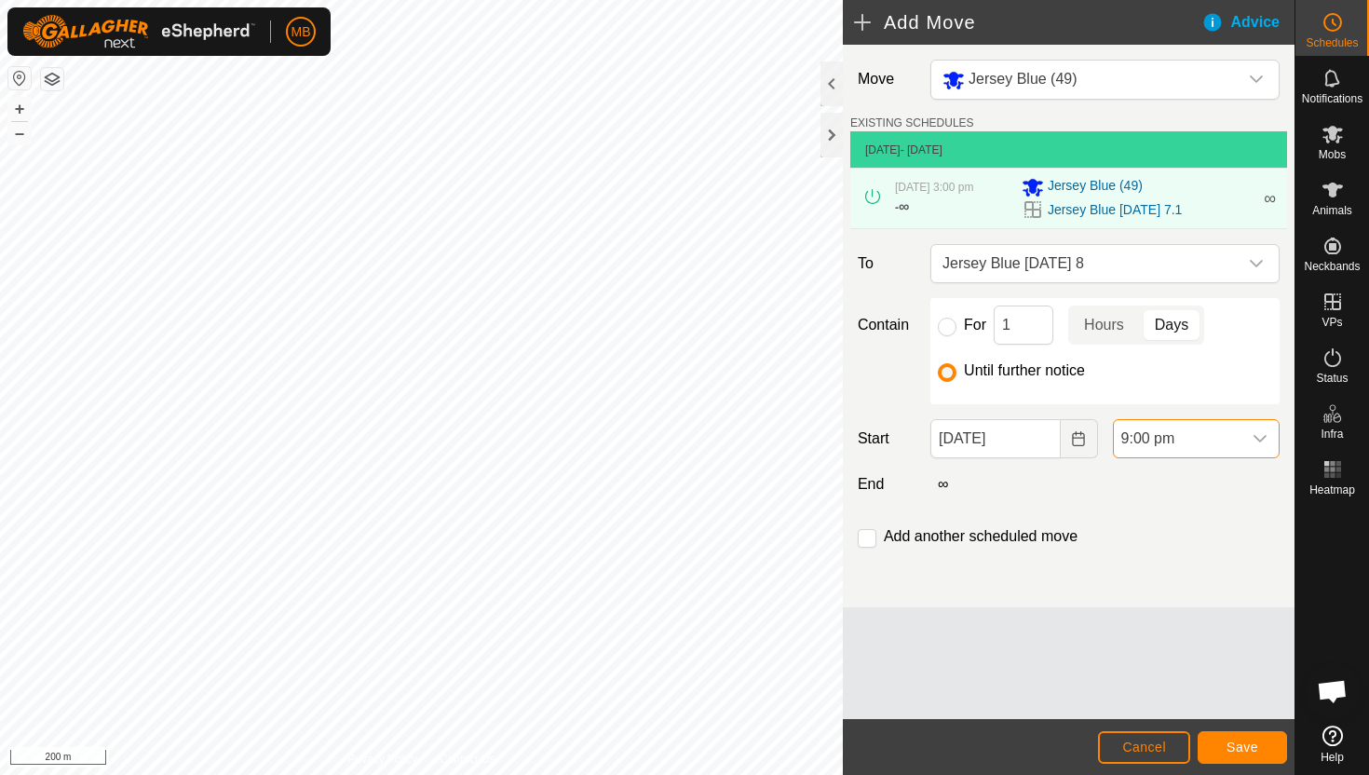
click at [1194, 432] on span "9:00 pm" at bounding box center [1178, 438] width 128 height 37
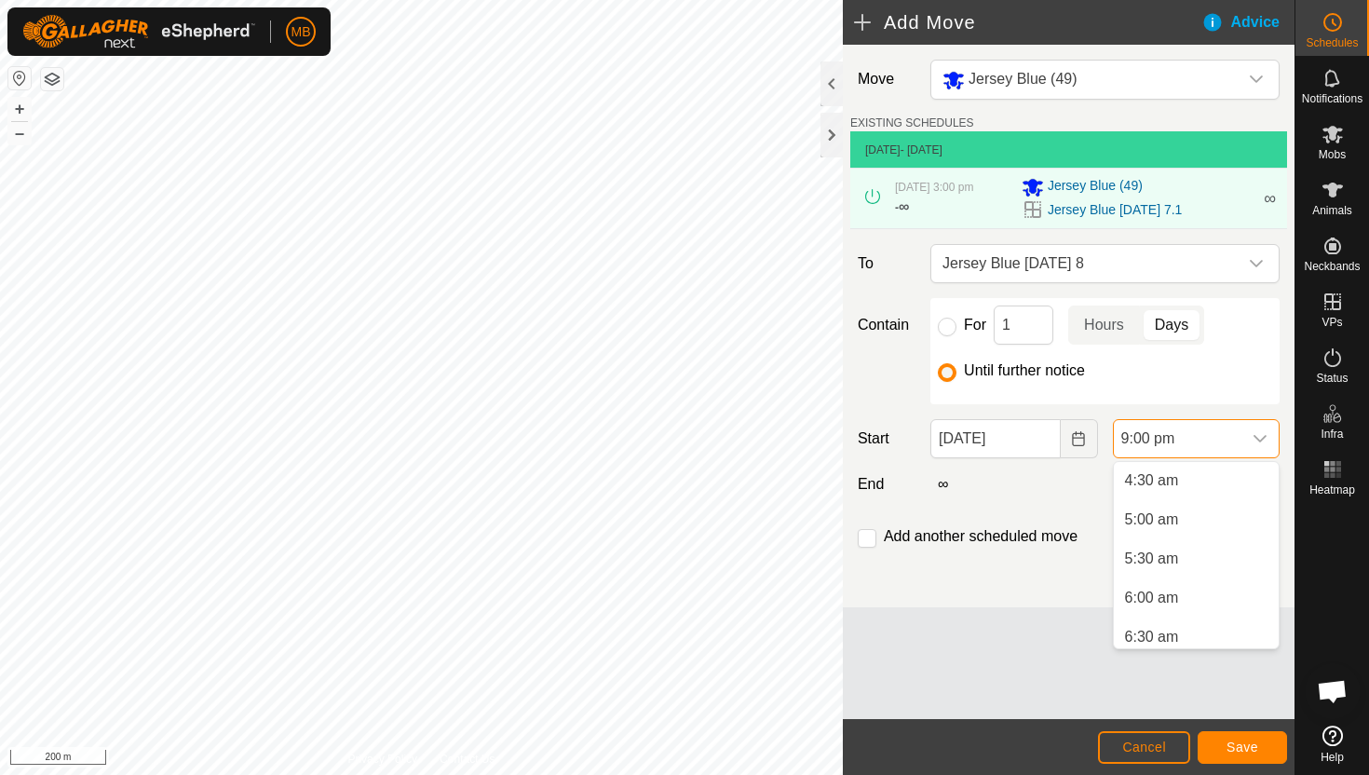
scroll to position [336, 0]
click at [1225, 503] on li "4:30 am" at bounding box center [1196, 496] width 165 height 37
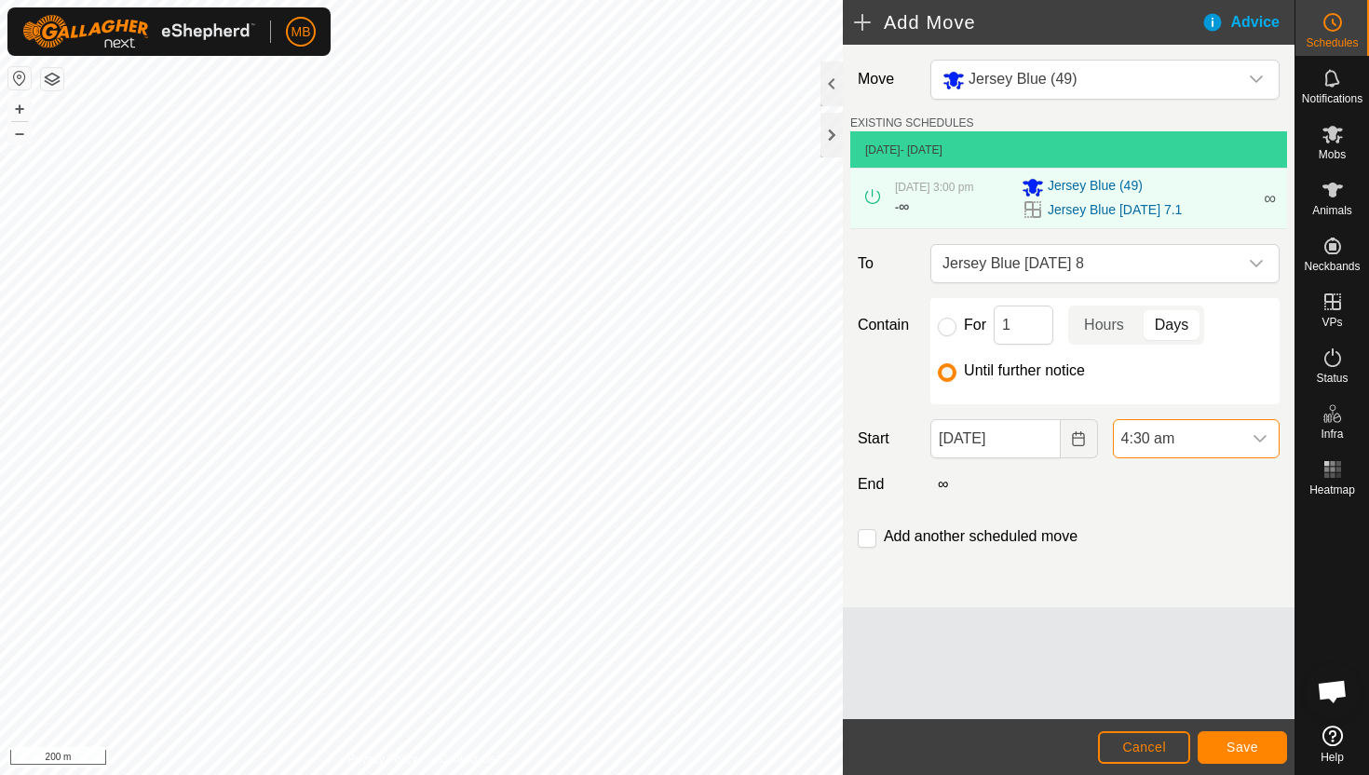
scroll to position [1494, 0]
click at [873, 538] on input "checkbox" at bounding box center [867, 538] width 19 height 19
checkbox input "true"
click at [1243, 750] on span "Save" at bounding box center [1242, 746] width 32 height 15
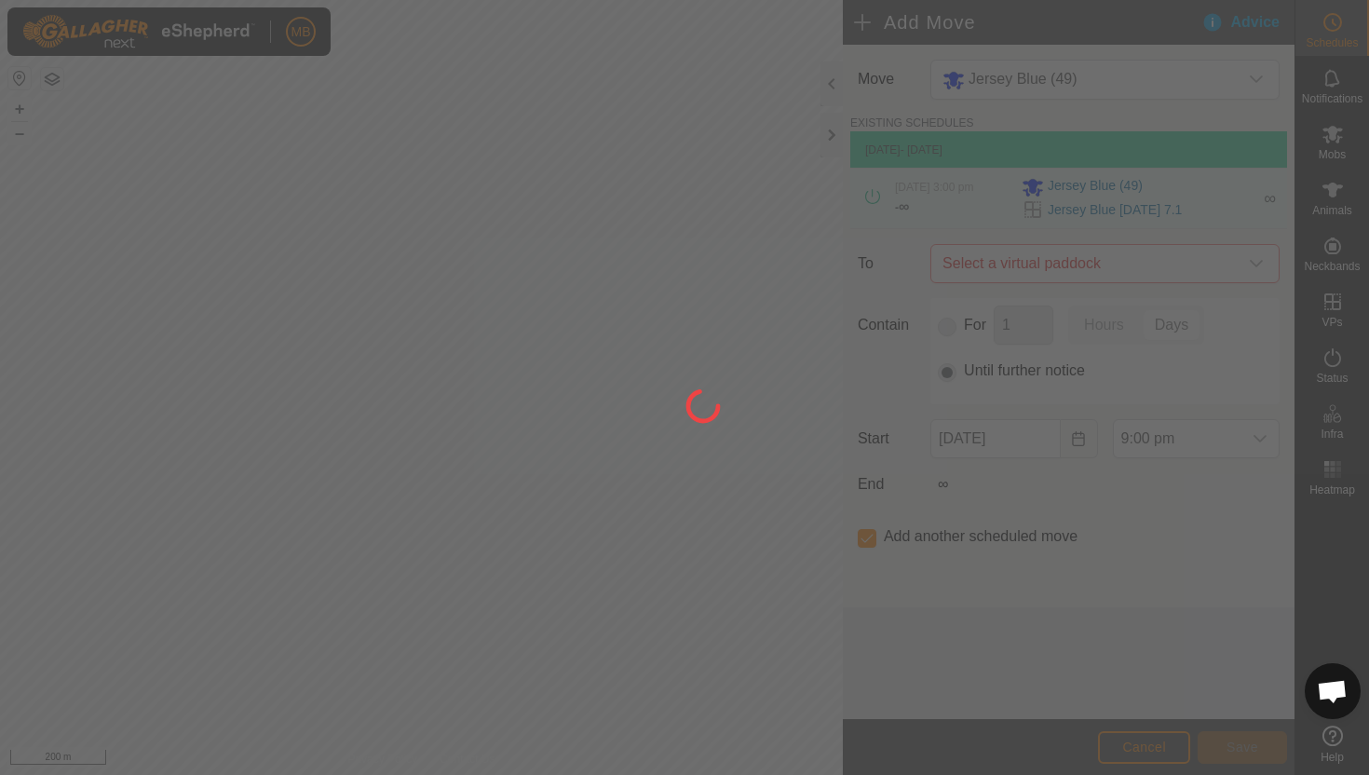
type input "[DATE]"
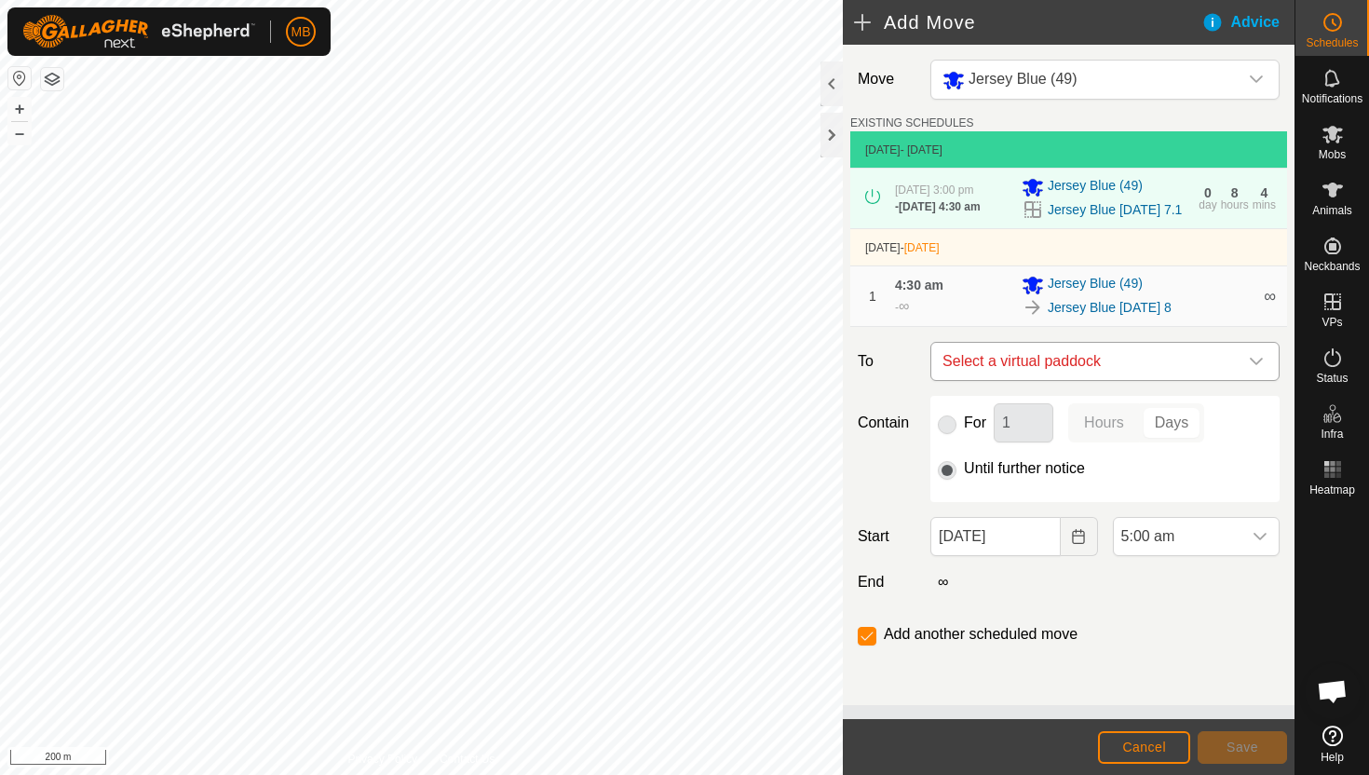
click at [1249, 369] on icon "dropdown trigger" at bounding box center [1256, 361] width 15 height 15
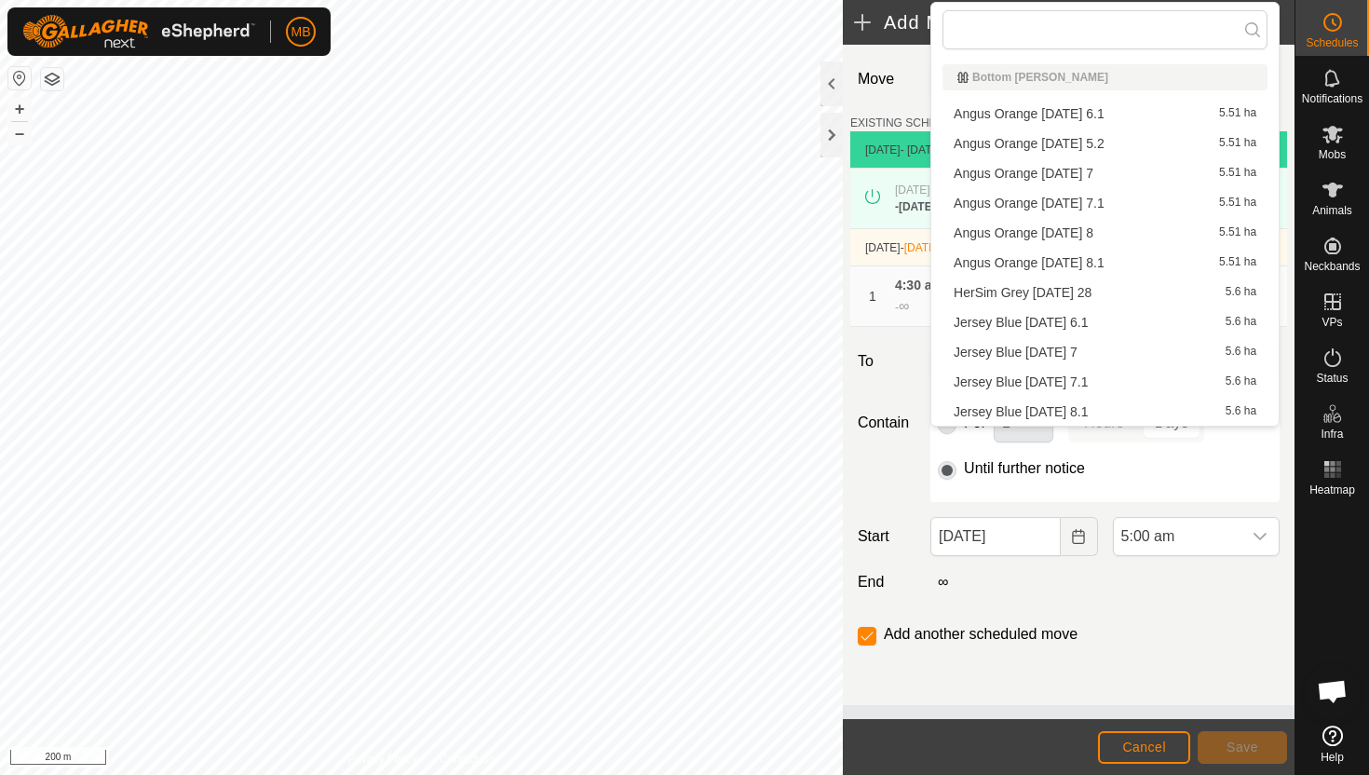
click at [1129, 411] on li "Jersey Blue [DATE] 8.1 5.6 ha" at bounding box center [1104, 412] width 325 height 28
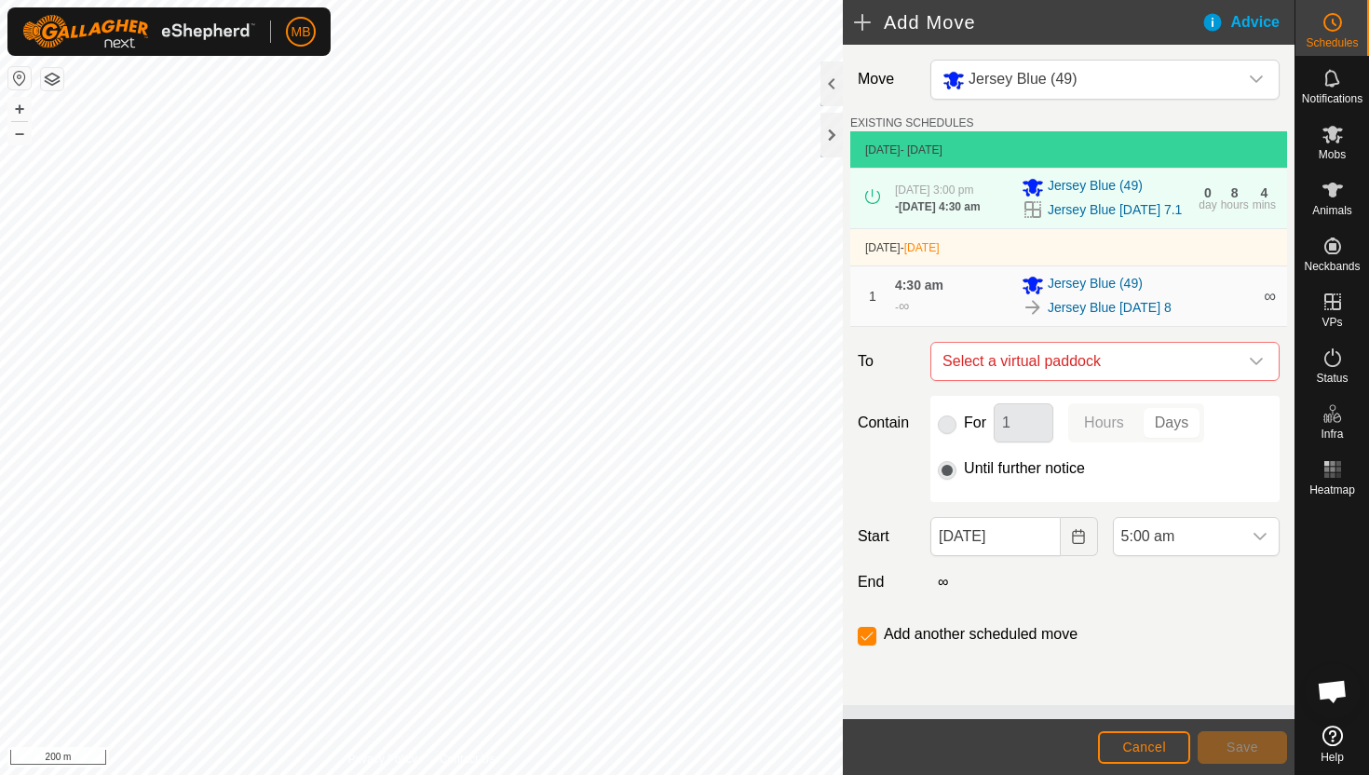
checkbox input "false"
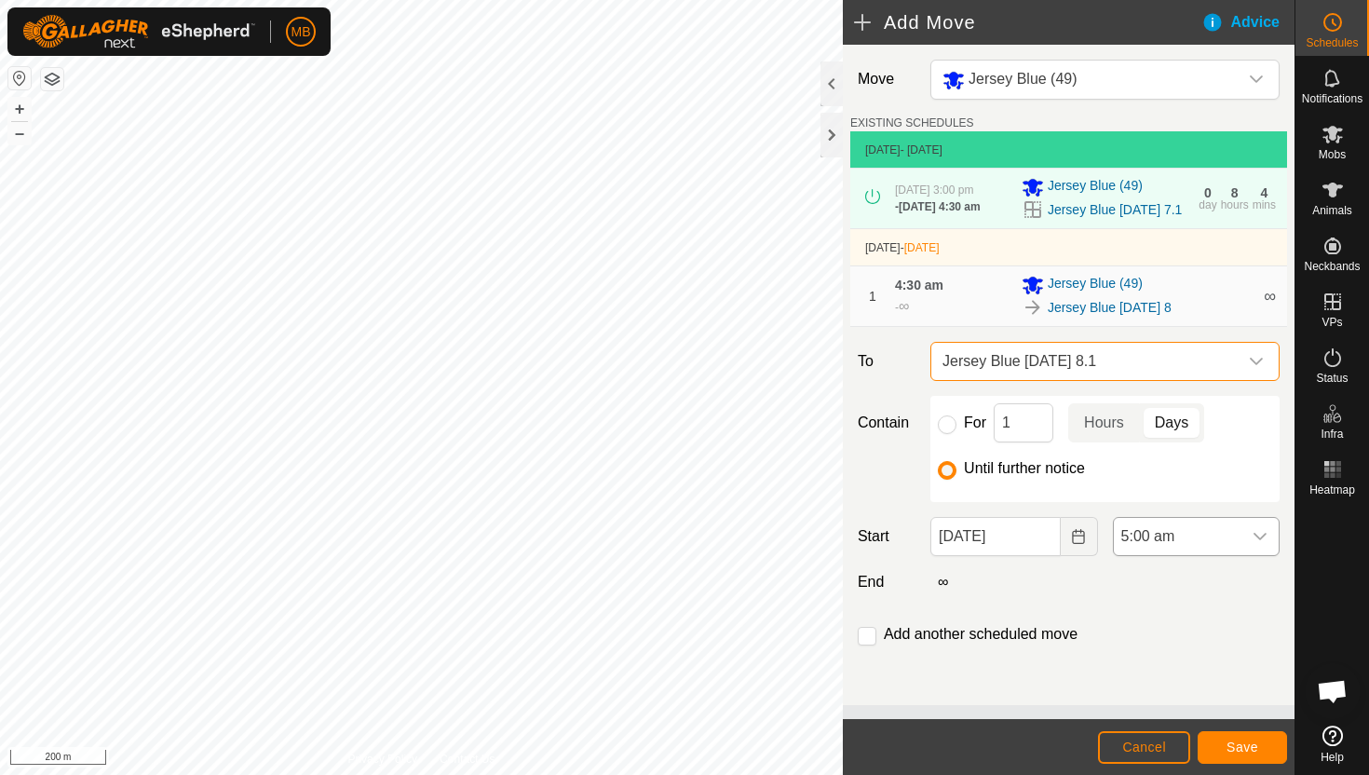
click at [1214, 554] on span "5:00 am" at bounding box center [1178, 536] width 128 height 37
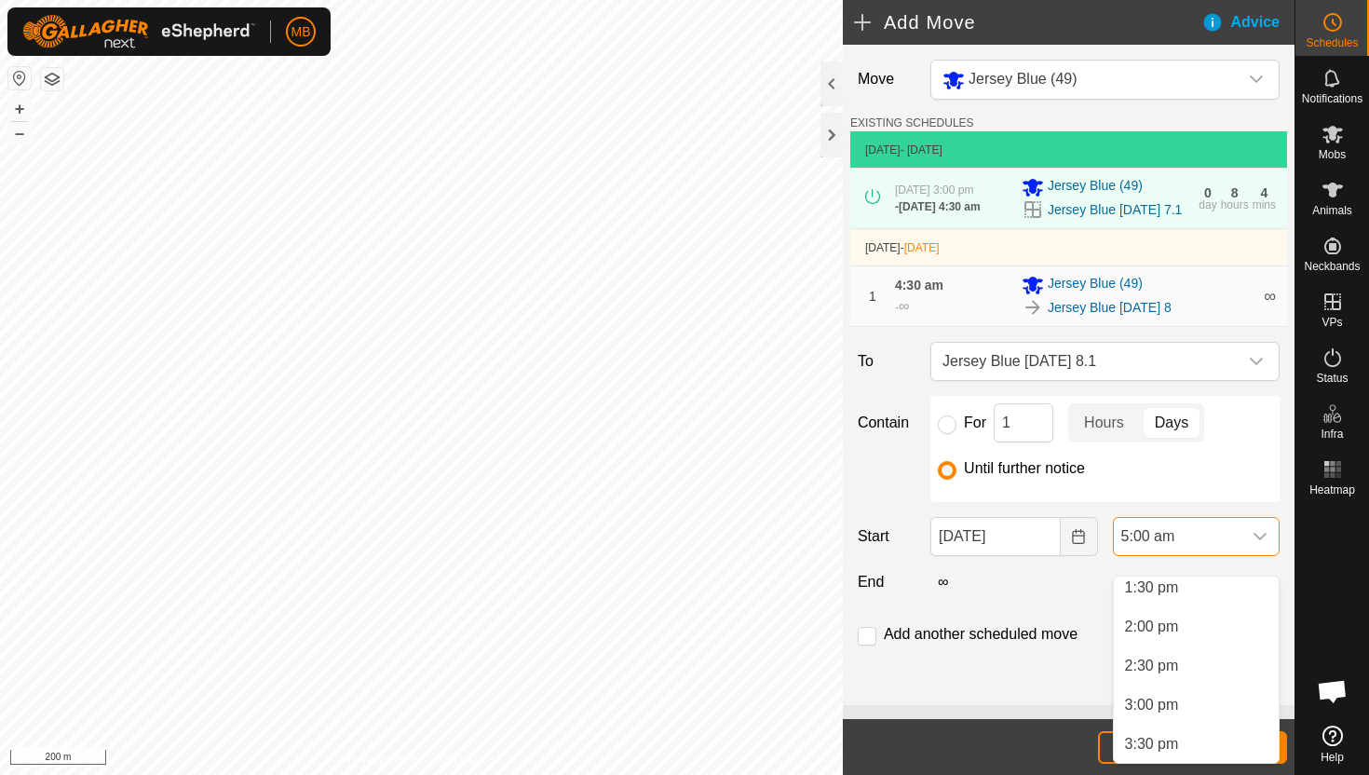
scroll to position [1068, 0]
click at [1198, 705] on li "3:00 pm" at bounding box center [1196, 700] width 165 height 37
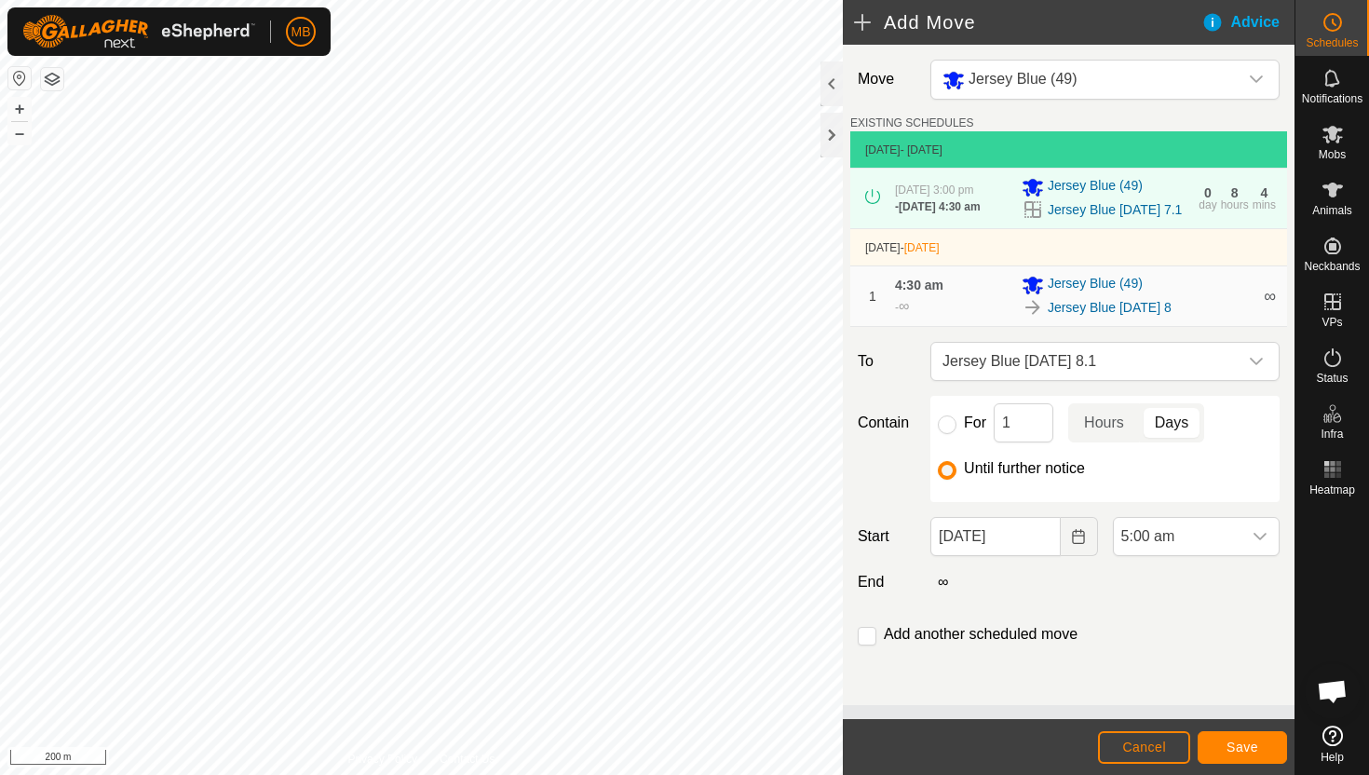
scroll to position [391, 0]
click at [1243, 746] on span "Save" at bounding box center [1242, 746] width 32 height 15
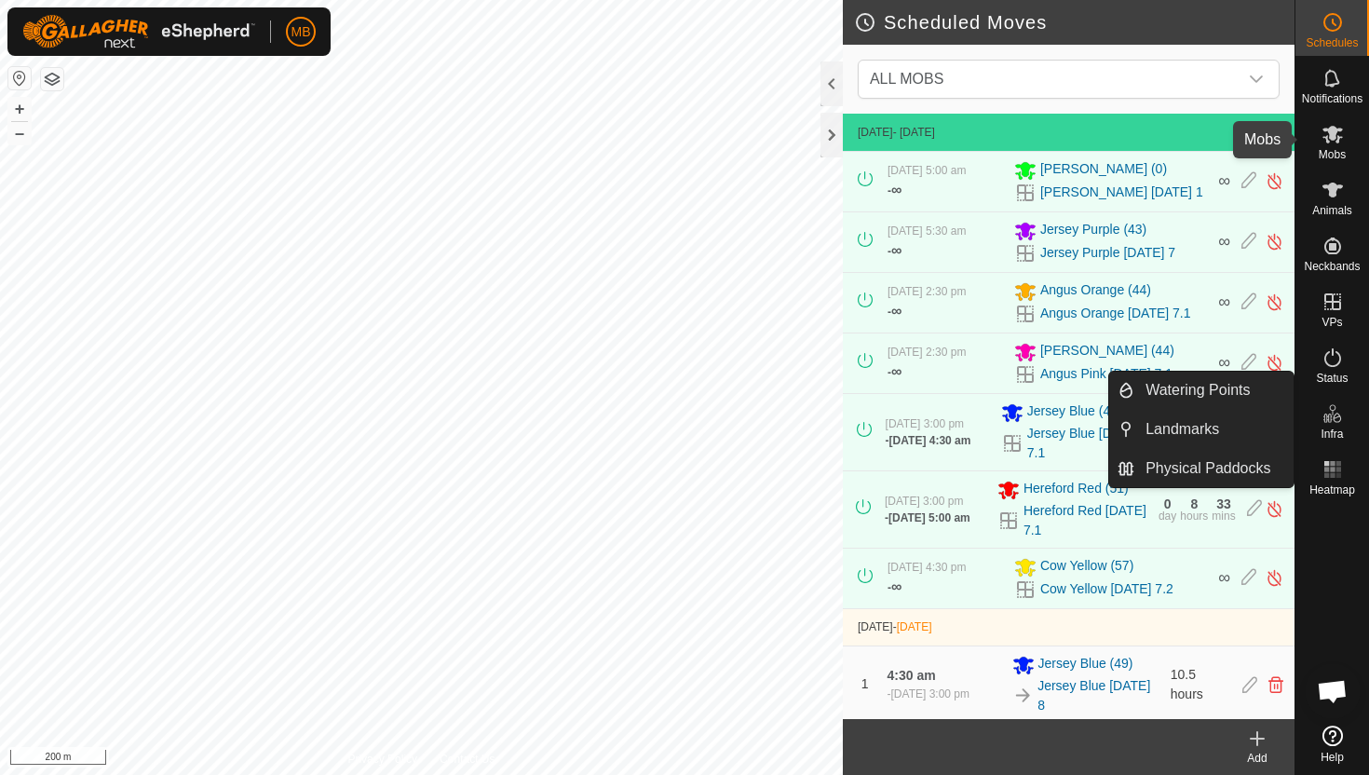
click at [1331, 133] on icon at bounding box center [1332, 135] width 20 height 18
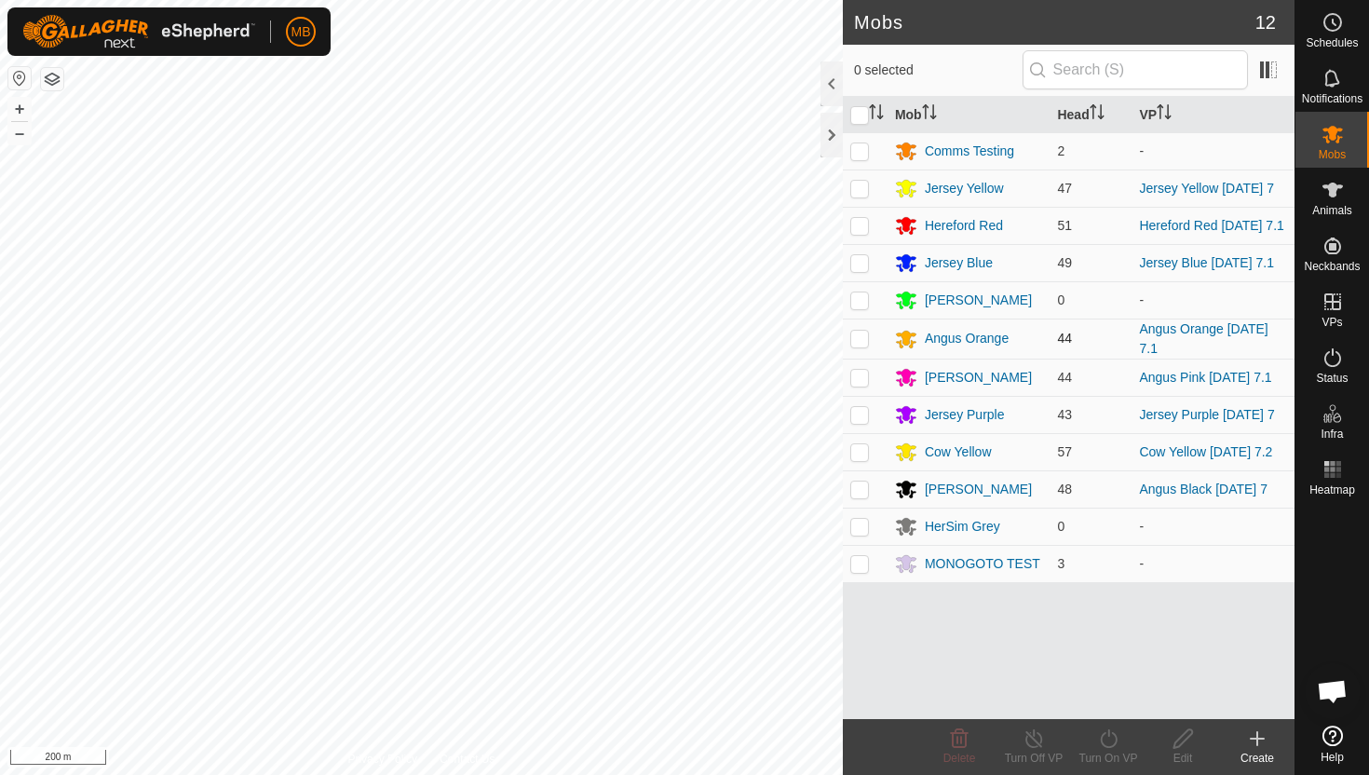
click at [858, 343] on p-checkbox at bounding box center [859, 338] width 19 height 15
checkbox input "true"
click at [1102, 734] on icon at bounding box center [1108, 738] width 17 height 19
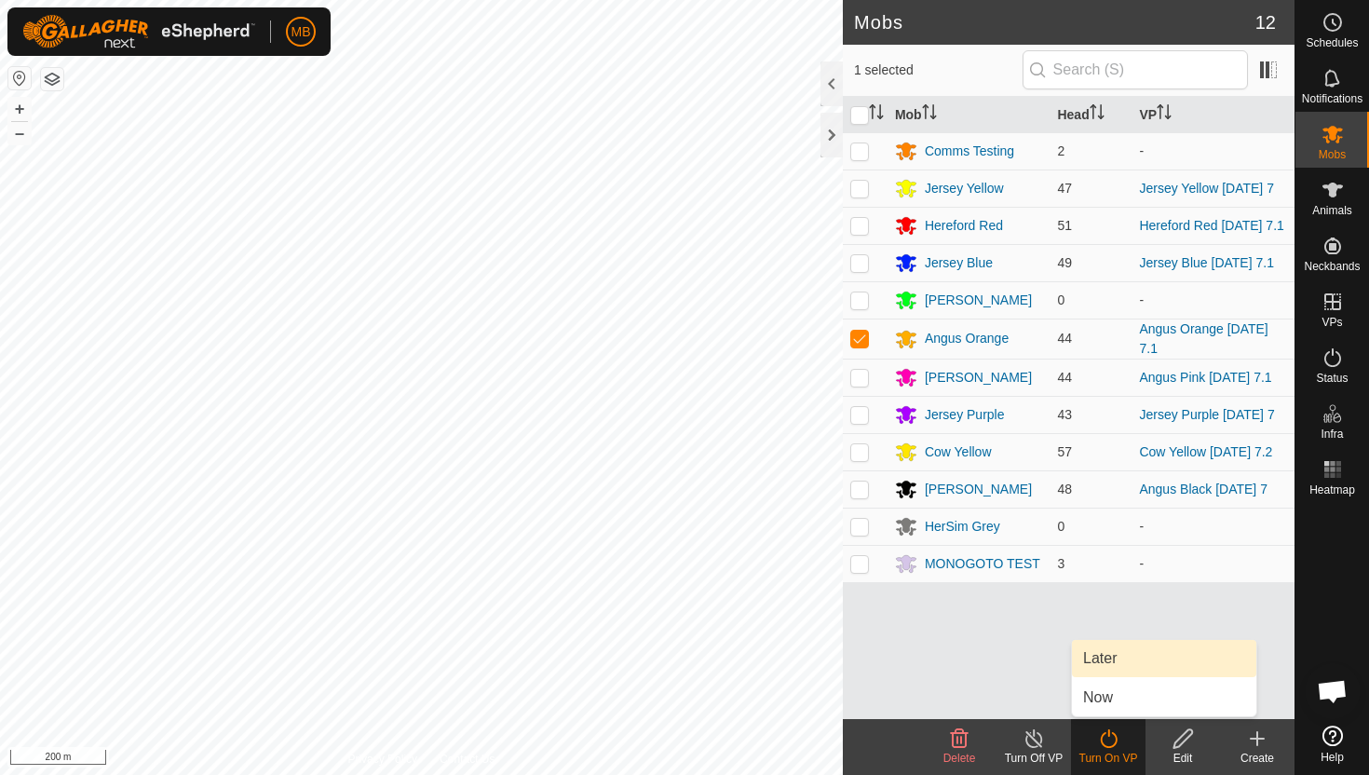
click at [1127, 665] on link "Later" at bounding box center [1164, 658] width 184 height 37
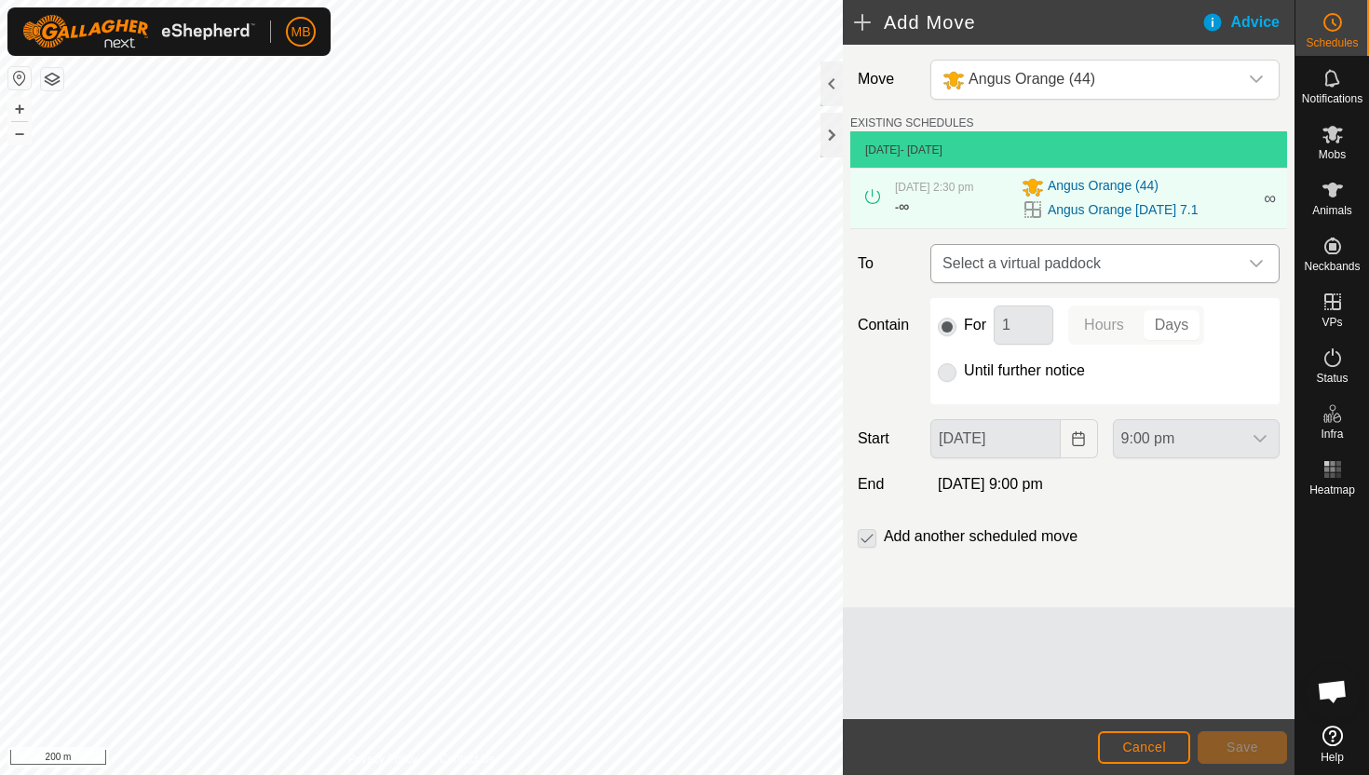
click at [1252, 262] on icon "dropdown trigger" at bounding box center [1256, 263] width 15 height 15
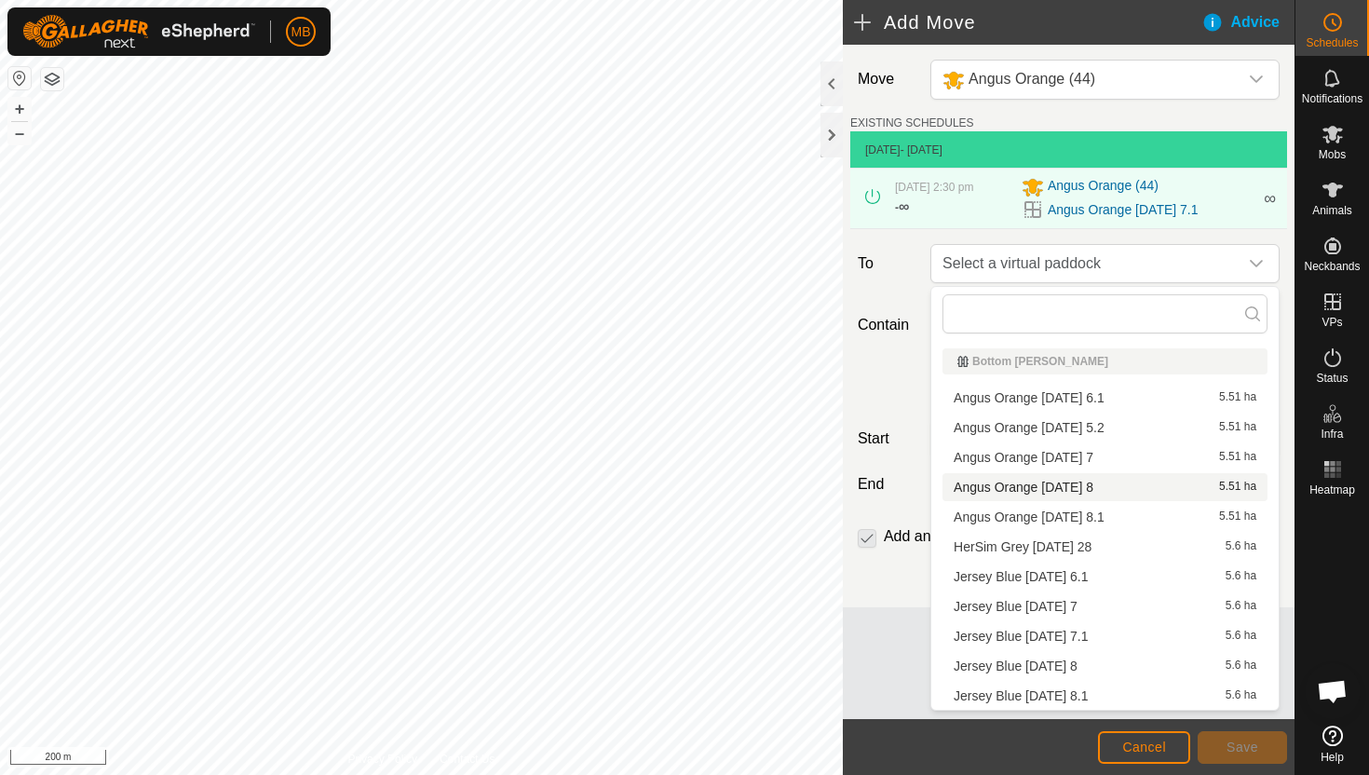
click at [1114, 487] on li "Angus Orange [DATE] 8 5.51 ha" at bounding box center [1104, 487] width 325 height 28
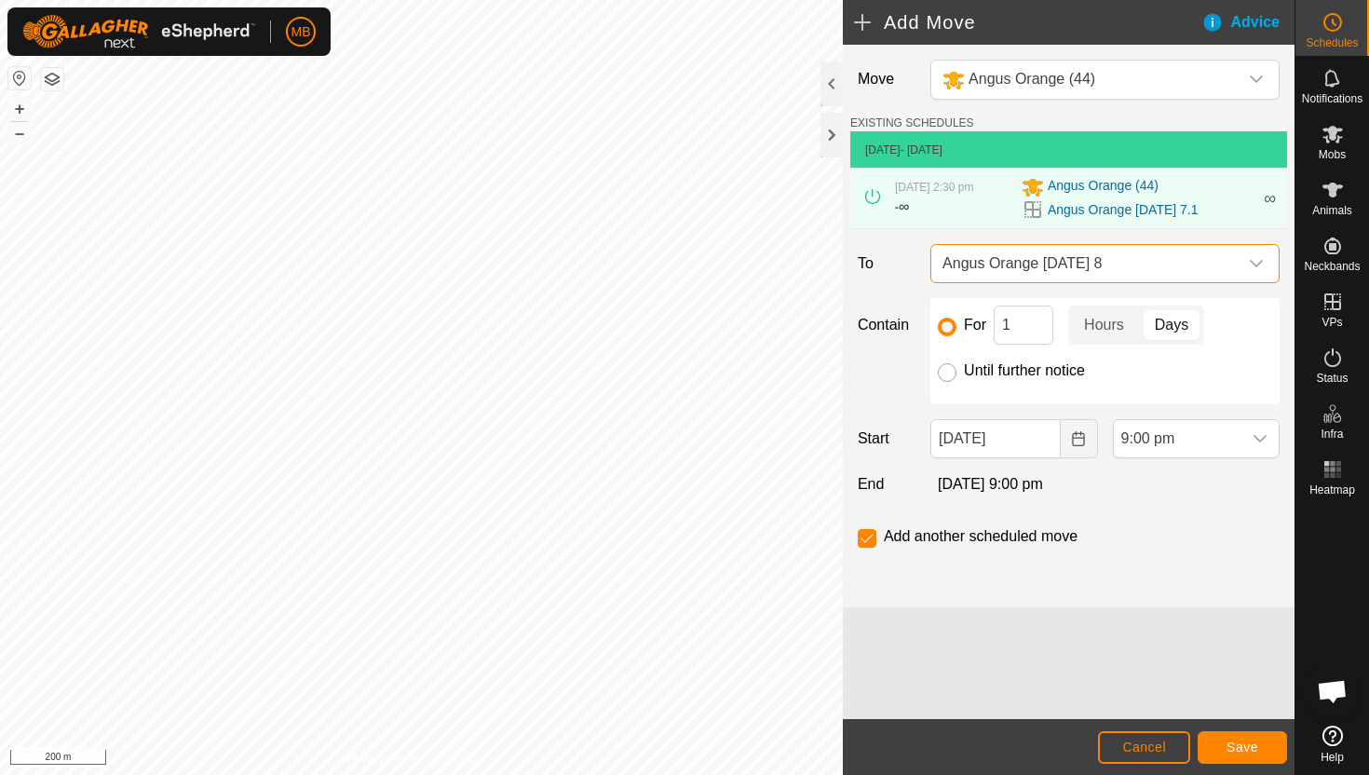
click at [949, 372] on input "Until further notice" at bounding box center [947, 372] width 19 height 19
radio input "true"
checkbox input "false"
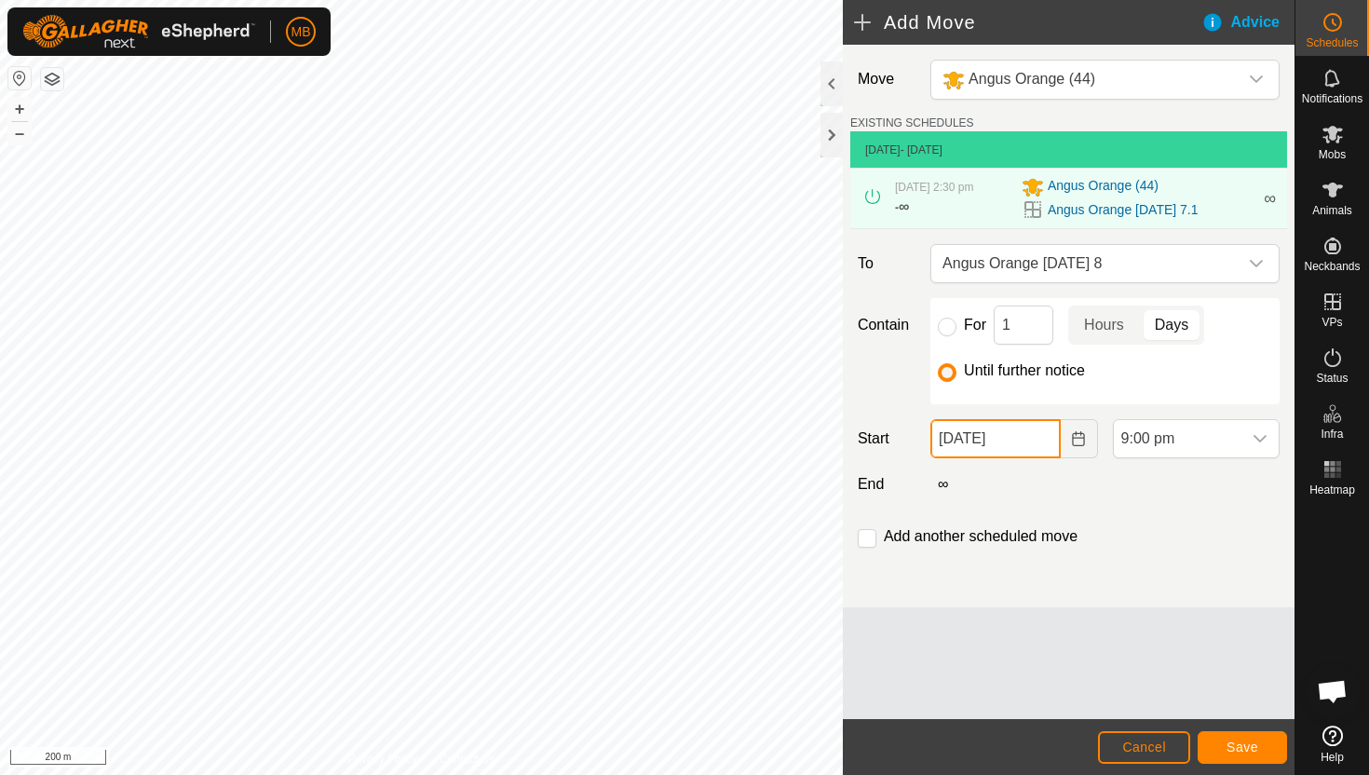
click at [1040, 440] on input "[DATE]" at bounding box center [994, 438] width 129 height 39
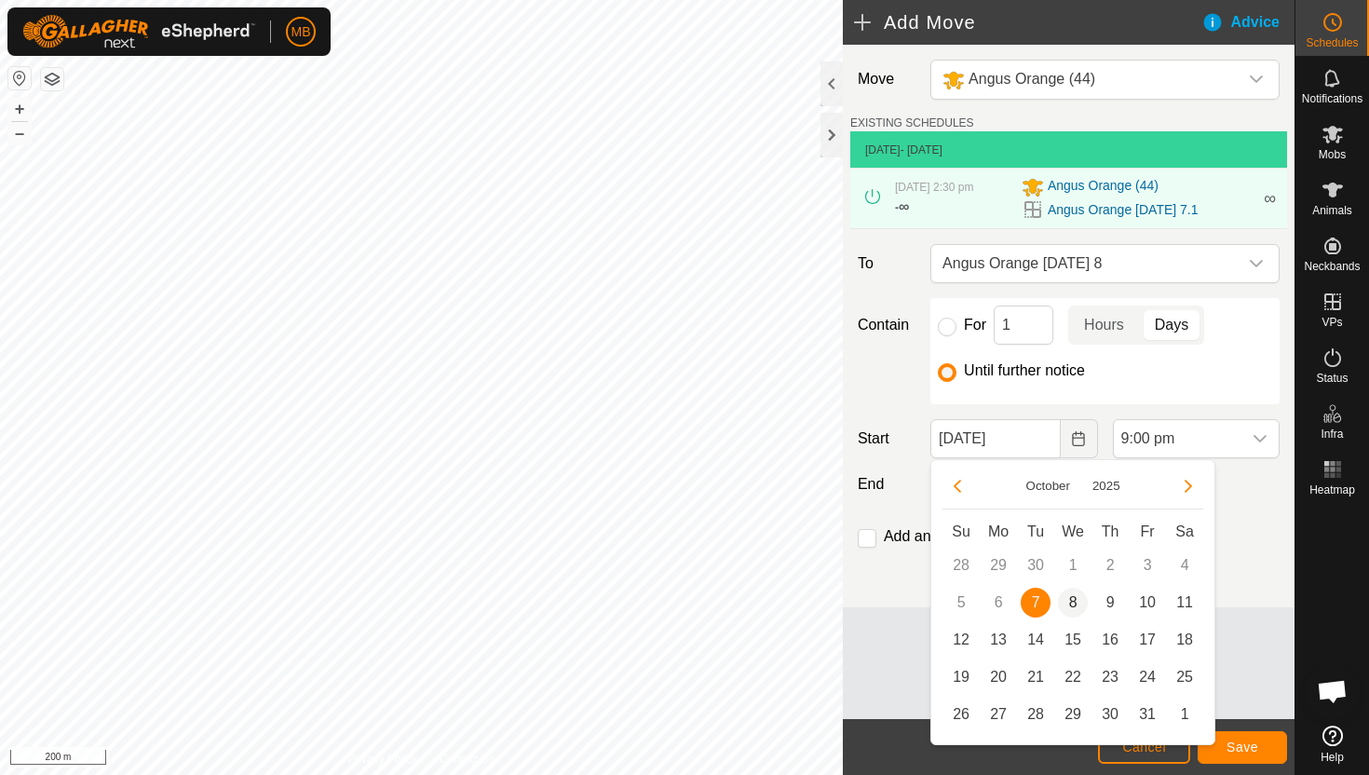
click at [1075, 601] on span "8" at bounding box center [1073, 603] width 30 height 30
type input "[DATE]"
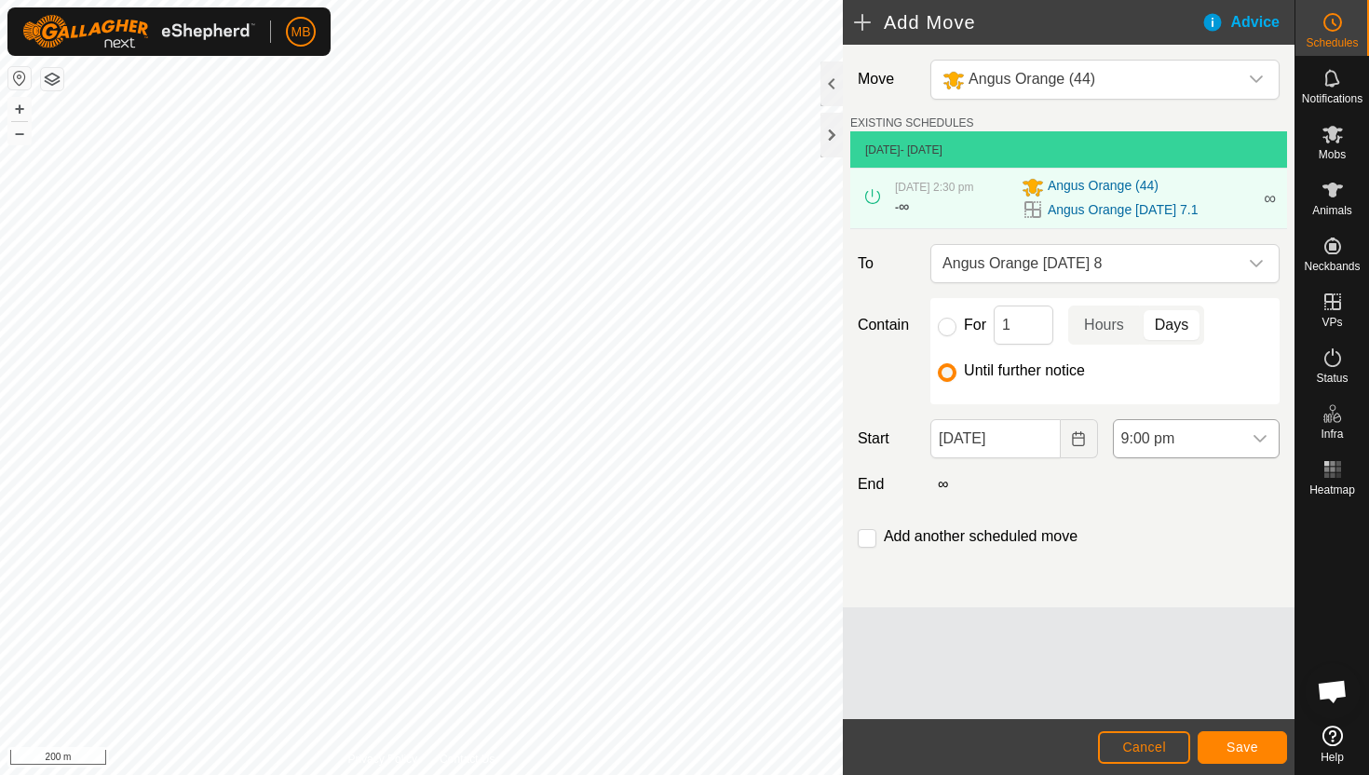
click at [1217, 436] on span "9:00 pm" at bounding box center [1178, 438] width 128 height 37
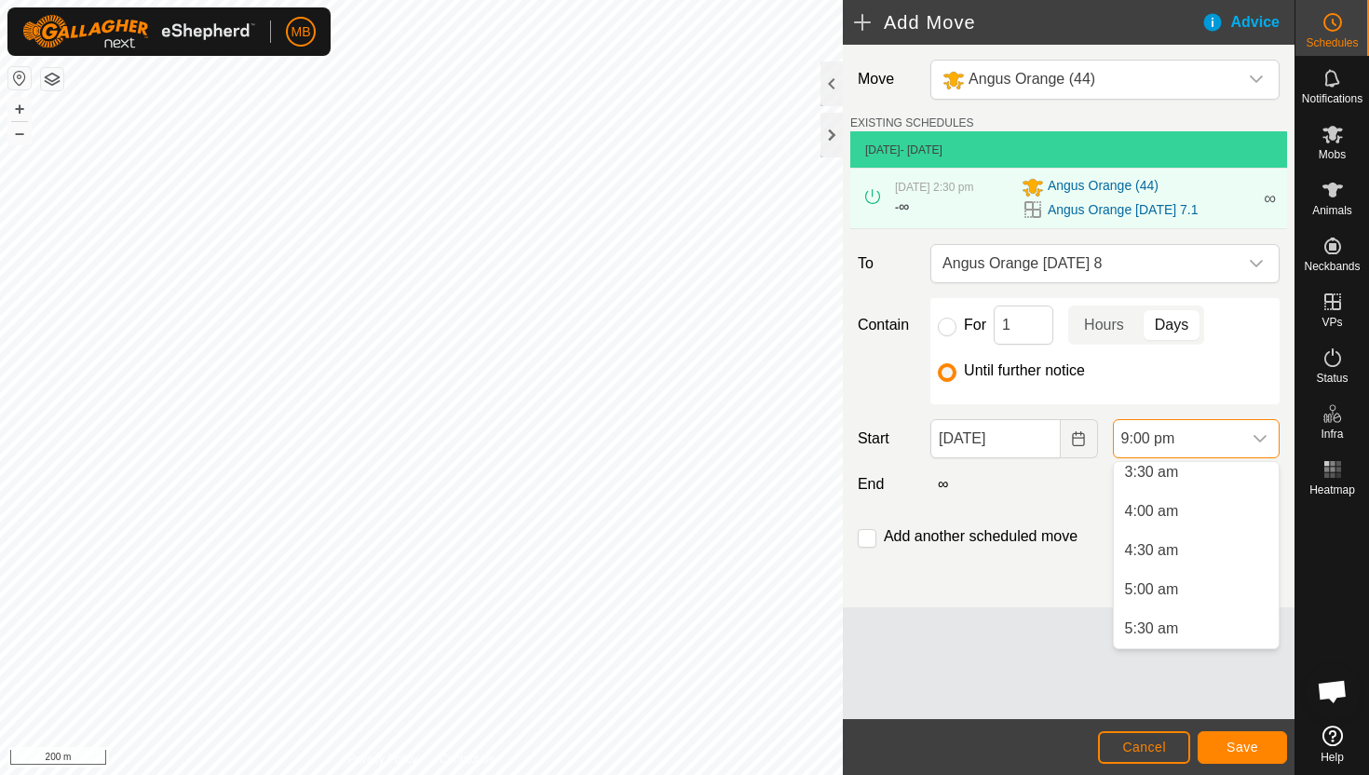
scroll to position [280, 0]
click at [1204, 555] on li "4:30 am" at bounding box center [1196, 552] width 165 height 37
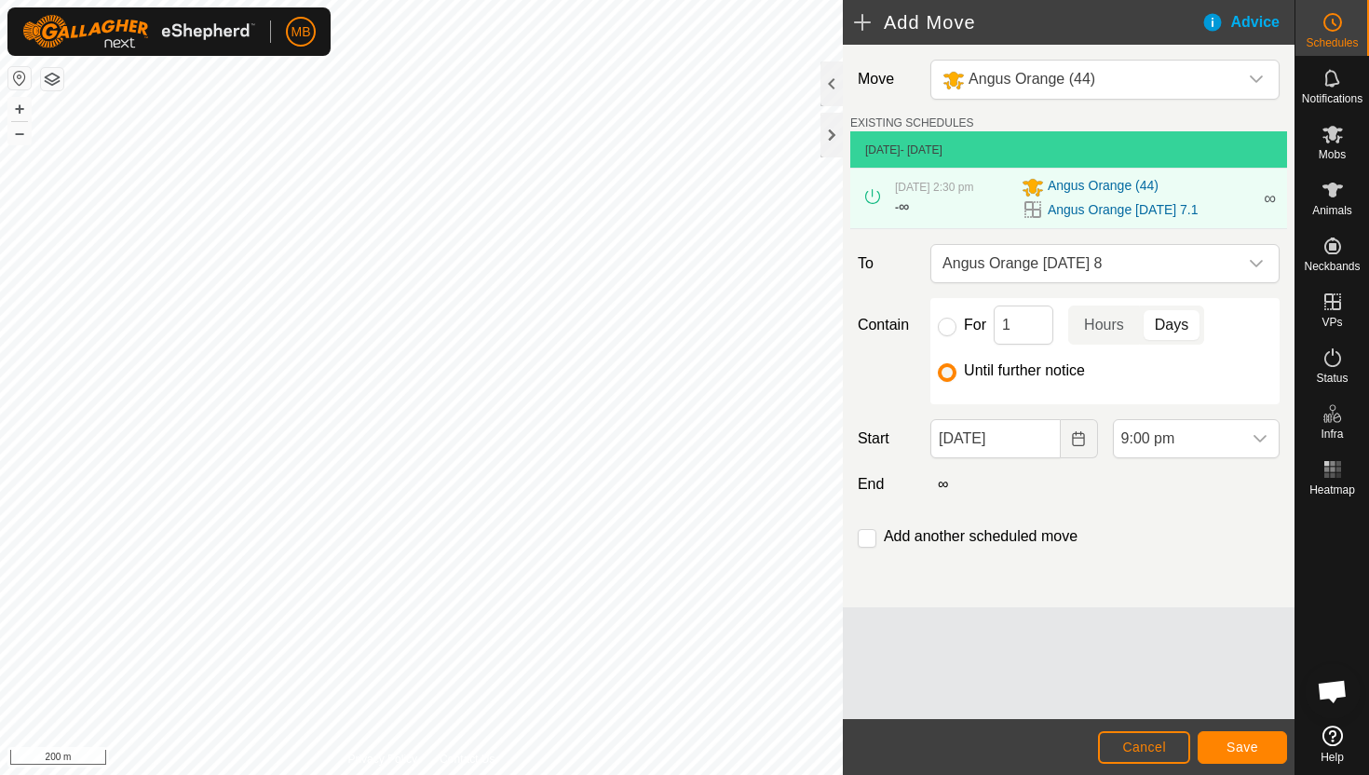
scroll to position [1494, 0]
click at [863, 539] on input "checkbox" at bounding box center [867, 538] width 19 height 19
checkbox input "true"
click at [1229, 741] on span "Save" at bounding box center [1242, 746] width 32 height 15
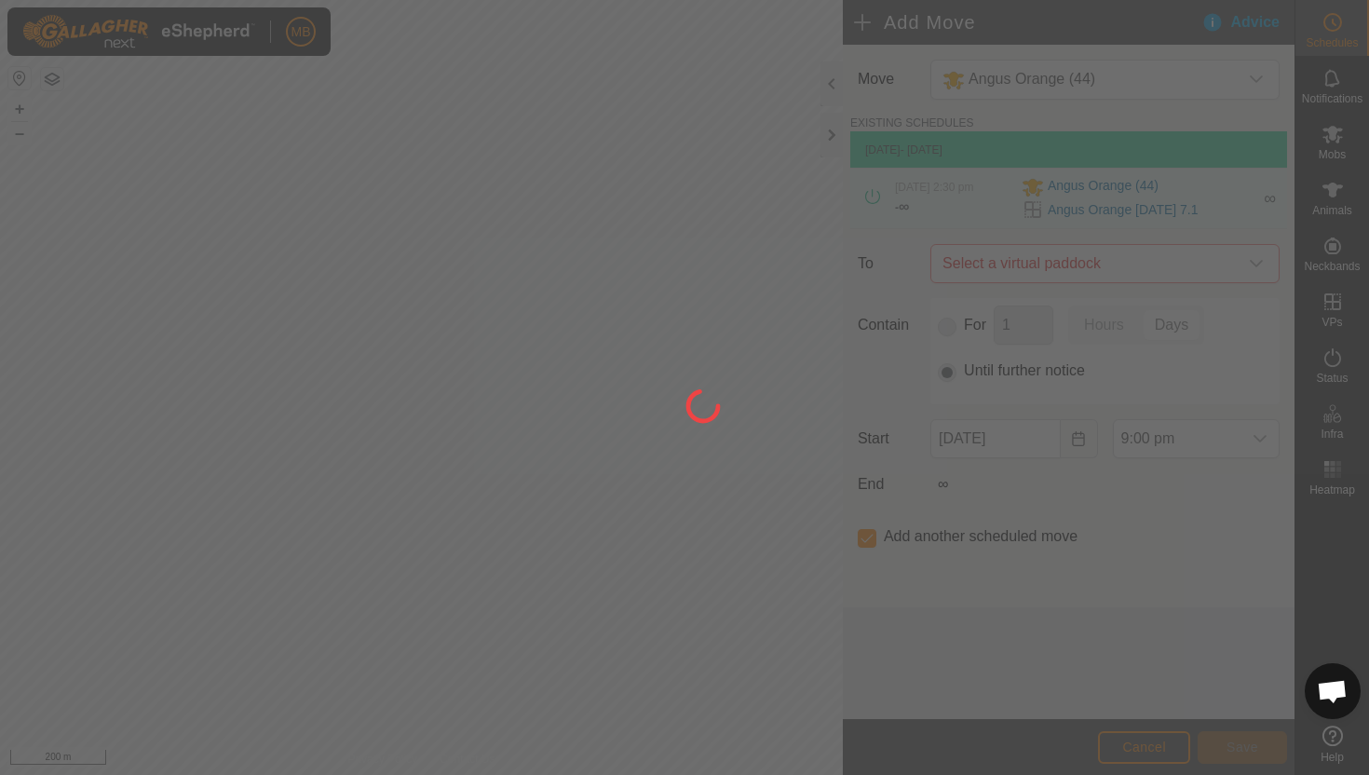
type input "[DATE]"
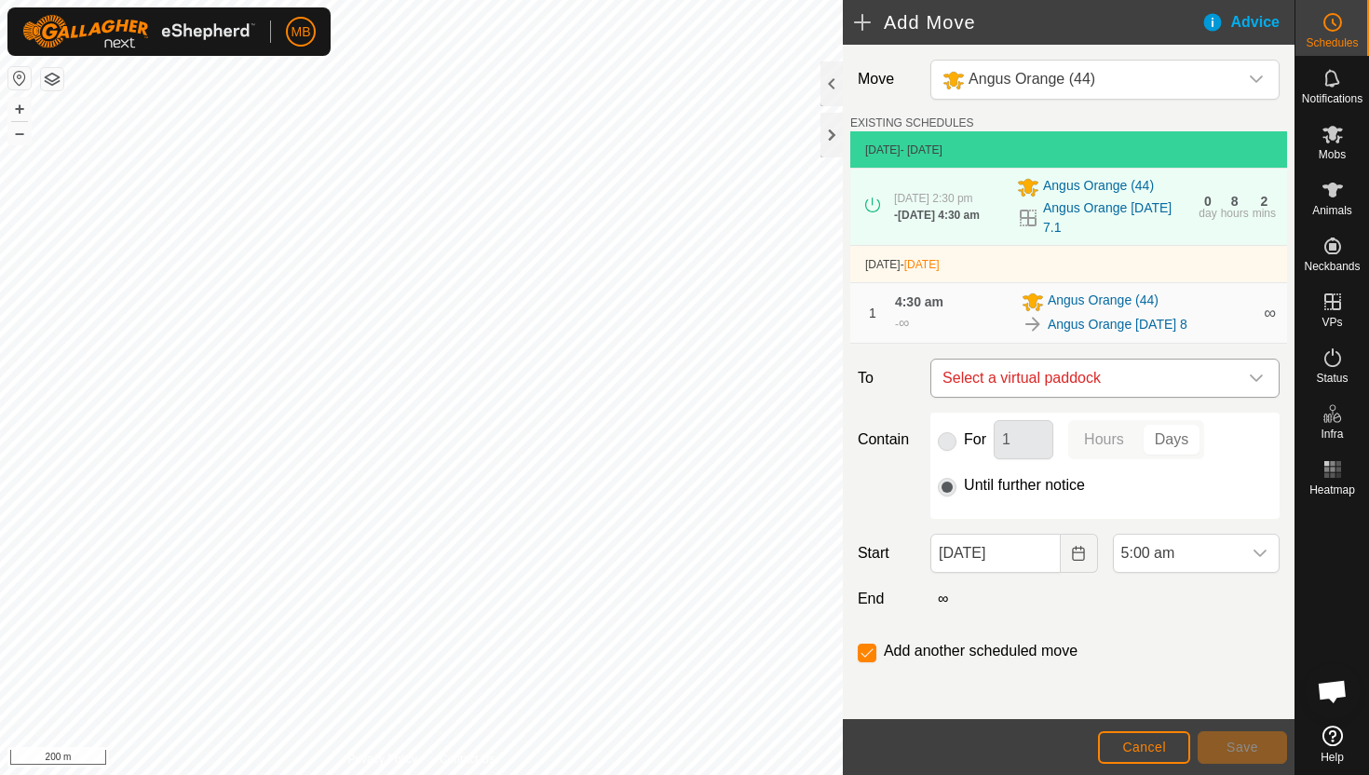
click at [1257, 376] on icon "dropdown trigger" at bounding box center [1256, 378] width 15 height 15
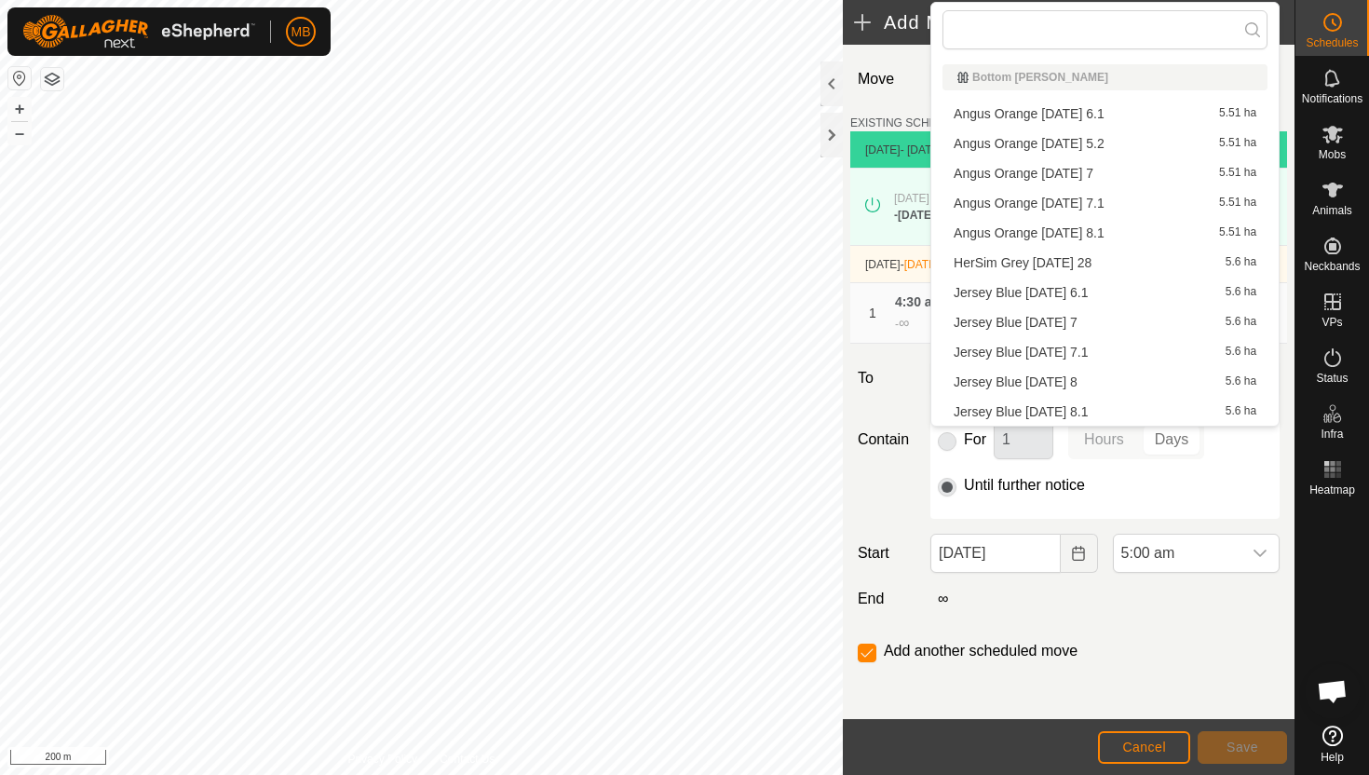
click at [1160, 237] on li "Angus Orange [DATE] 8.1 5.51 ha" at bounding box center [1104, 233] width 325 height 28
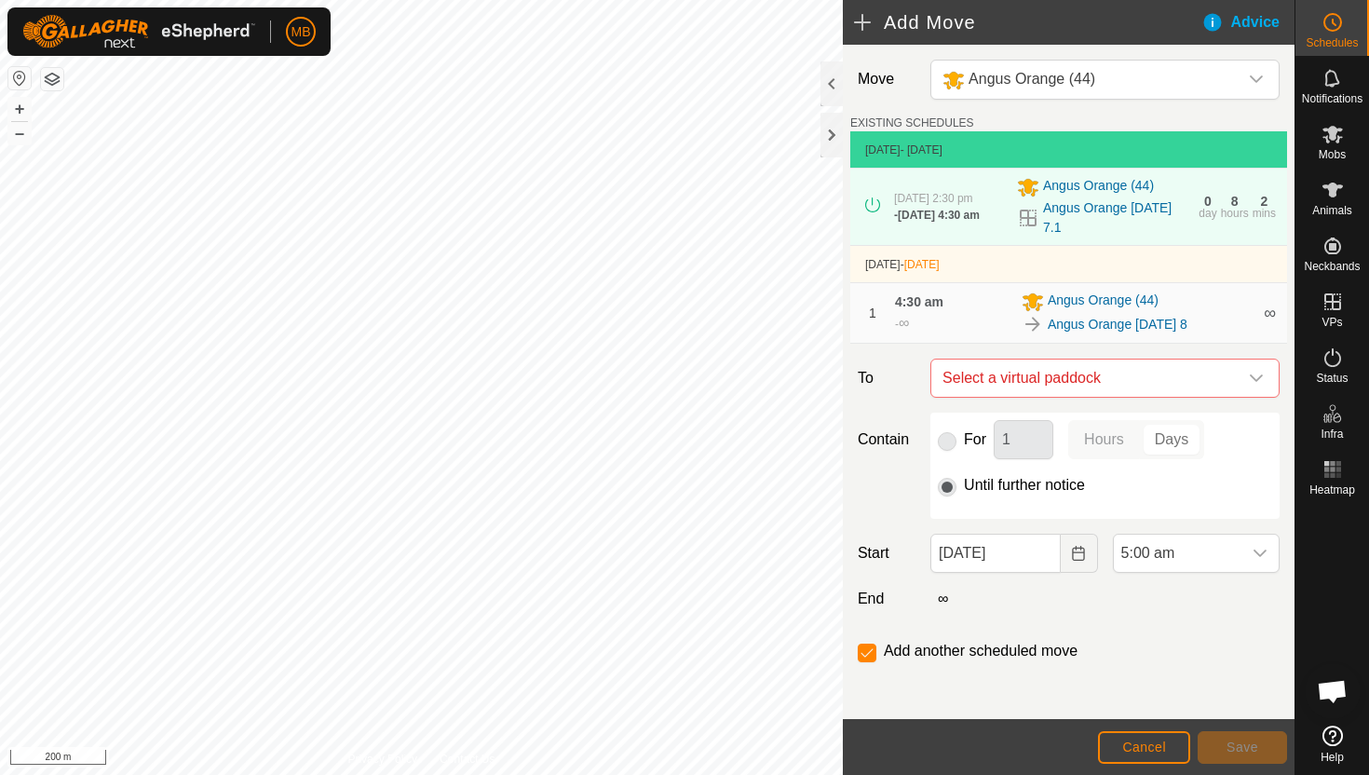
checkbox input "false"
click at [1193, 559] on span "5:00 am" at bounding box center [1178, 552] width 128 height 37
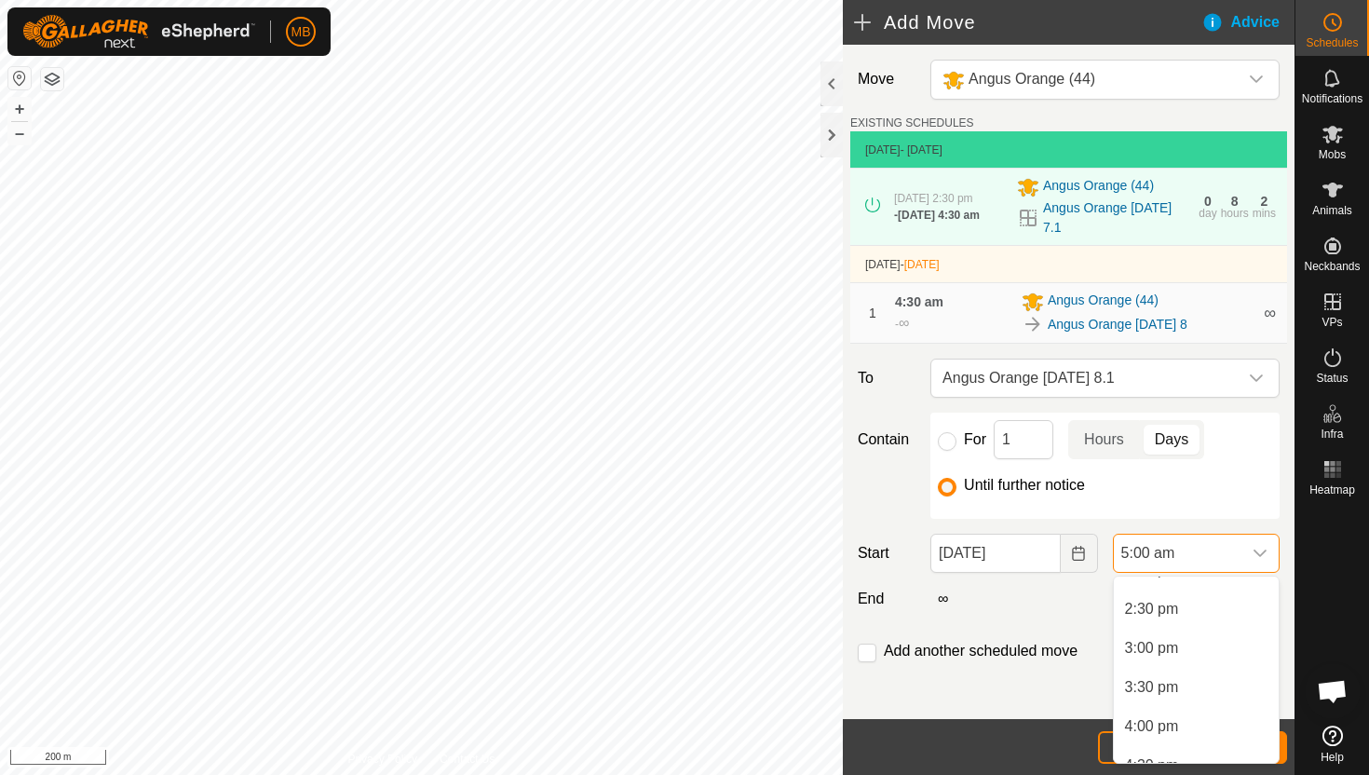
scroll to position [1116, 0]
click at [1197, 660] on li "3:00 pm" at bounding box center [1196, 651] width 165 height 37
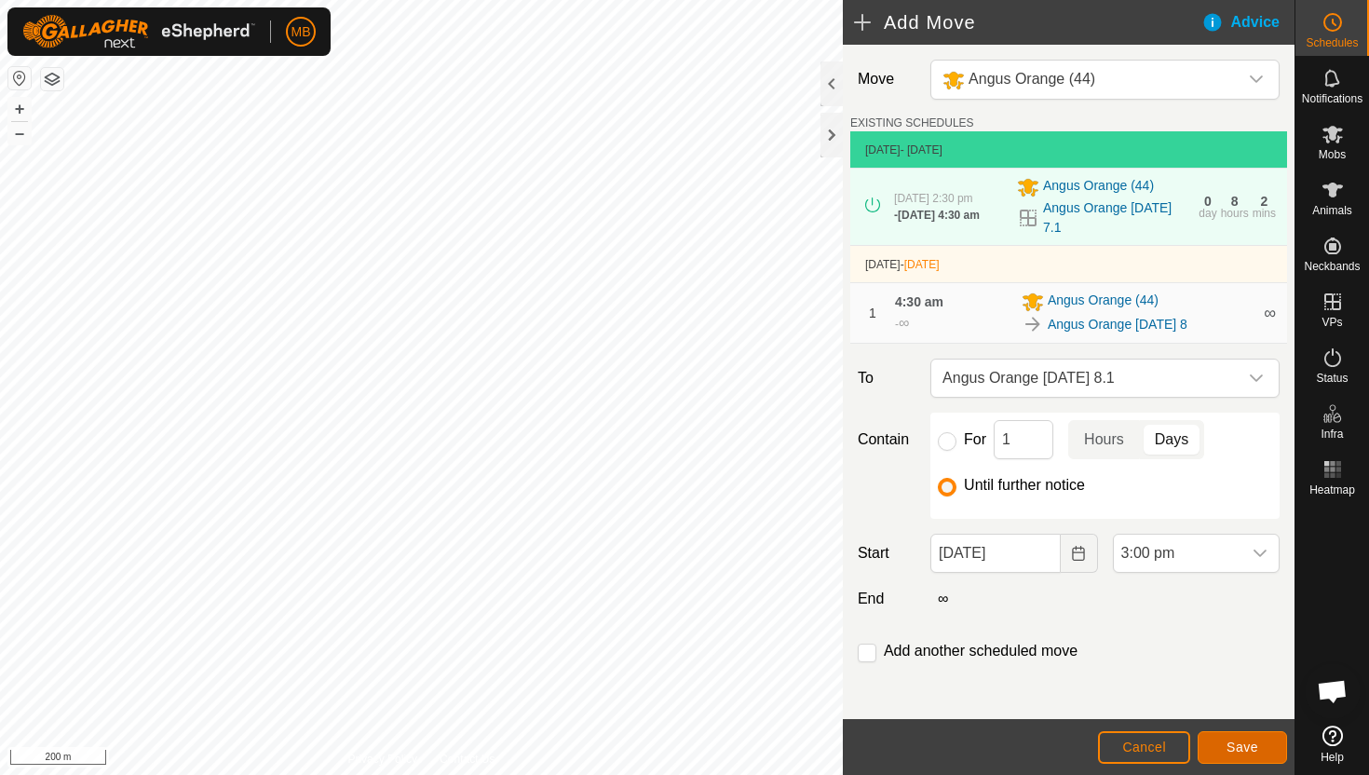
click at [1243, 746] on span "Save" at bounding box center [1242, 746] width 32 height 15
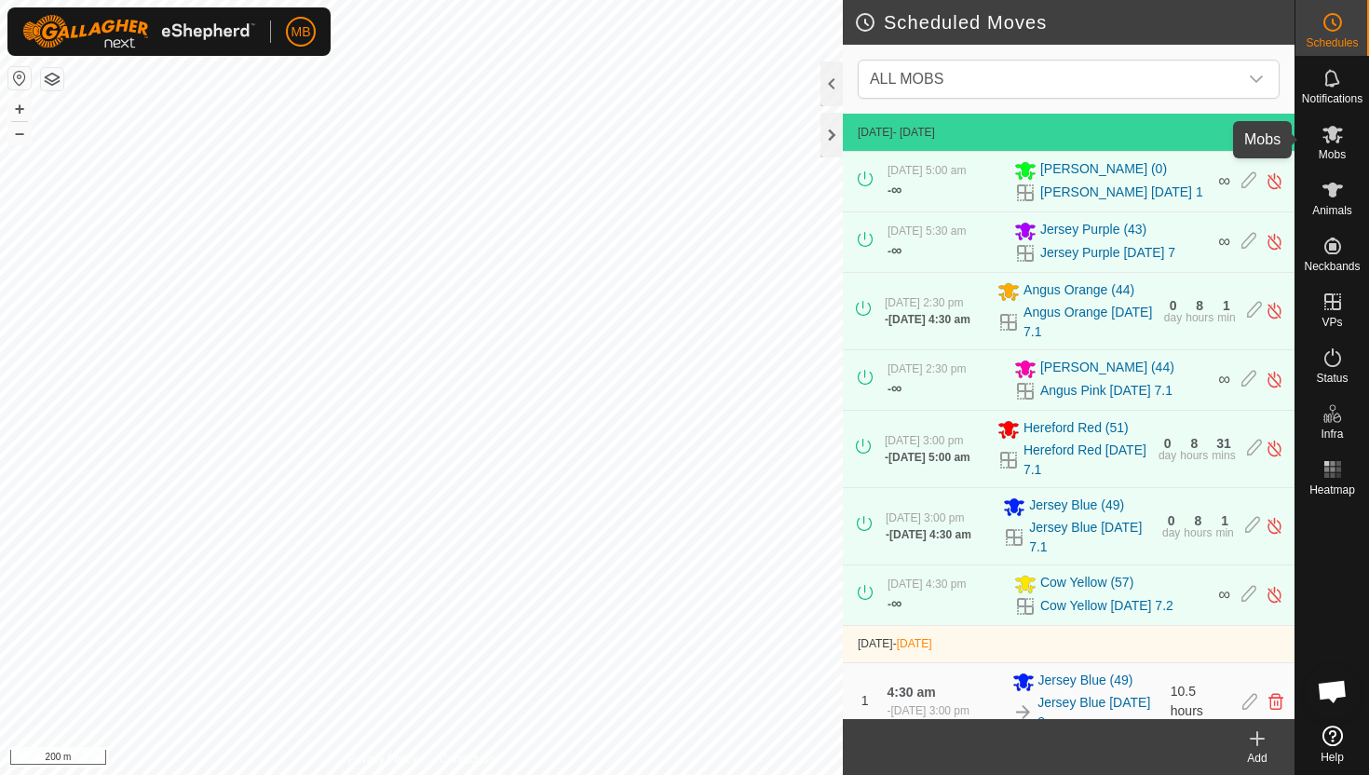
click at [1335, 142] on icon at bounding box center [1332, 135] width 20 height 18
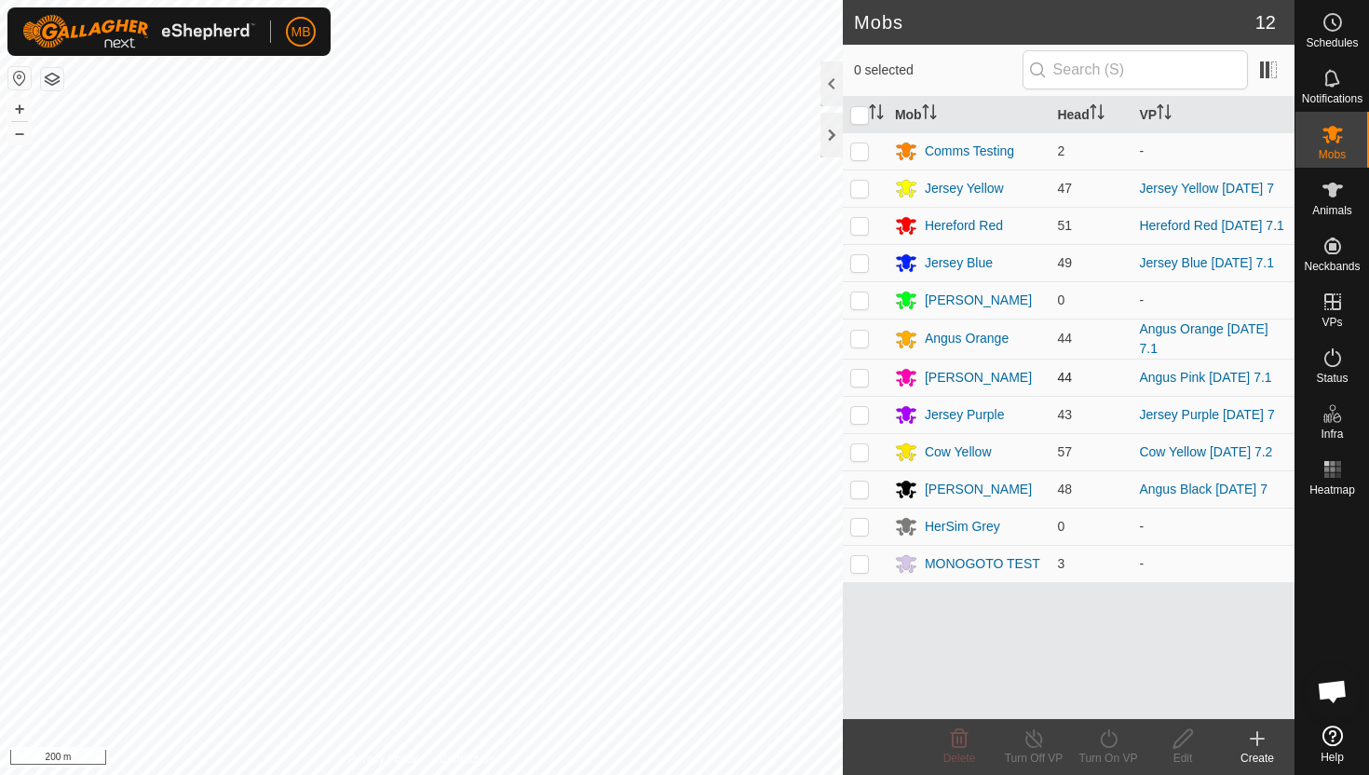
click at [859, 384] on p-checkbox at bounding box center [859, 377] width 19 height 15
checkbox input "true"
click at [1114, 741] on icon at bounding box center [1108, 738] width 23 height 22
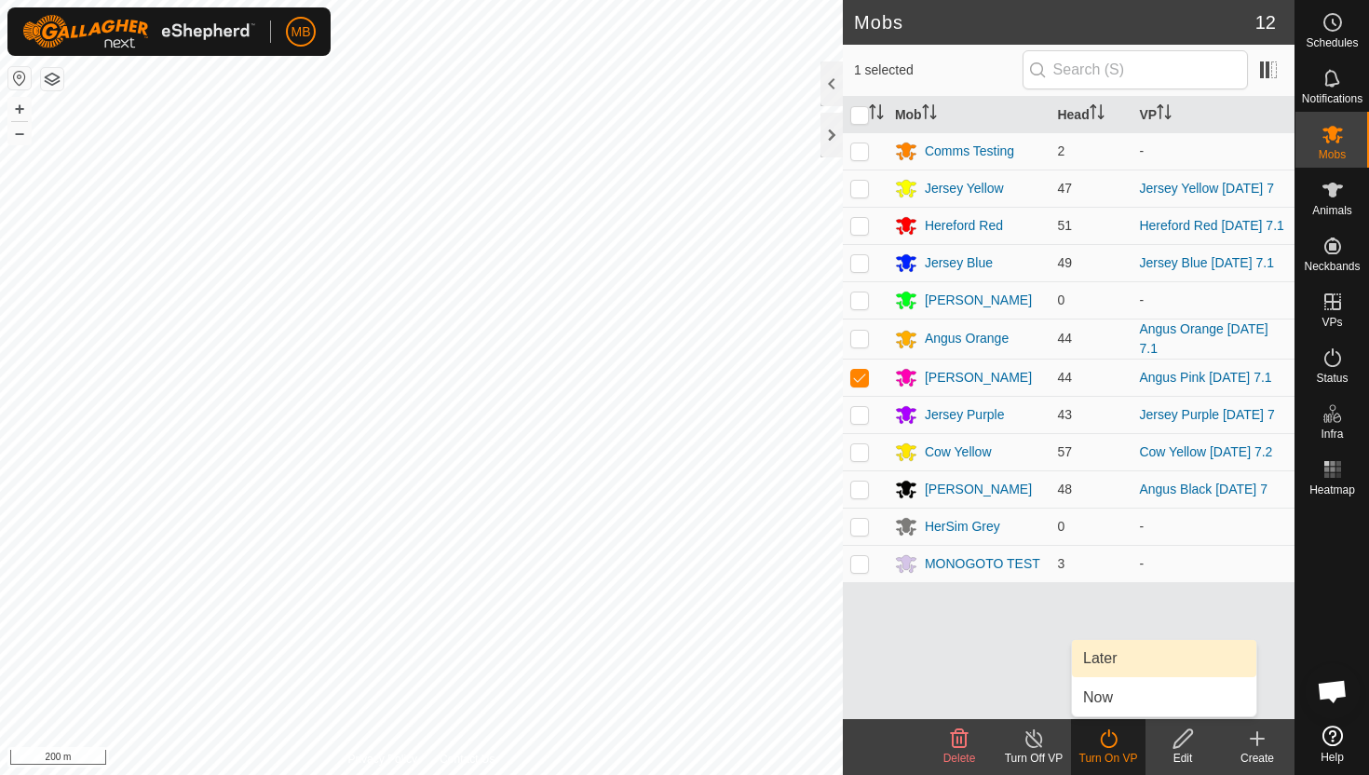
click at [1124, 661] on link "Later" at bounding box center [1164, 658] width 184 height 37
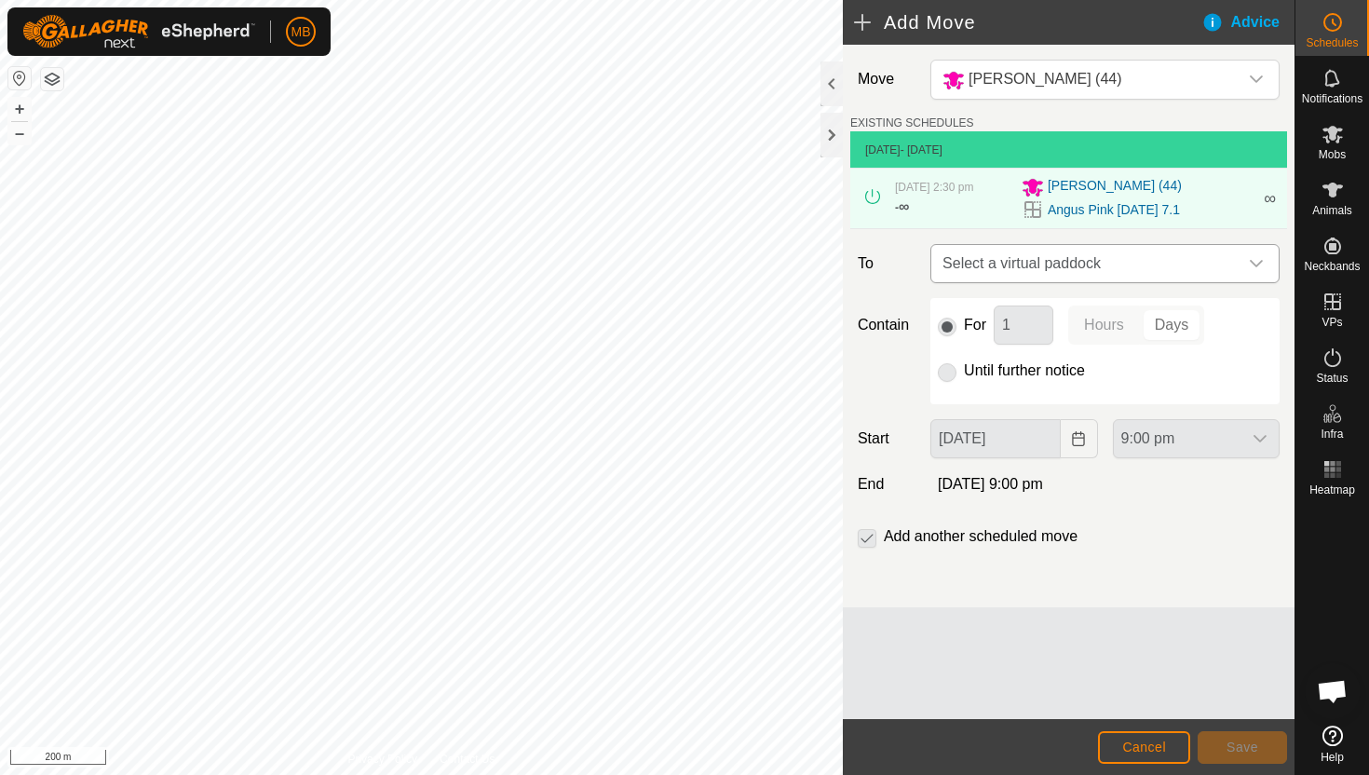
click at [1247, 259] on div "dropdown trigger" at bounding box center [1256, 263] width 37 height 37
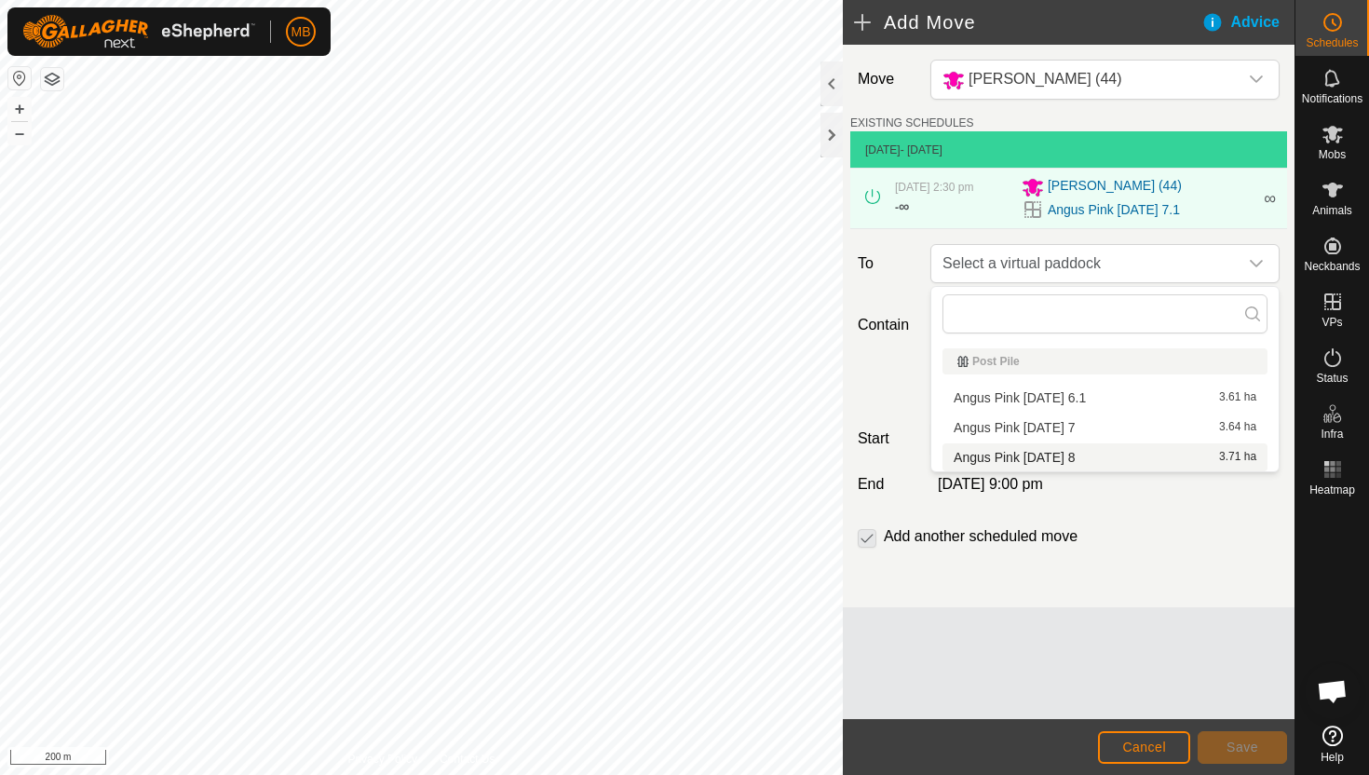
click at [1098, 456] on li "Angus Pink [DATE] 8 3.71 ha" at bounding box center [1104, 457] width 325 height 28
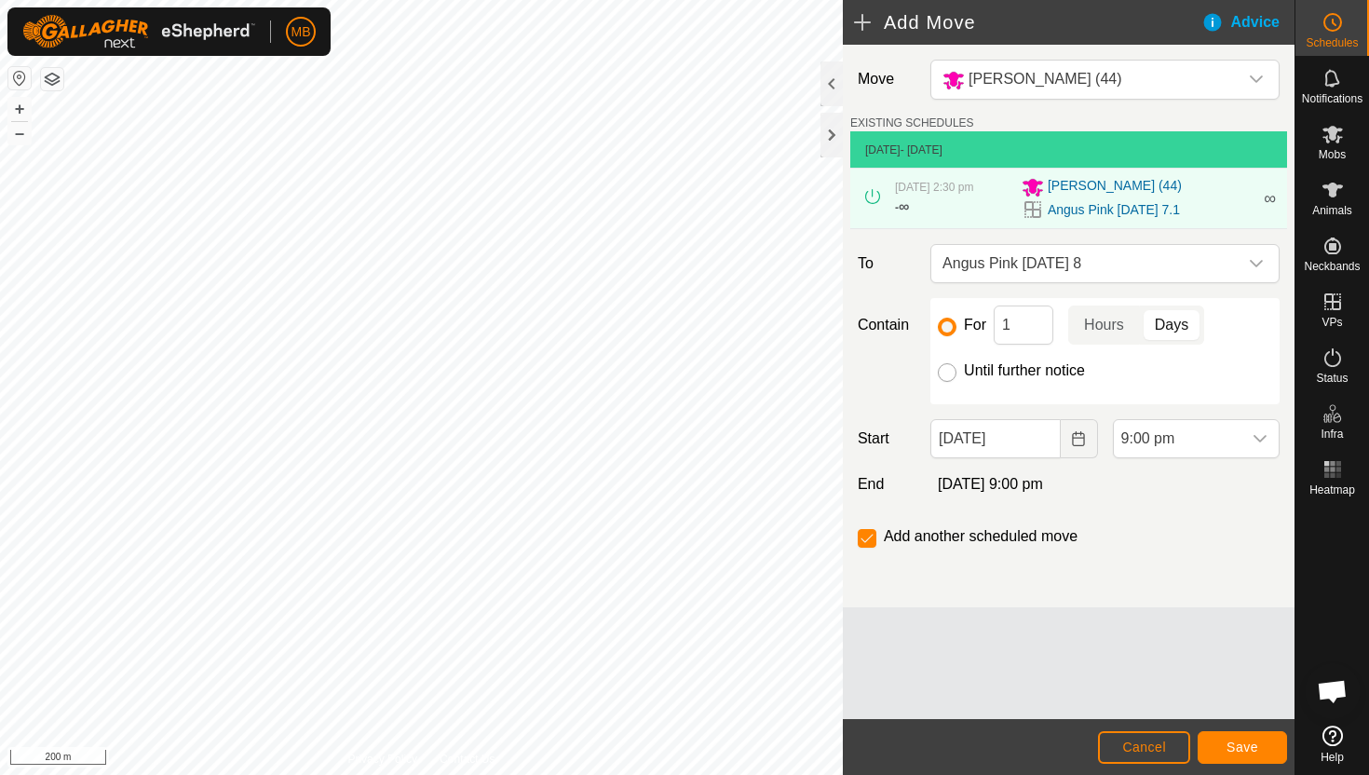
click at [944, 369] on input "Until further notice" at bounding box center [947, 372] width 19 height 19
radio input "true"
checkbox input "false"
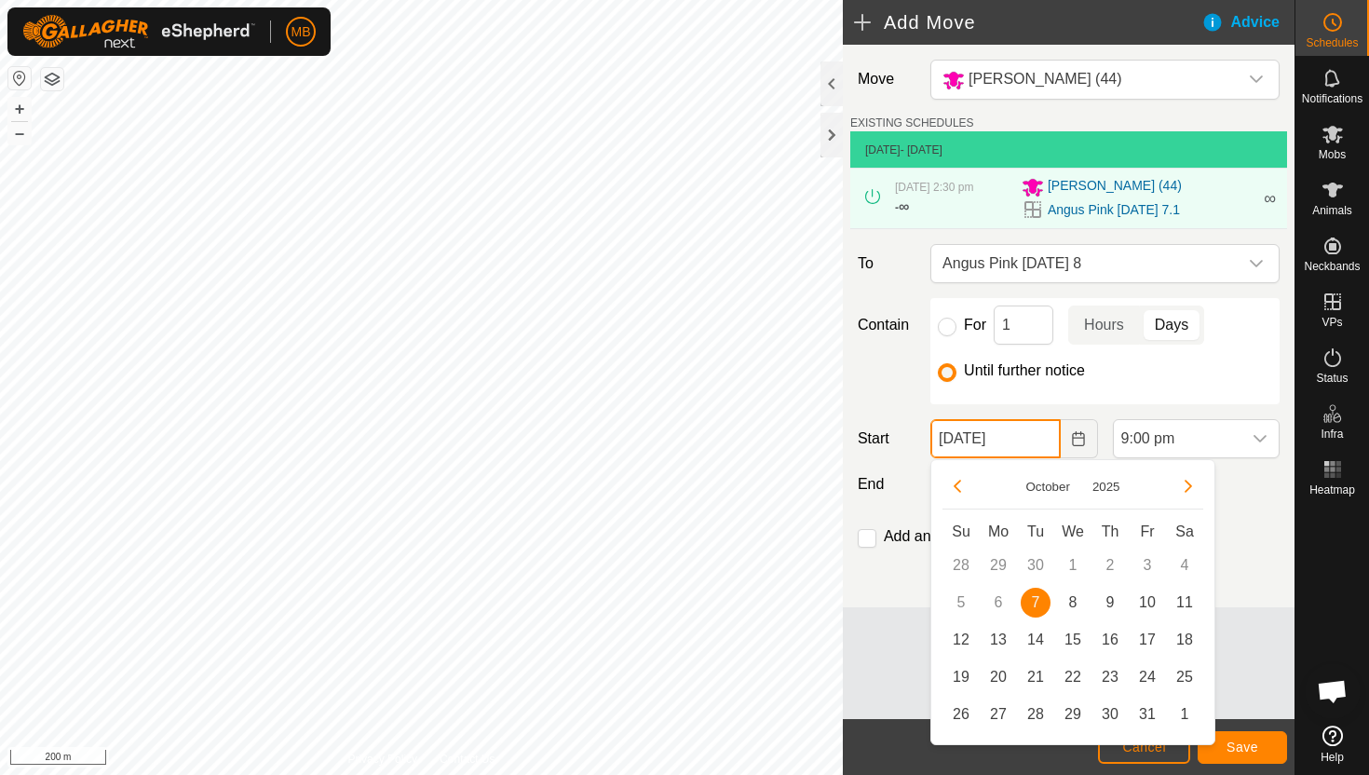
click at [1048, 453] on input "[DATE]" at bounding box center [994, 438] width 129 height 39
click at [1077, 596] on span "8" at bounding box center [1073, 603] width 30 height 30
type input "[DATE]"
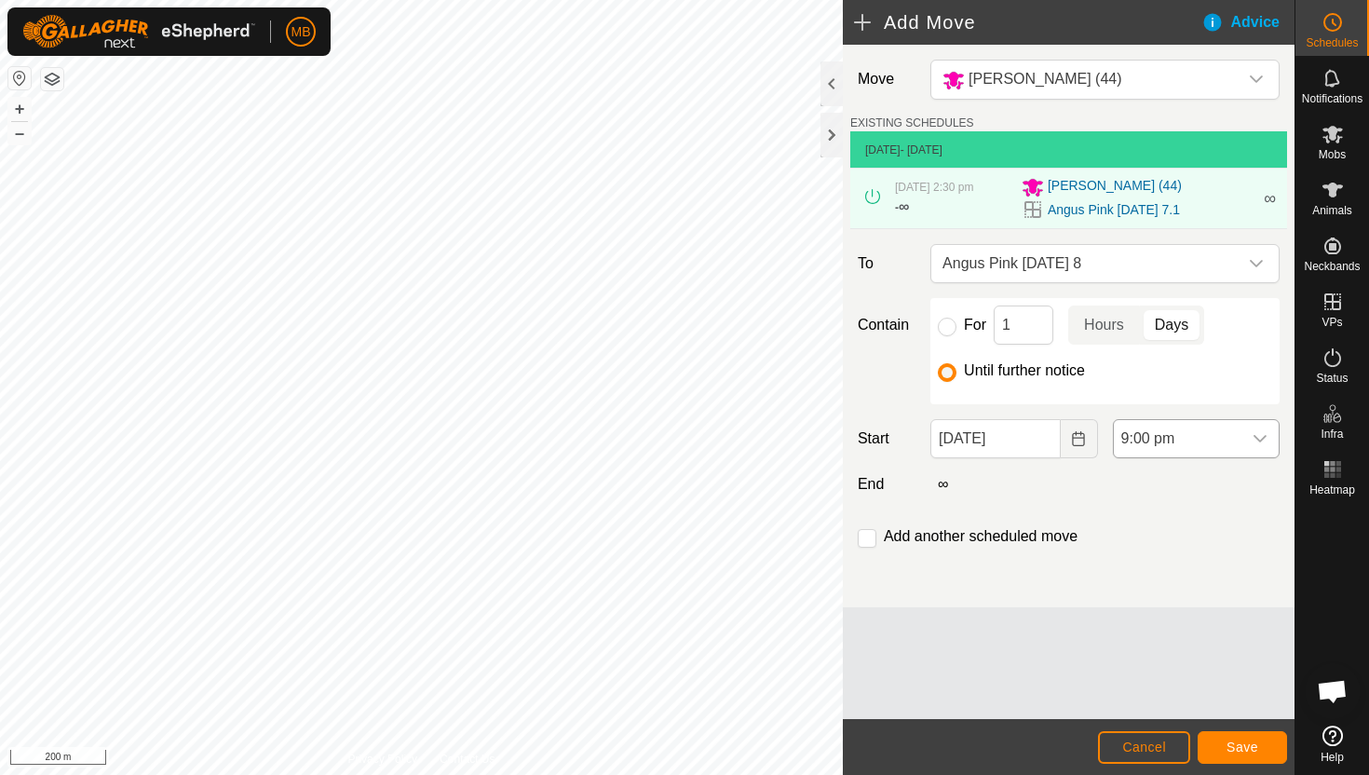
click at [1187, 441] on span "9:00 pm" at bounding box center [1178, 438] width 128 height 37
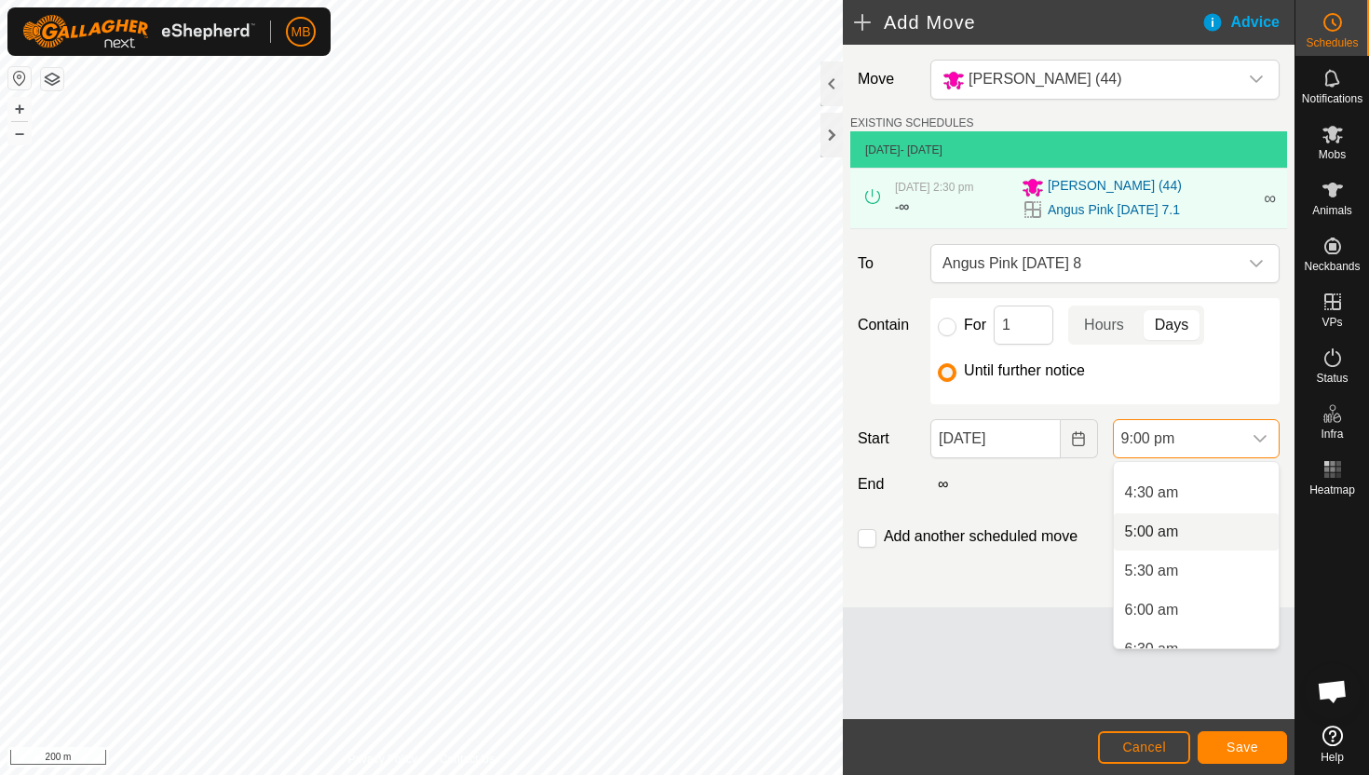
click at [1194, 534] on li "5:00 am" at bounding box center [1196, 531] width 165 height 37
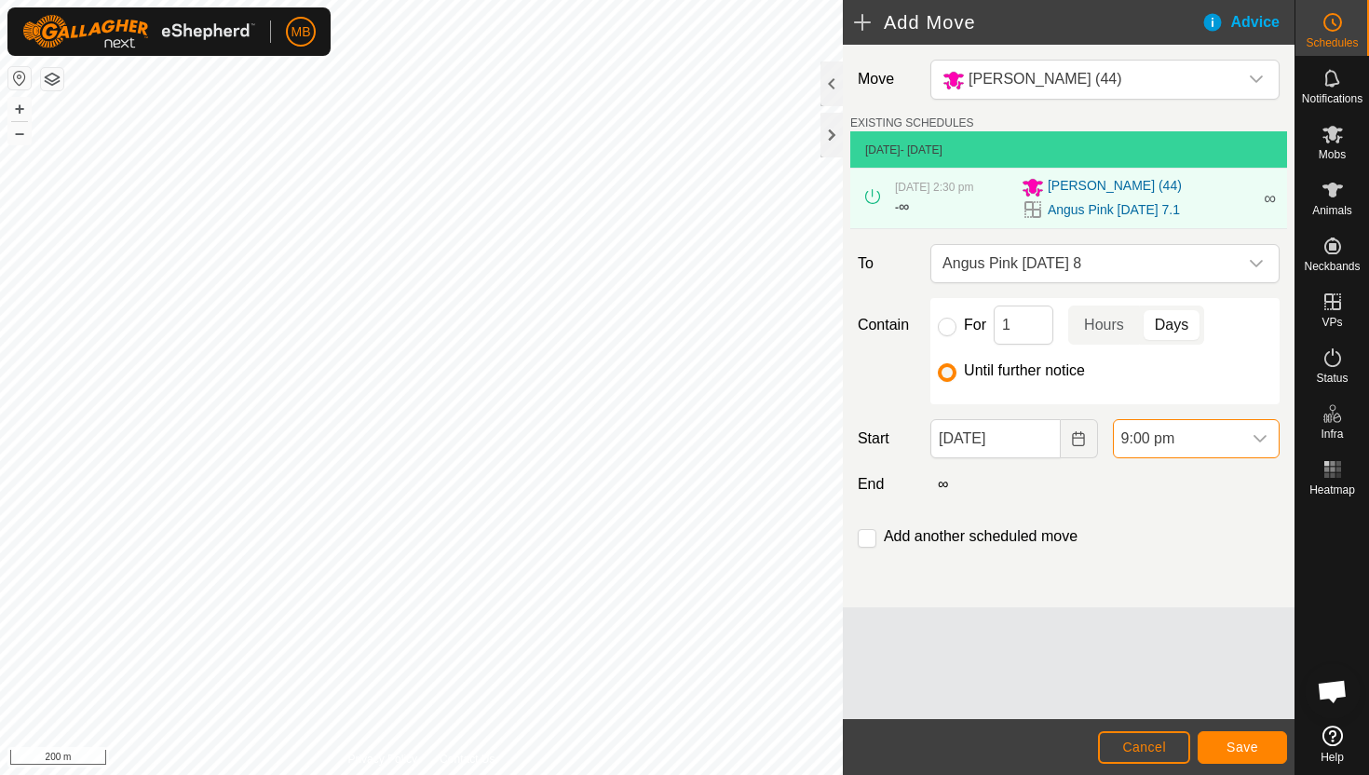
scroll to position [1494, 0]
click at [1251, 744] on span "Save" at bounding box center [1242, 746] width 32 height 15
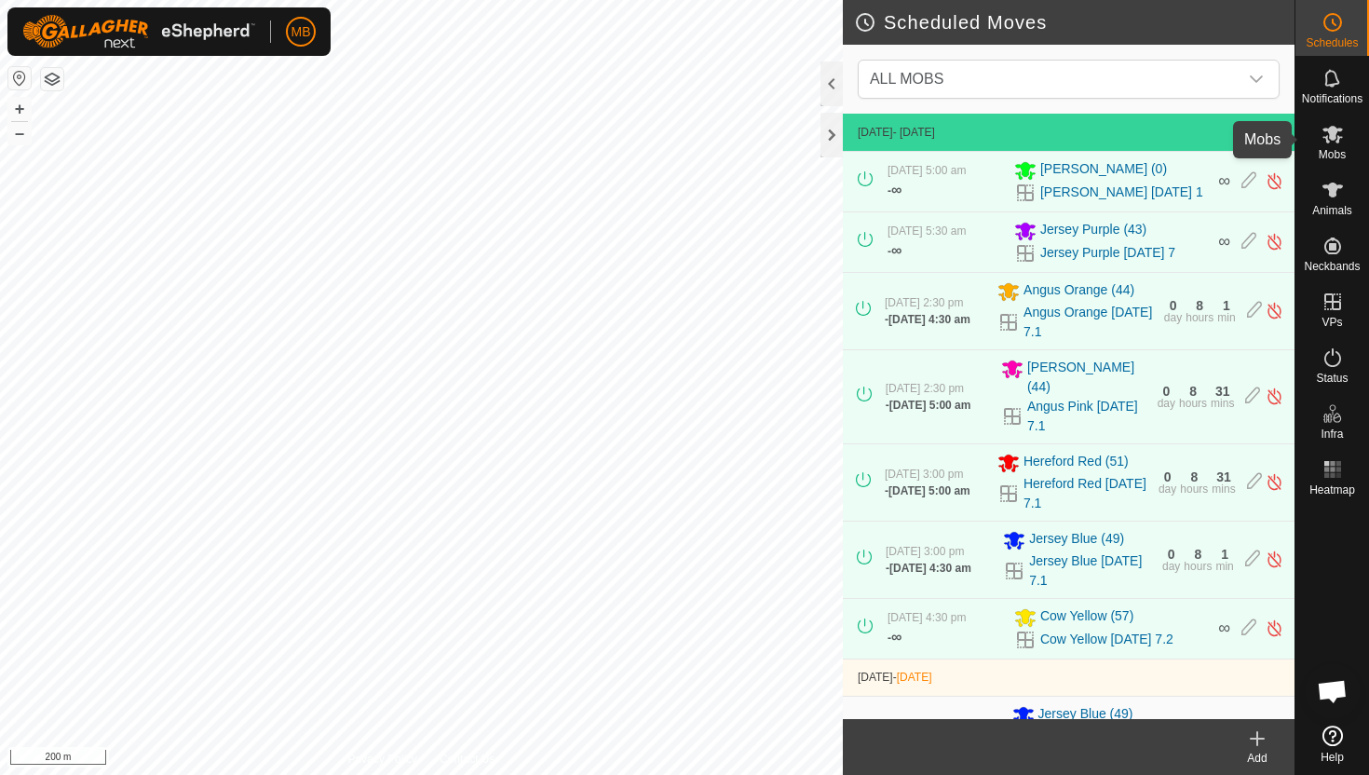
click at [1338, 140] on icon at bounding box center [1332, 135] width 20 height 18
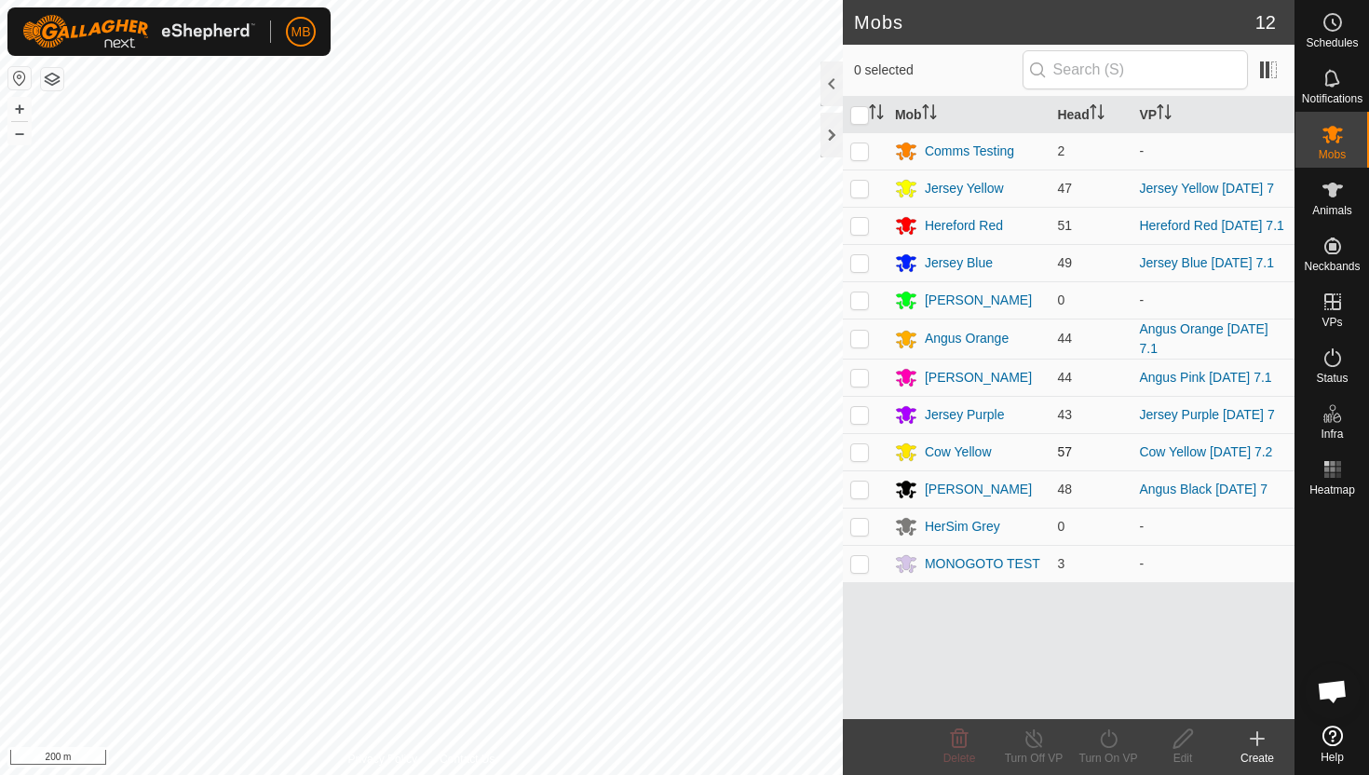
click at [861, 459] on p-checkbox at bounding box center [859, 451] width 19 height 15
checkbox input "true"
click at [1107, 735] on icon at bounding box center [1108, 738] width 17 height 19
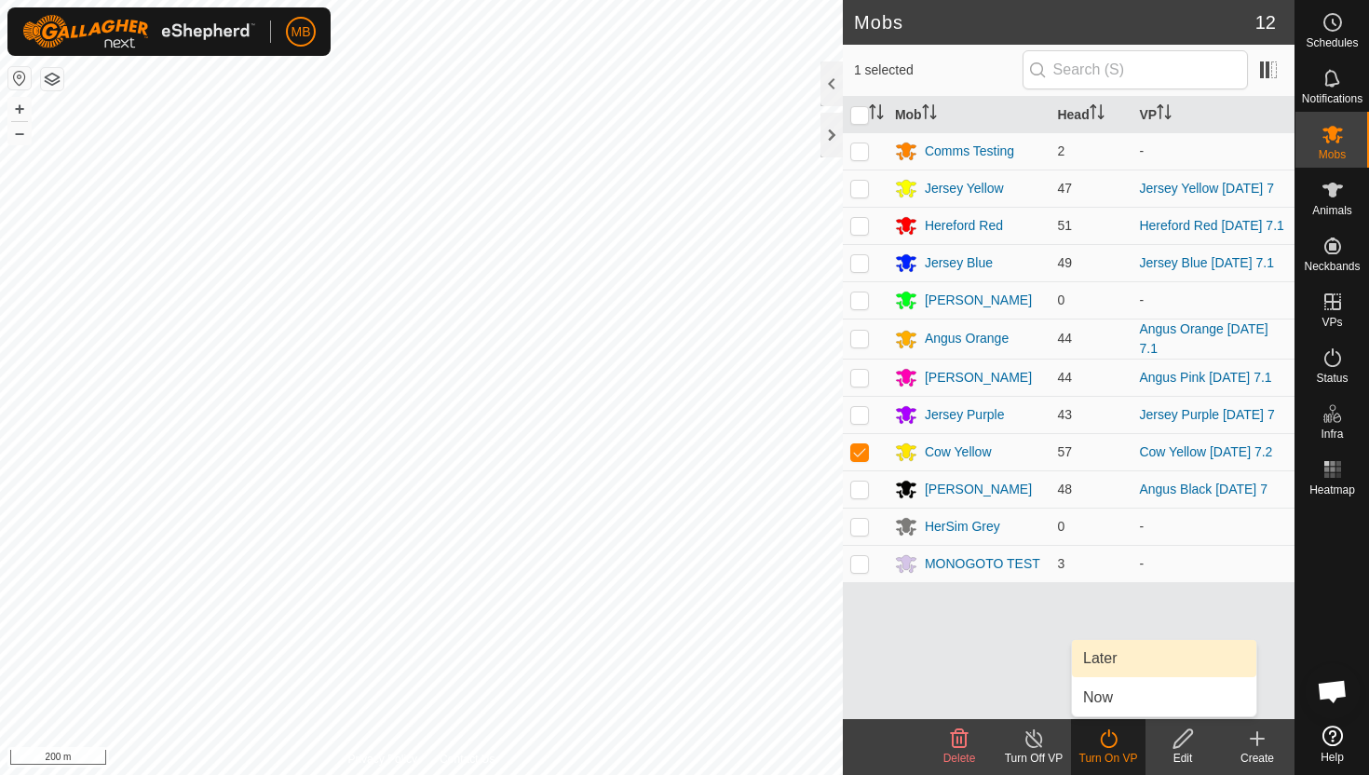
click at [1107, 666] on link "Later" at bounding box center [1164, 658] width 184 height 37
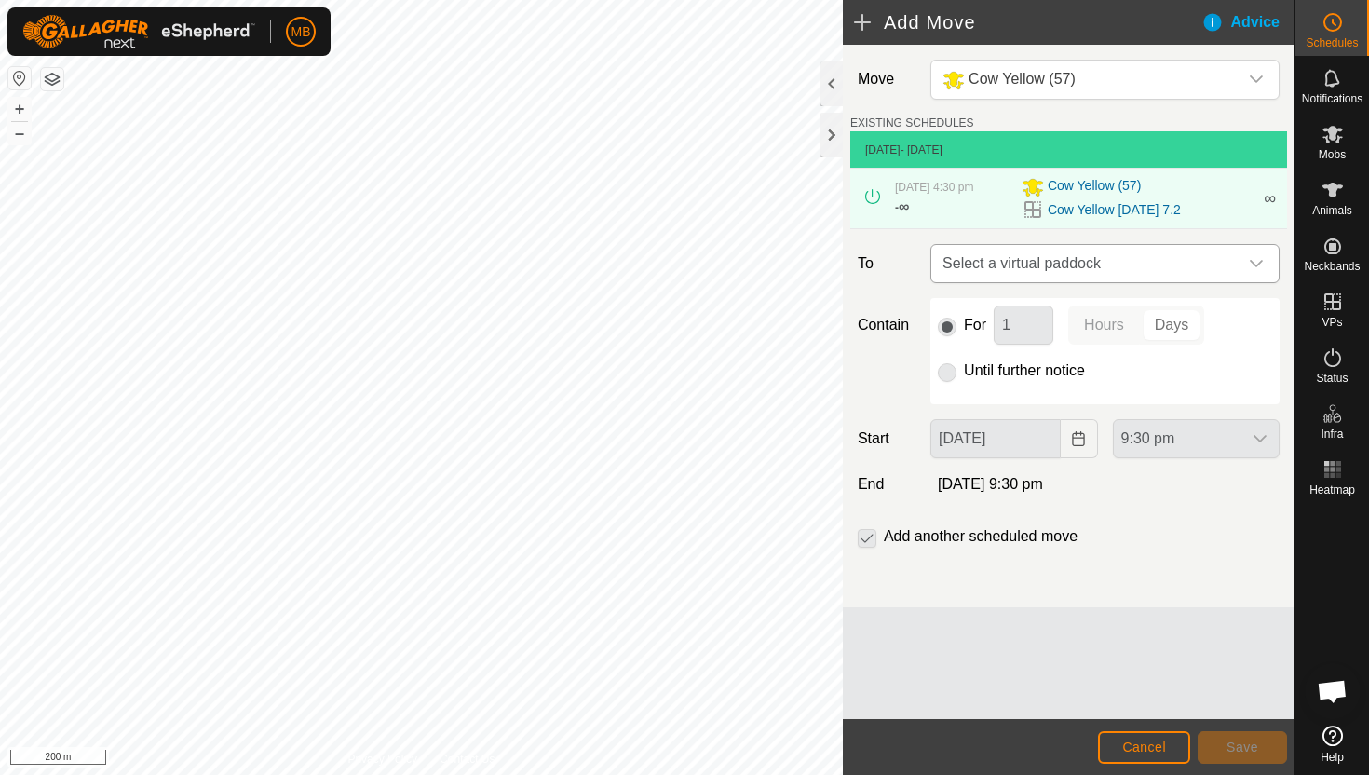
click at [1242, 263] on div "dropdown trigger" at bounding box center [1256, 263] width 37 height 37
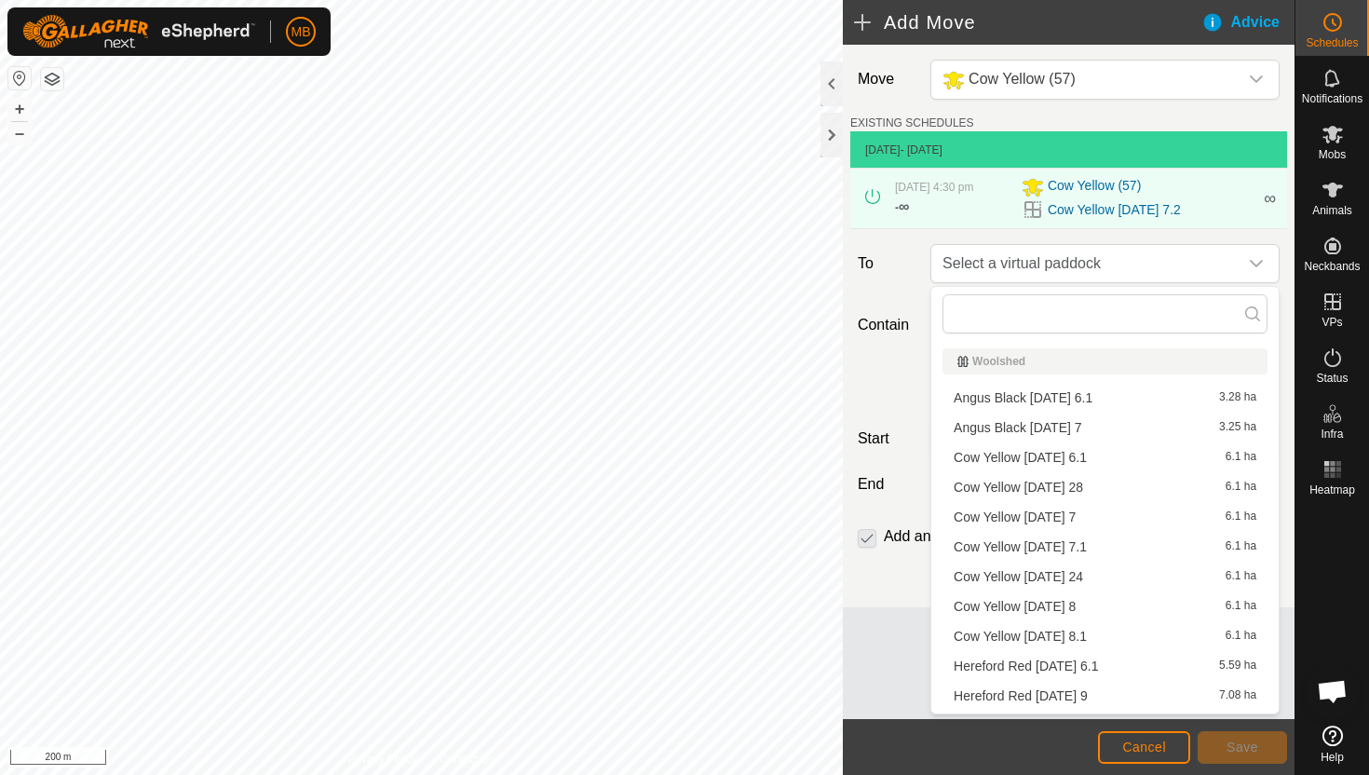
click at [1098, 605] on li "Cow Yellow [DATE] 8 6.1 ha" at bounding box center [1104, 606] width 325 height 28
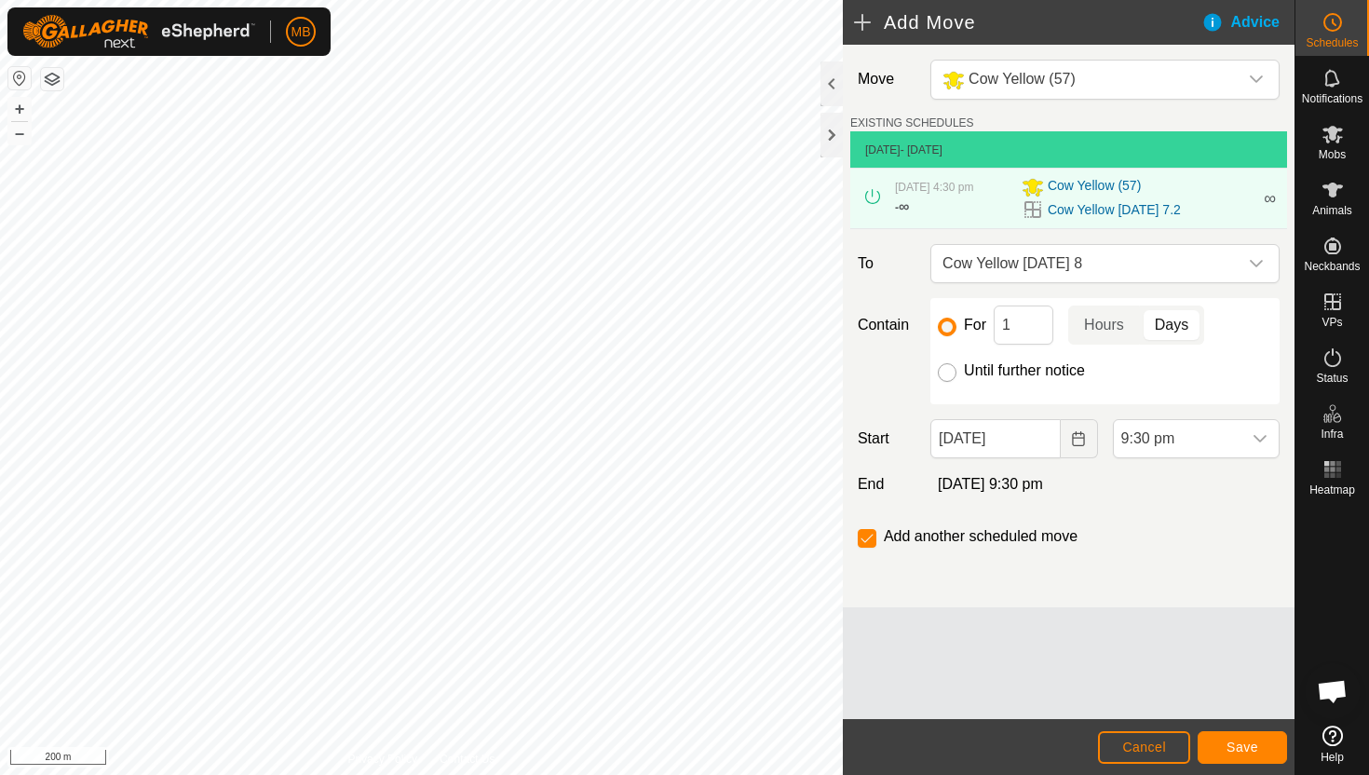
click at [946, 377] on input "Until further notice" at bounding box center [947, 372] width 19 height 19
radio input "true"
checkbox input "false"
click at [1037, 438] on input "[DATE]" at bounding box center [994, 438] width 129 height 39
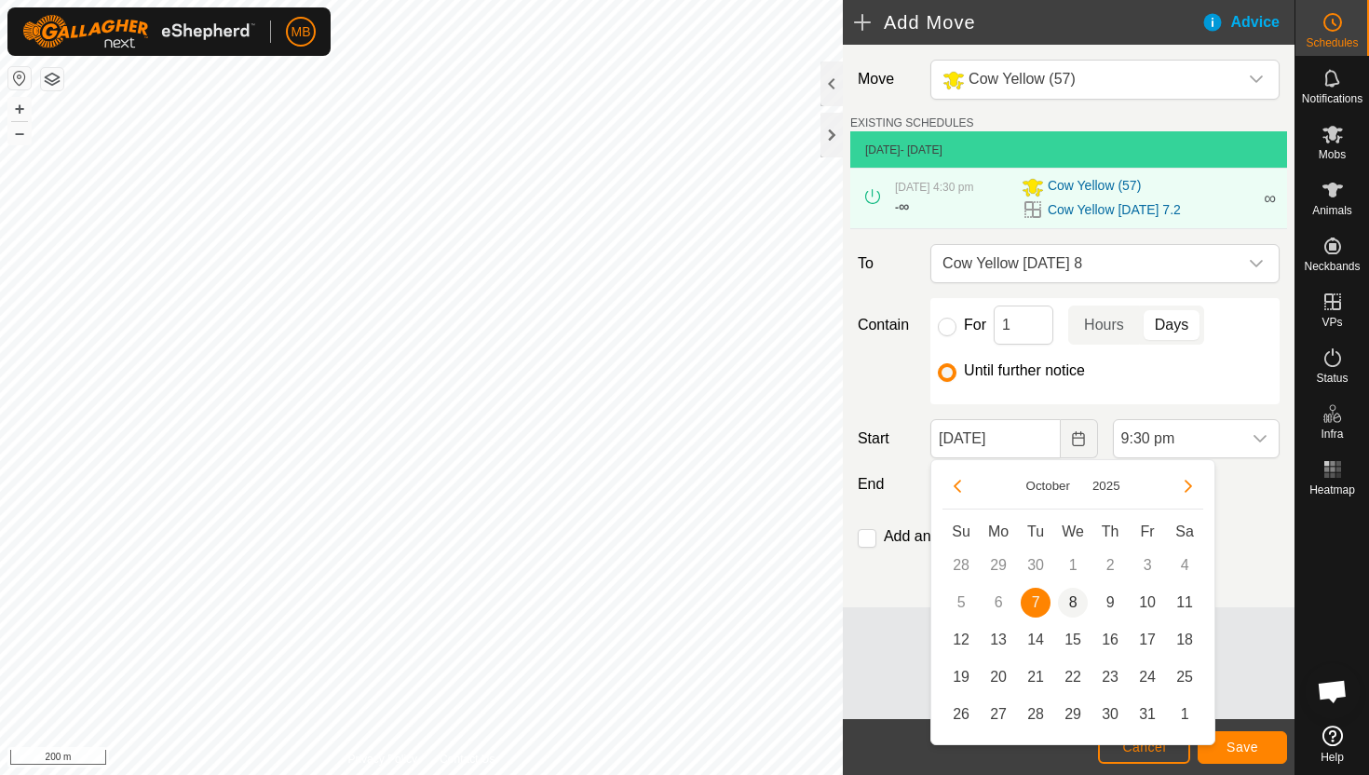
click at [1076, 605] on span "8" at bounding box center [1073, 603] width 30 height 30
type input "[DATE]"
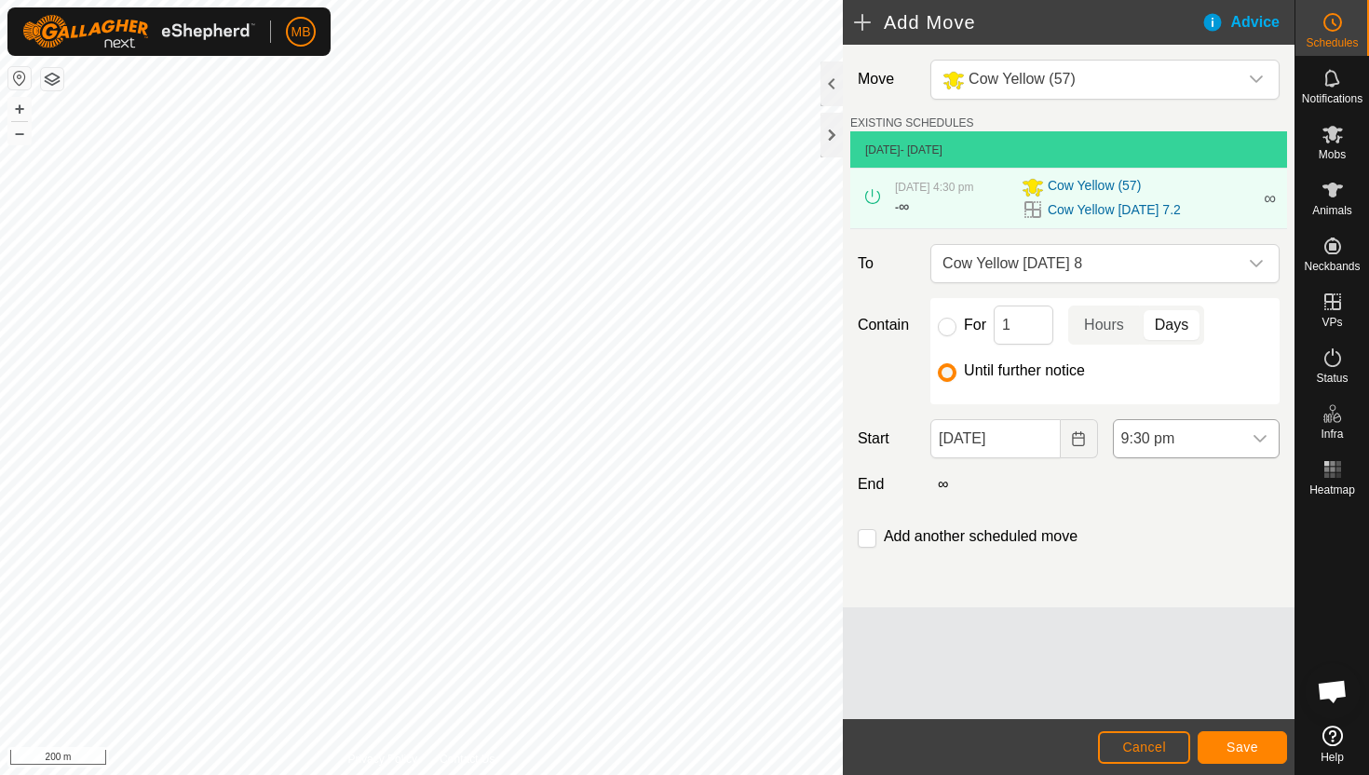
click at [1218, 440] on span "9:30 pm" at bounding box center [1178, 438] width 128 height 37
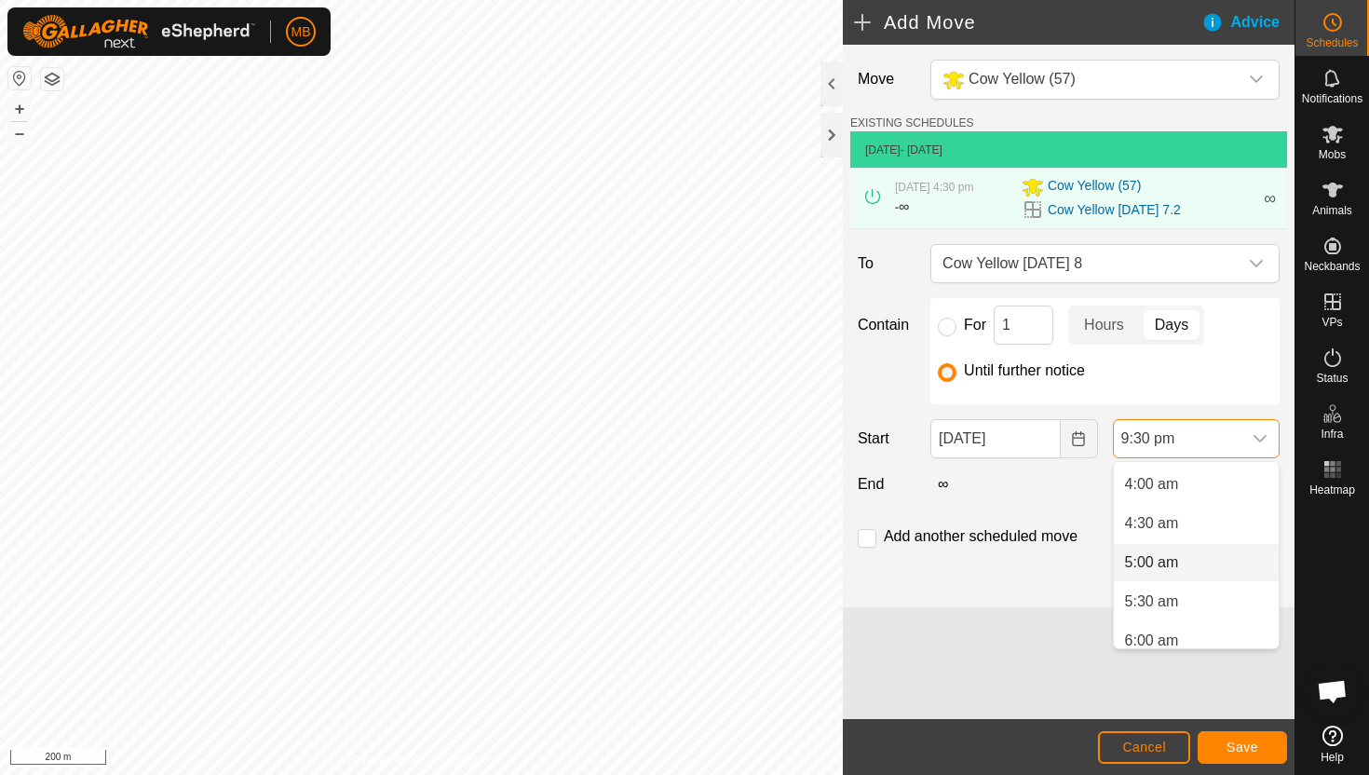
scroll to position [290, 0]
click at [1197, 580] on li "5:00 am" at bounding box center [1196, 581] width 165 height 37
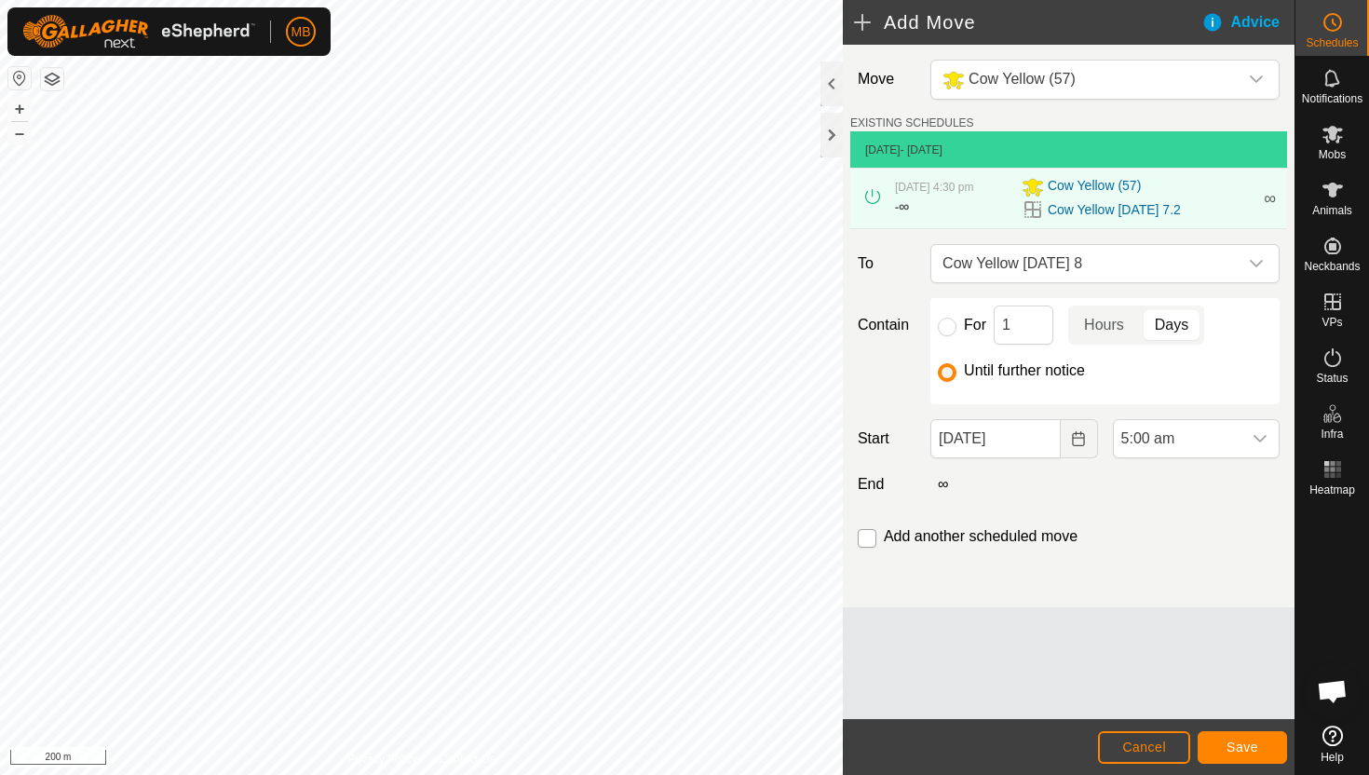
click at [864, 536] on input "checkbox" at bounding box center [867, 538] width 19 height 19
checkbox input "true"
click at [1238, 744] on span "Save" at bounding box center [1242, 746] width 32 height 15
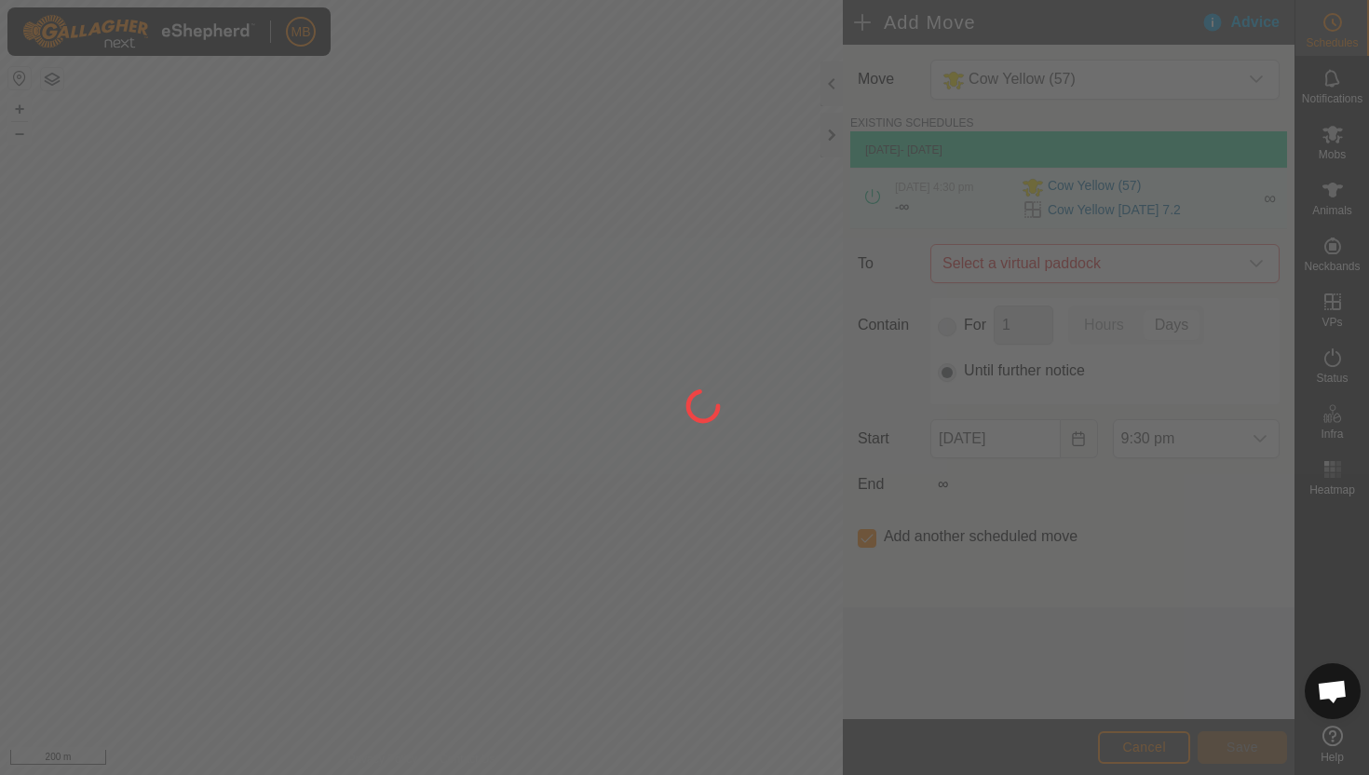
type input "[DATE]"
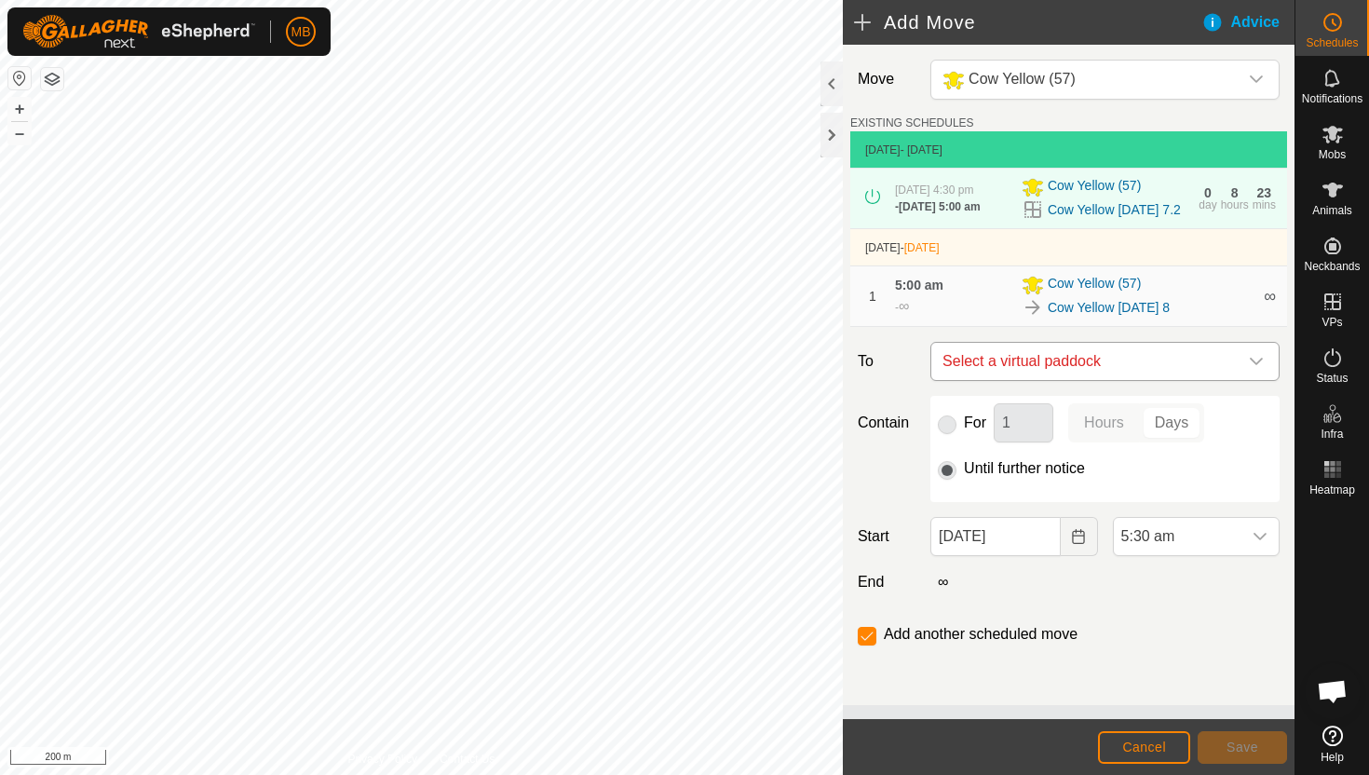
click at [1254, 369] on icon "dropdown trigger" at bounding box center [1256, 361] width 15 height 15
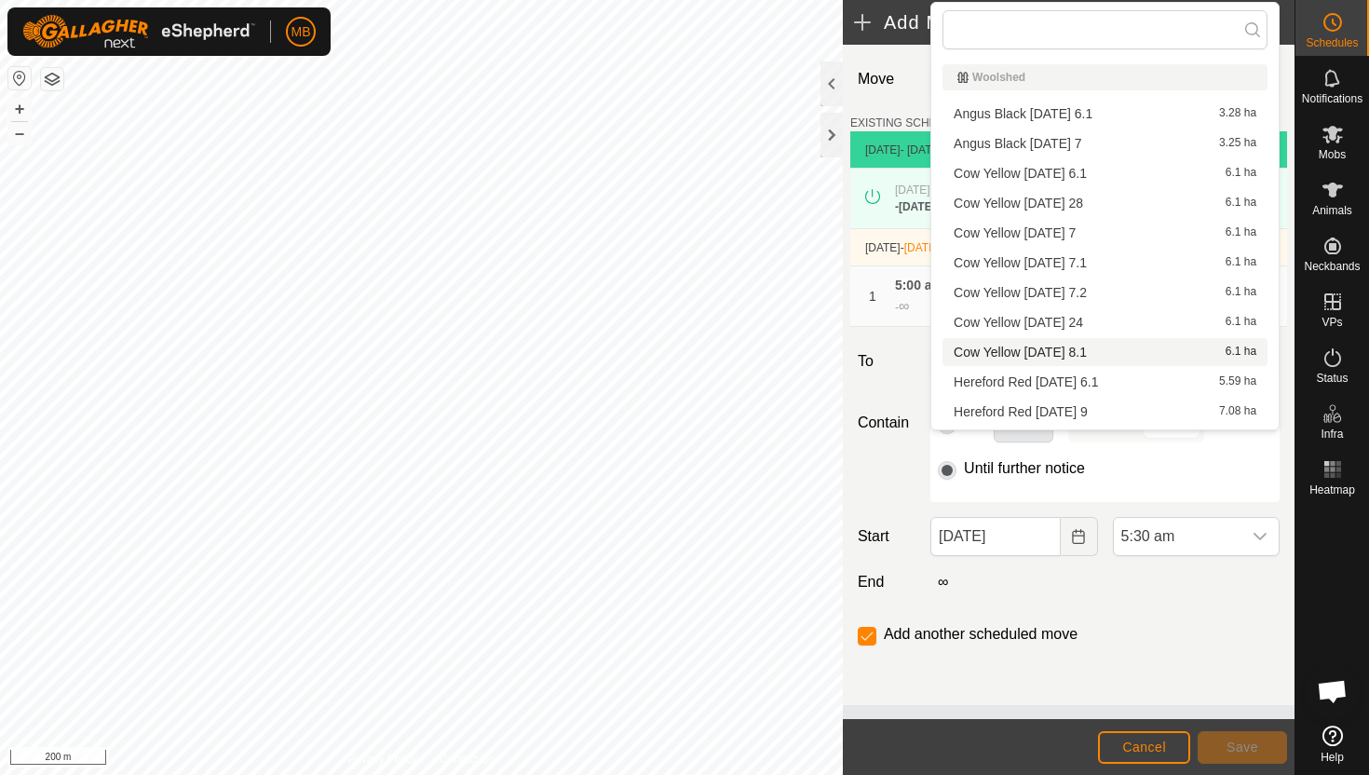
click at [1145, 354] on li "Cow Yellow [DATE] 8.1 6.1 ha" at bounding box center [1104, 352] width 325 height 28
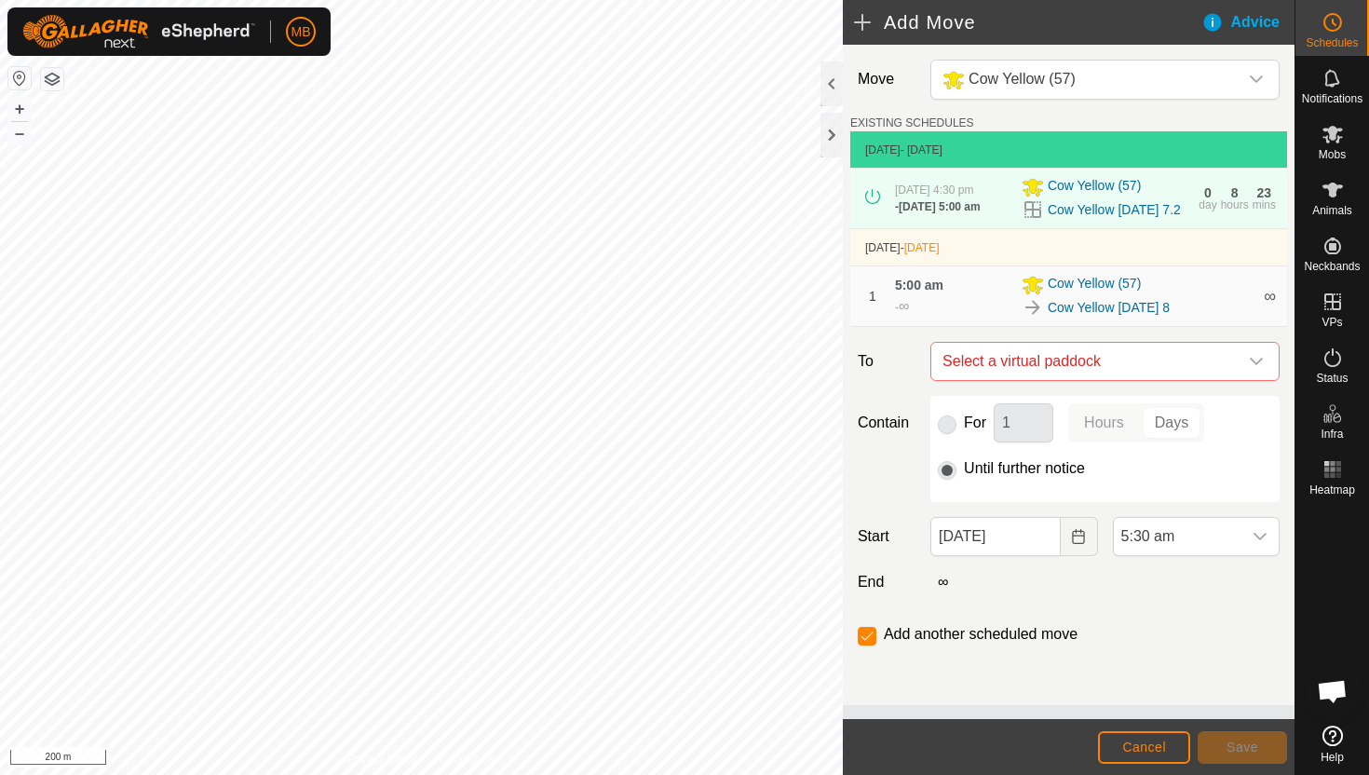
checkbox input "false"
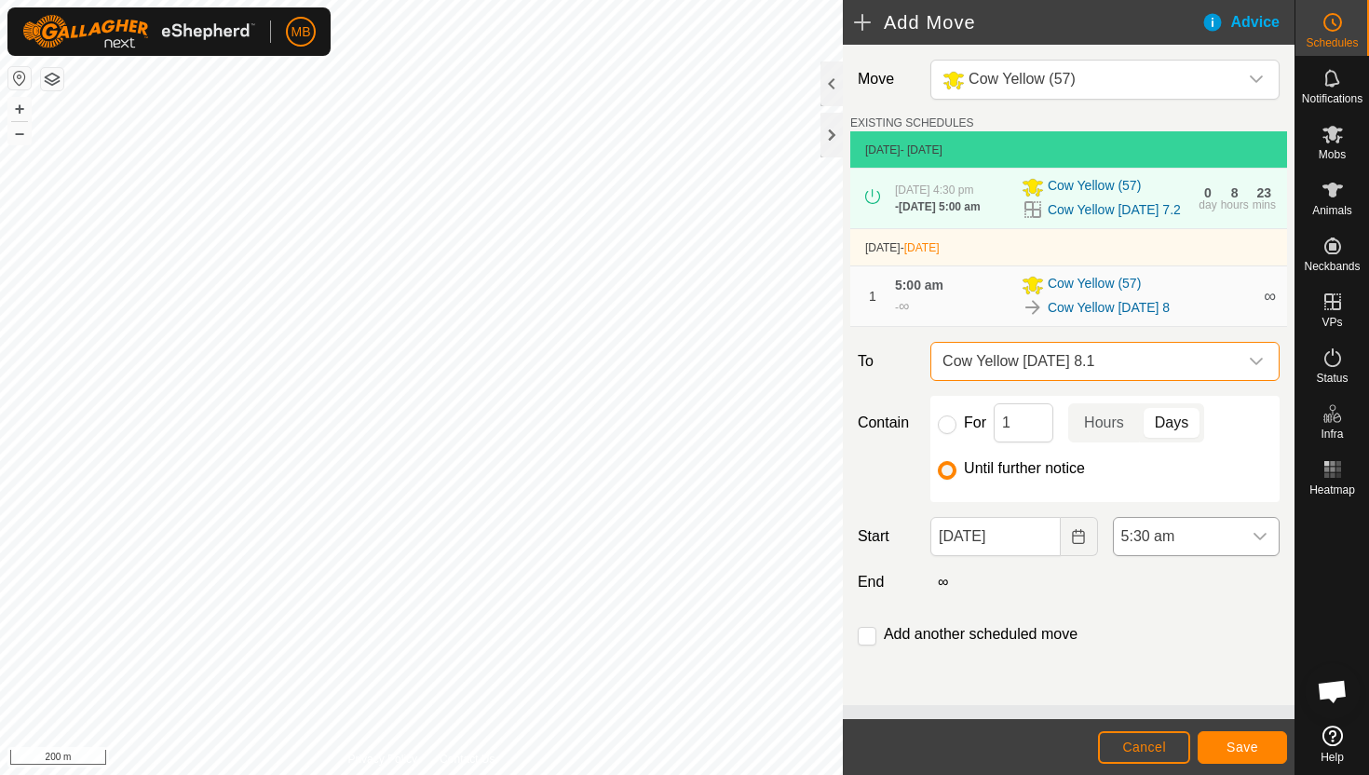
click at [1216, 555] on span "5:30 am" at bounding box center [1178, 536] width 128 height 37
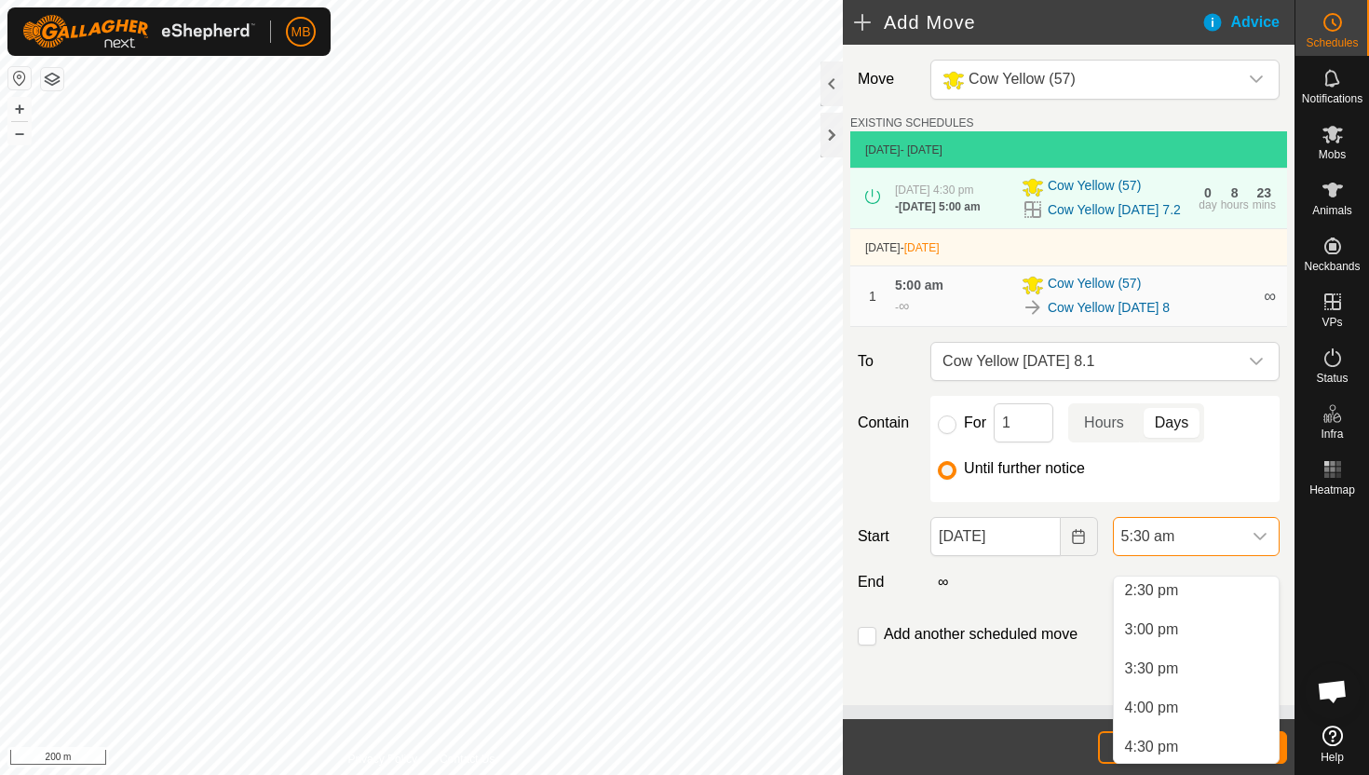
scroll to position [1142, 0]
click at [1222, 629] on li "3:00 pm" at bounding box center [1196, 626] width 165 height 37
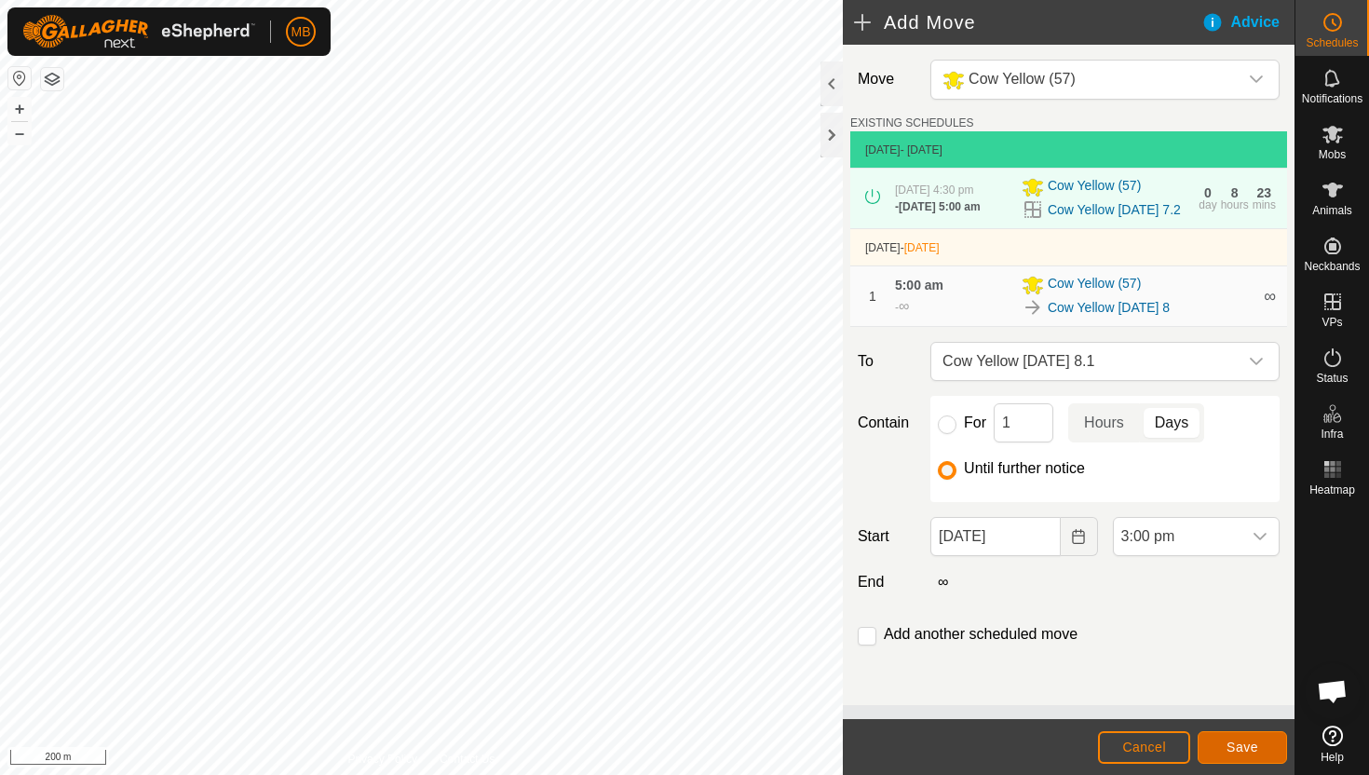
click at [1244, 747] on span "Save" at bounding box center [1242, 746] width 32 height 15
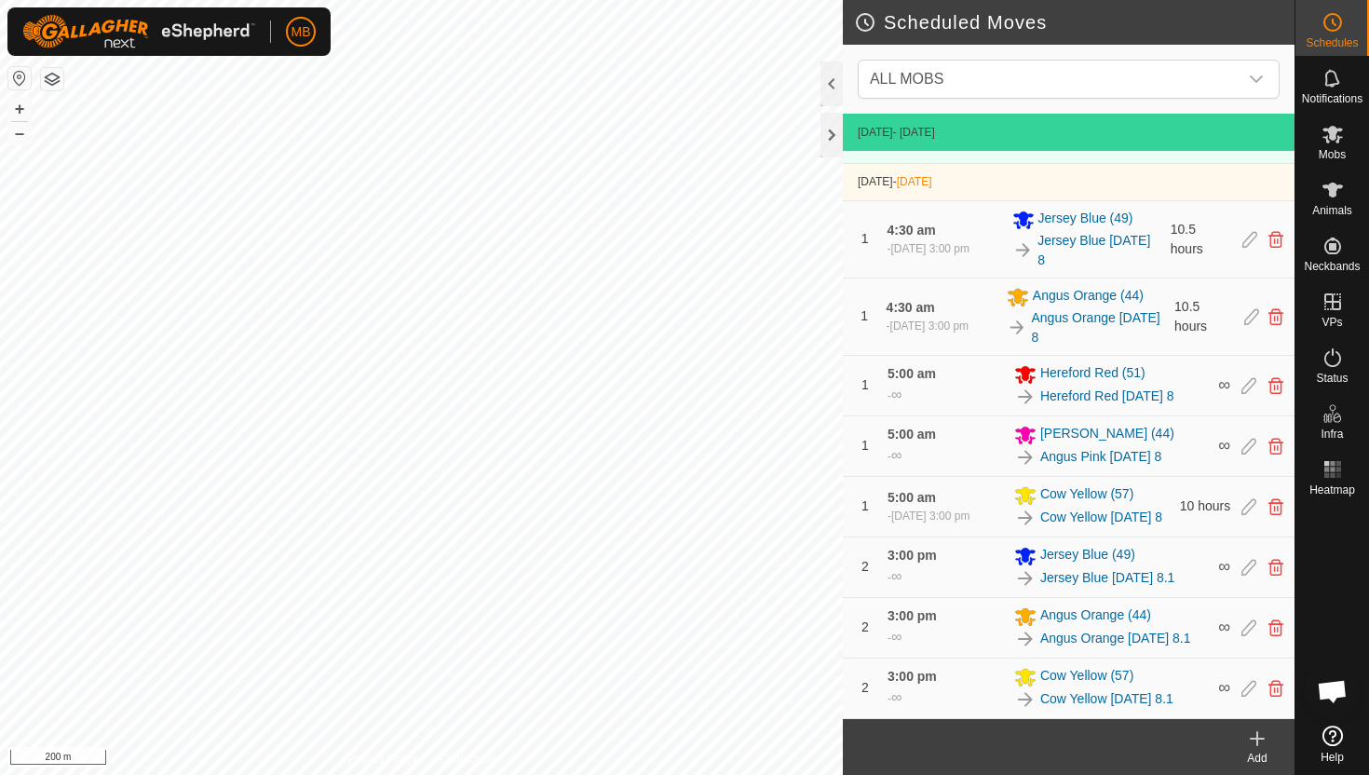
scroll to position [539, 0]
